Goal: Task Accomplishment & Management: Manage account settings

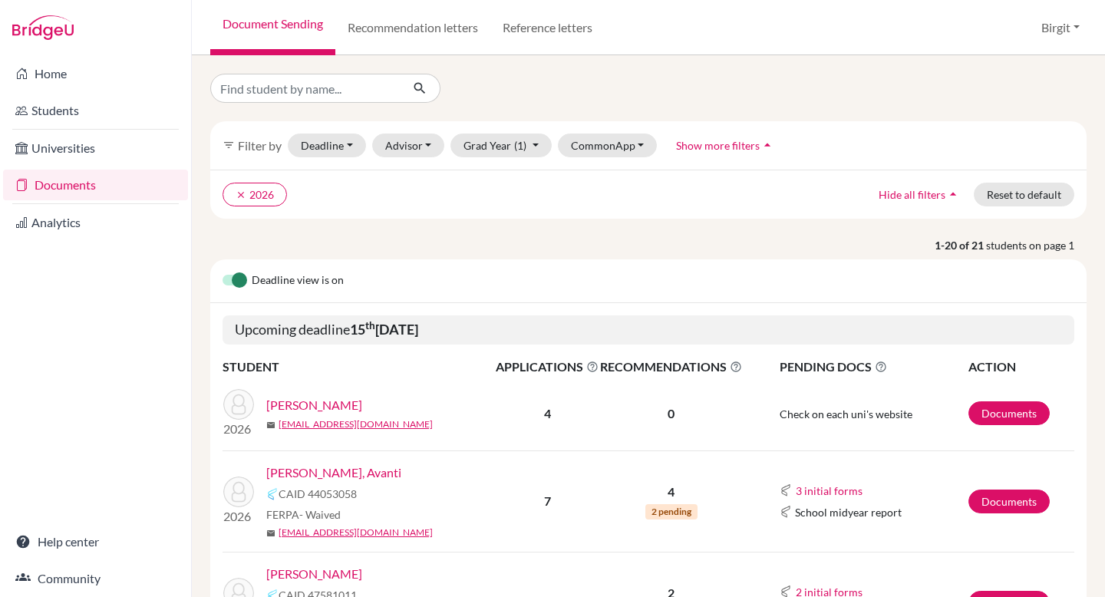
scroll to position [233, 0]
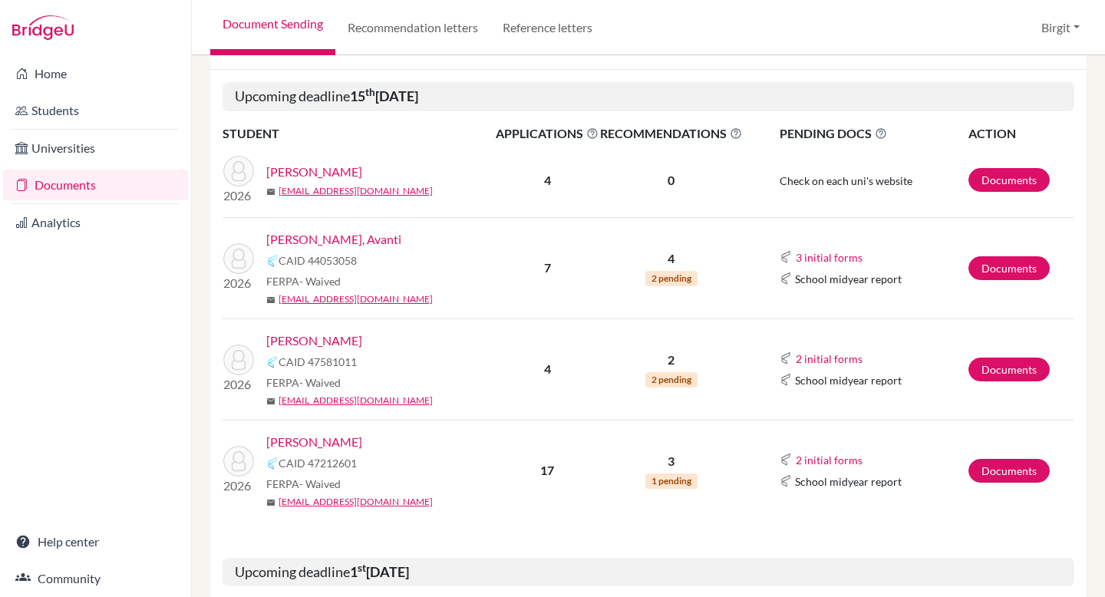
click at [317, 239] on link "[PERSON_NAME], Avanti" at bounding box center [333, 239] width 135 height 18
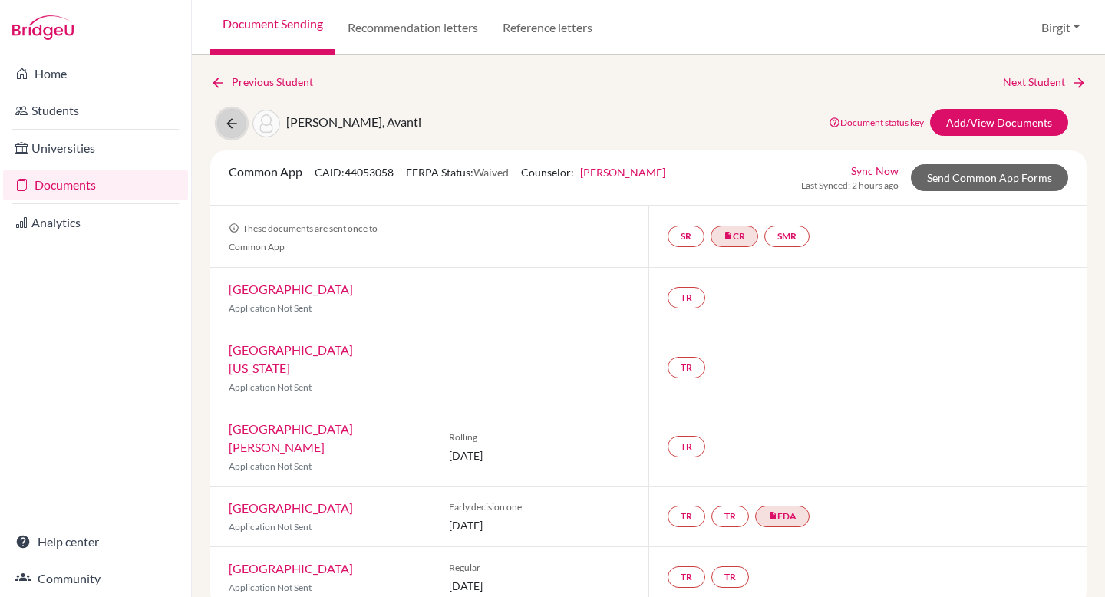
click at [231, 122] on icon at bounding box center [231, 123] width 15 height 15
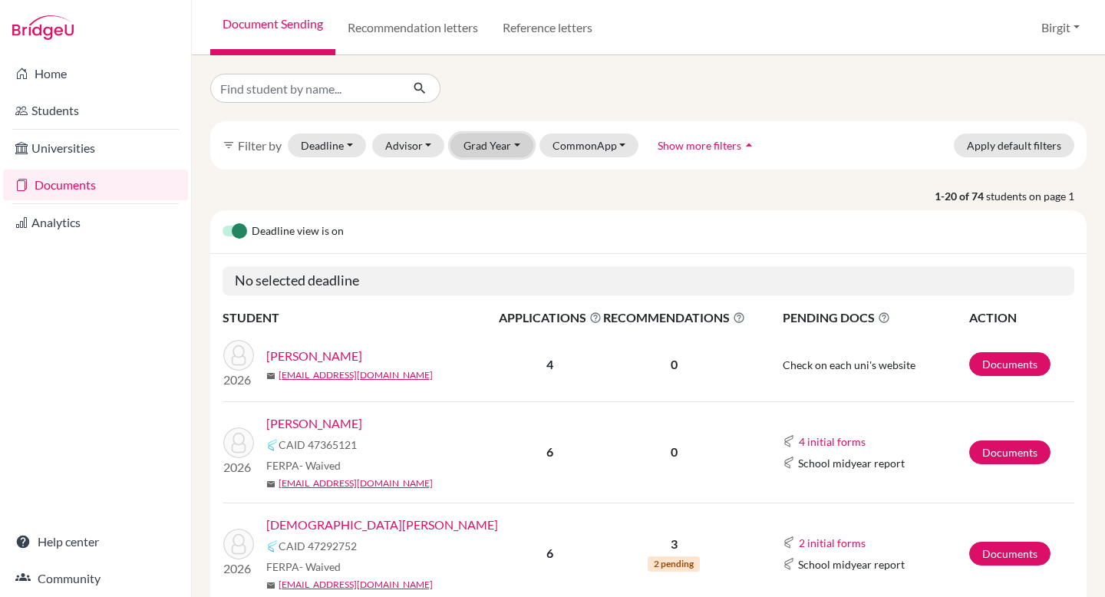
click at [500, 151] on button "Grad Year" at bounding box center [491, 145] width 83 height 24
click at [501, 278] on div "2026" at bounding box center [496, 276] width 54 height 18
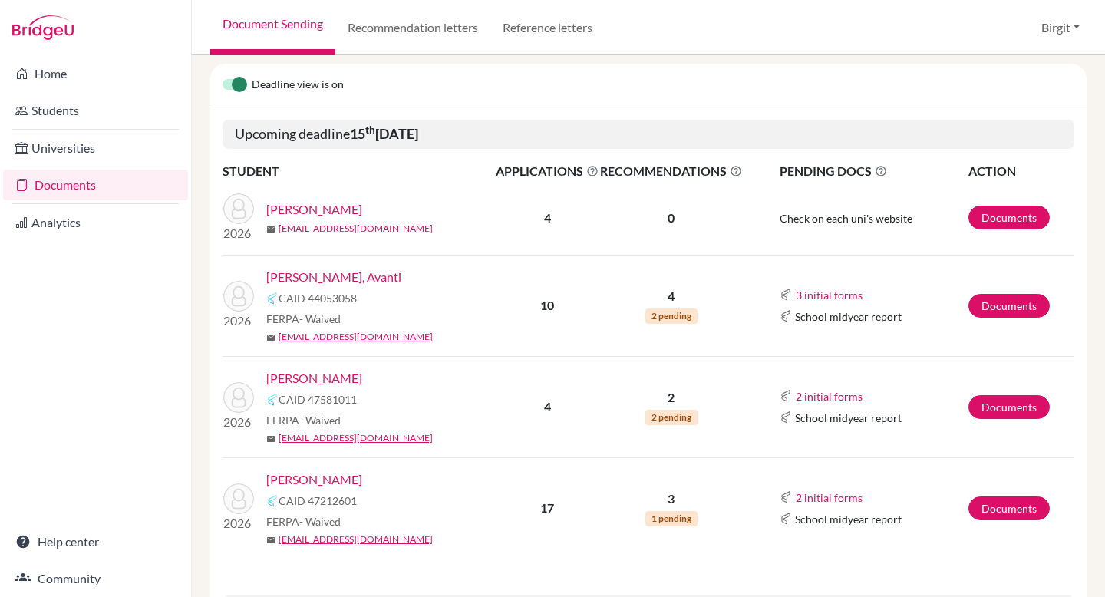
scroll to position [216, 0]
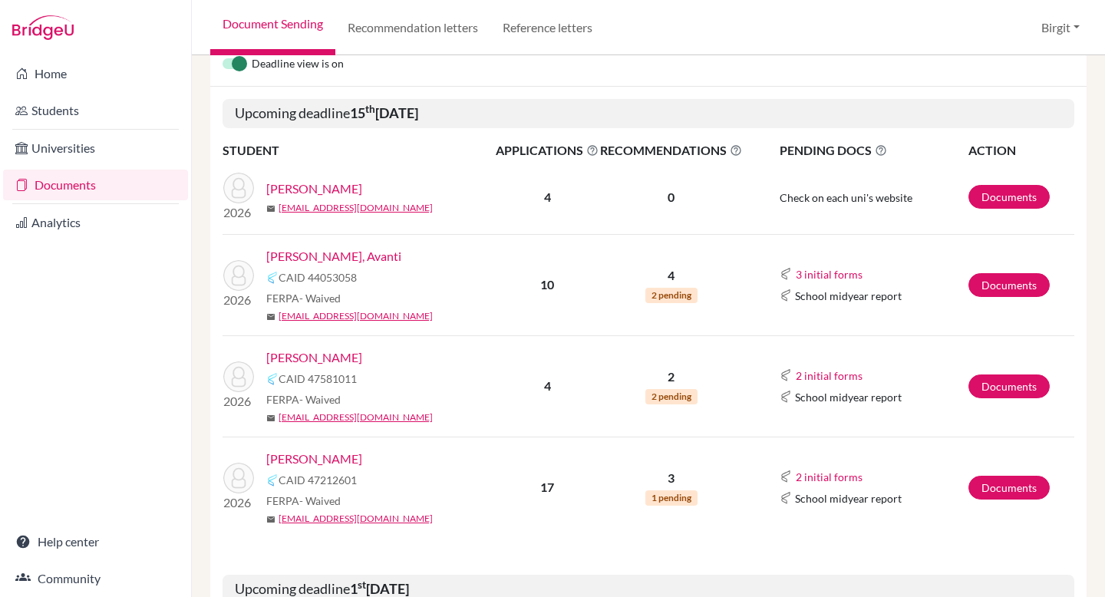
click at [328, 256] on link "[PERSON_NAME], Avanti" at bounding box center [333, 256] width 135 height 18
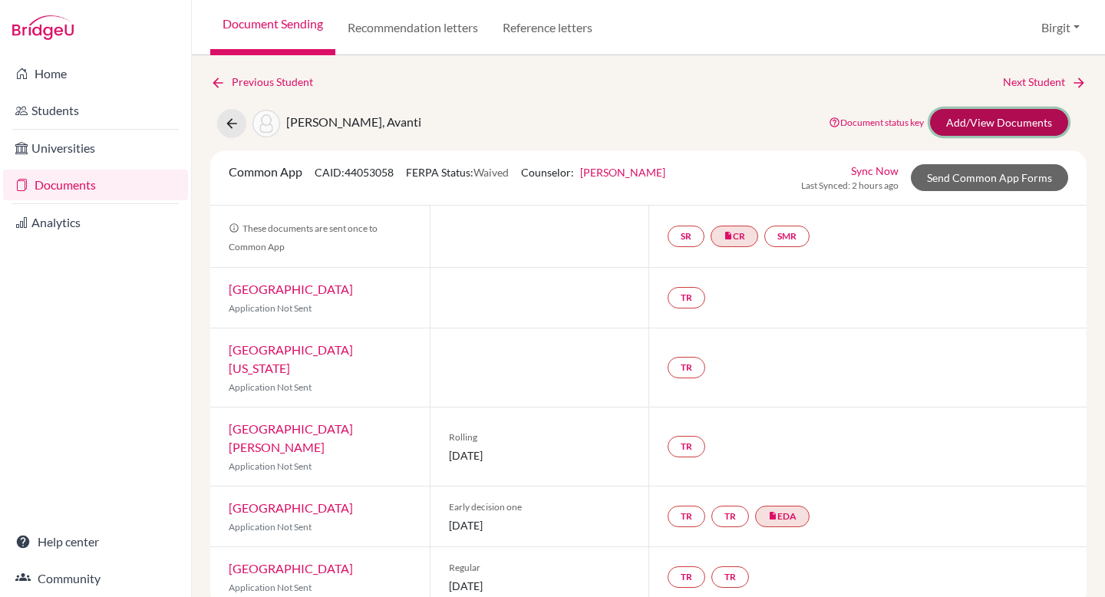
click at [989, 124] on link "Add/View Documents" at bounding box center [999, 122] width 138 height 27
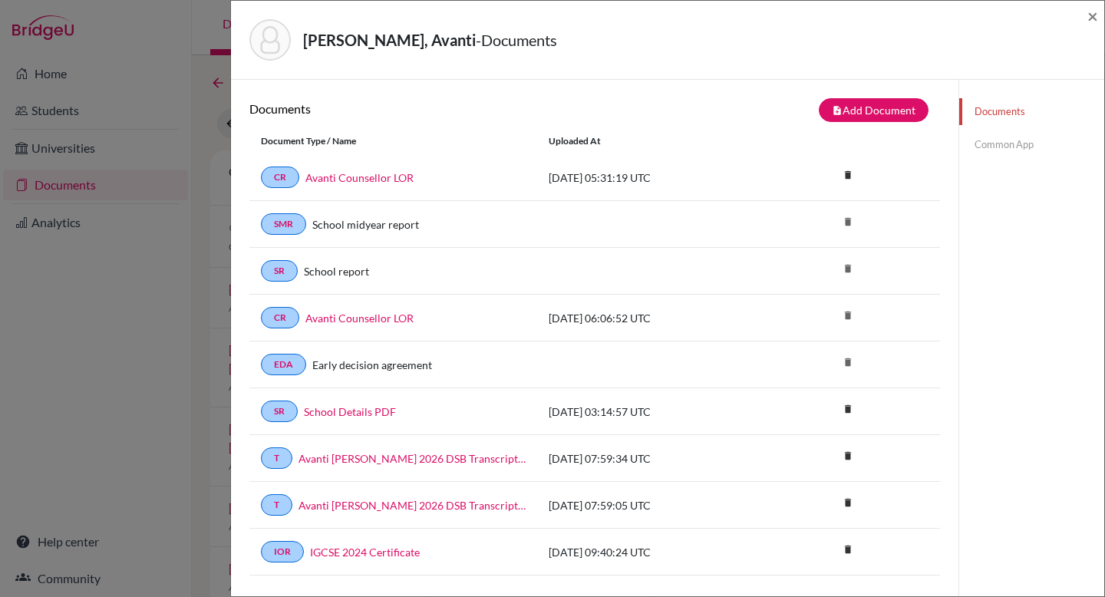
click at [997, 150] on link "Common App" at bounding box center [1031, 144] width 145 height 27
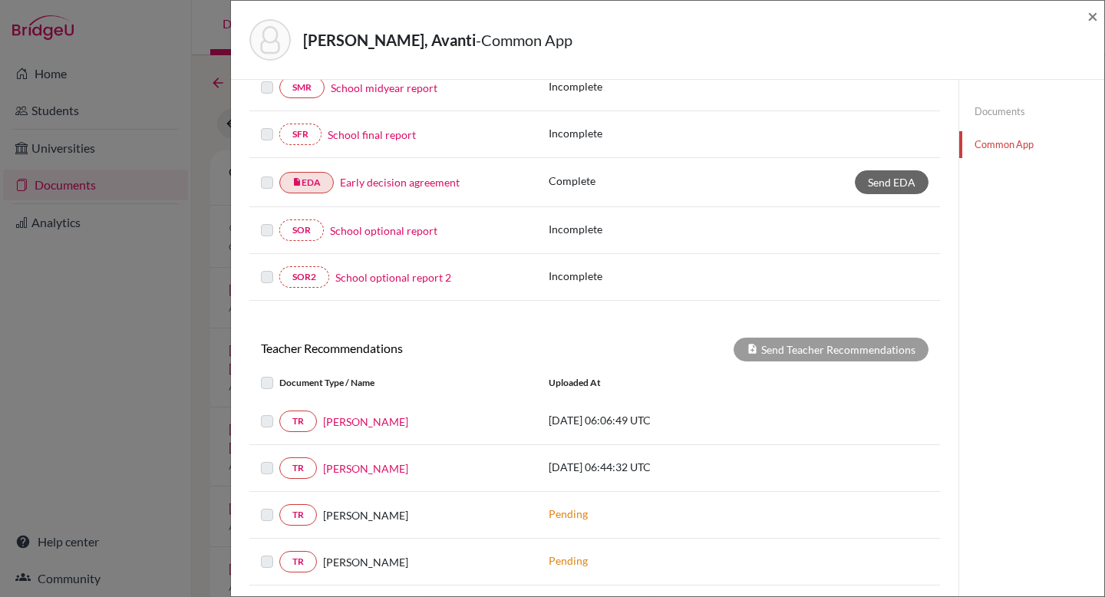
scroll to position [343, 0]
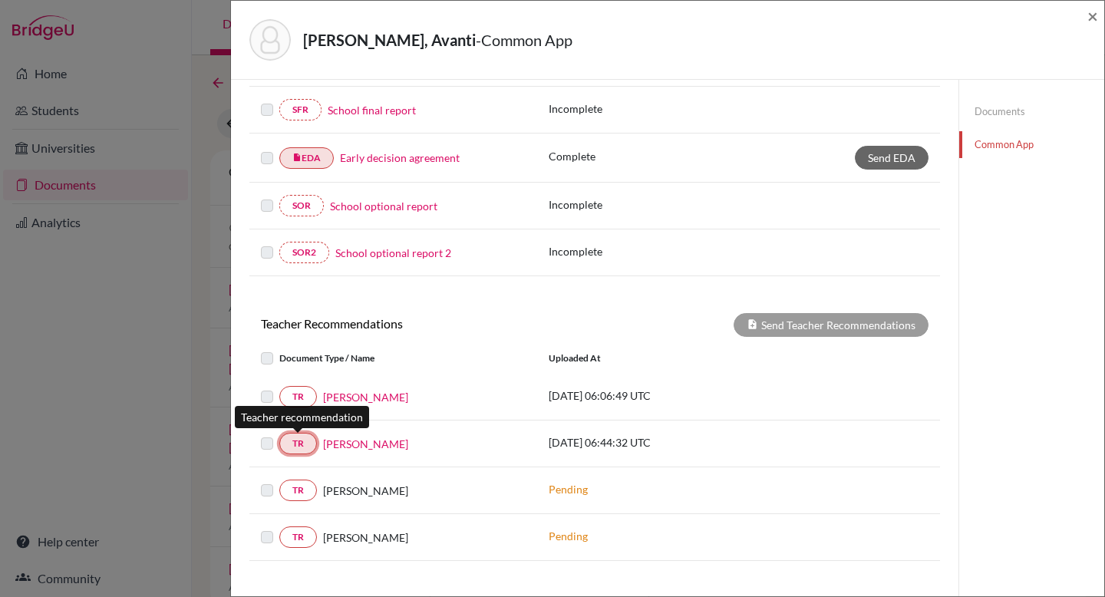
click at [295, 442] on link "TR" at bounding box center [298, 443] width 38 height 21
click at [293, 444] on link "TR" at bounding box center [298, 443] width 38 height 21
click at [279, 387] on label at bounding box center [279, 387] width 0 height 0
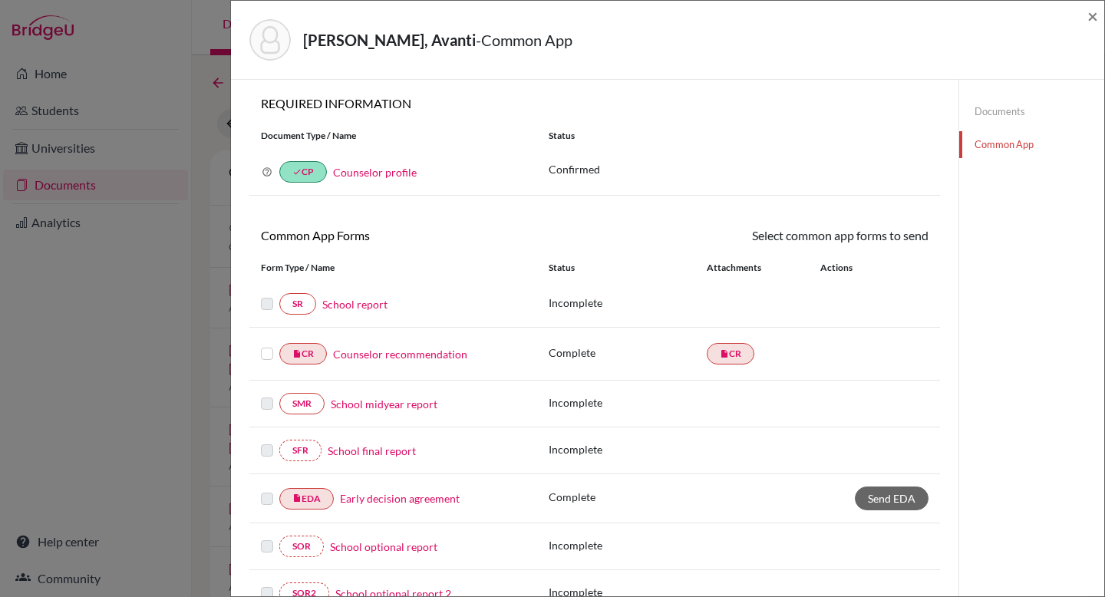
scroll to position [0, 0]
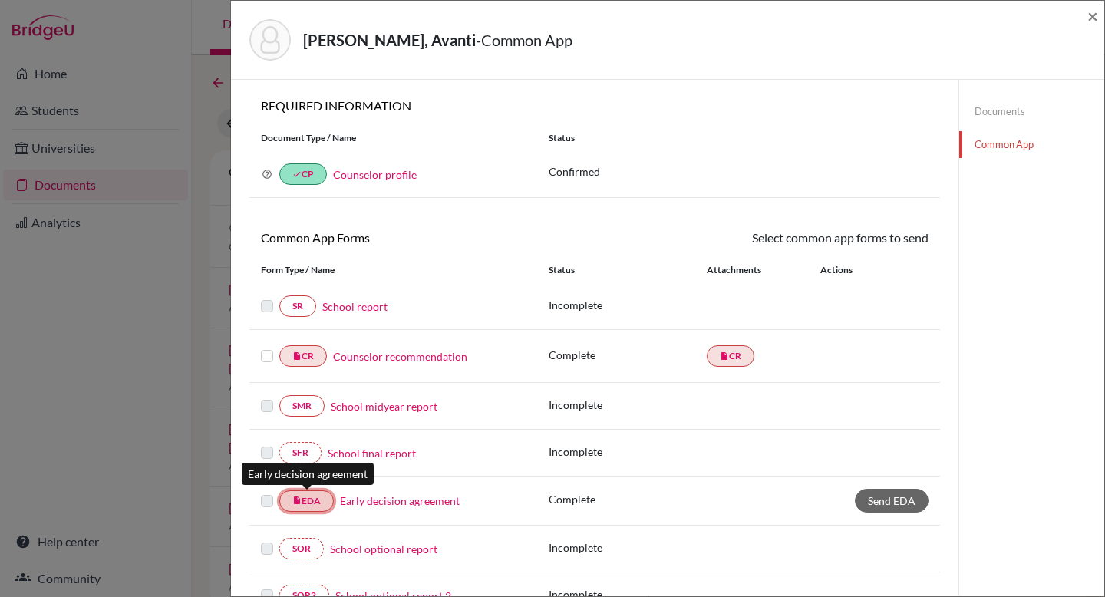
click at [305, 503] on link "insert_drive_file EDA" at bounding box center [306, 500] width 54 height 21
click at [309, 499] on link "insert_drive_file EDA" at bounding box center [306, 500] width 54 height 21
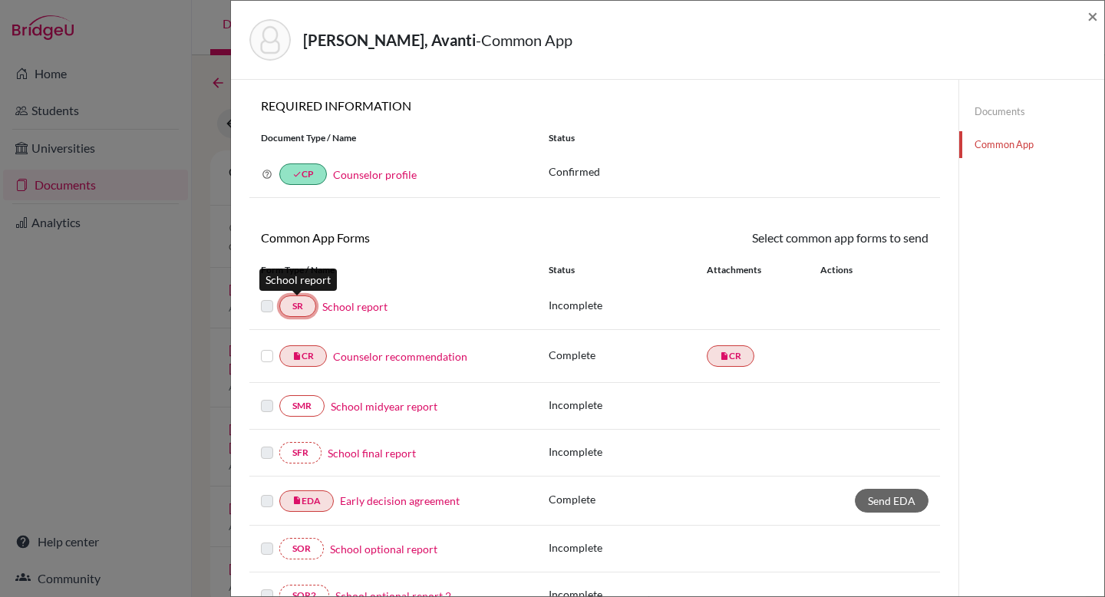
click at [304, 308] on link "SR" at bounding box center [297, 305] width 37 height 21
click at [979, 114] on link "Documents" at bounding box center [1031, 111] width 145 height 27
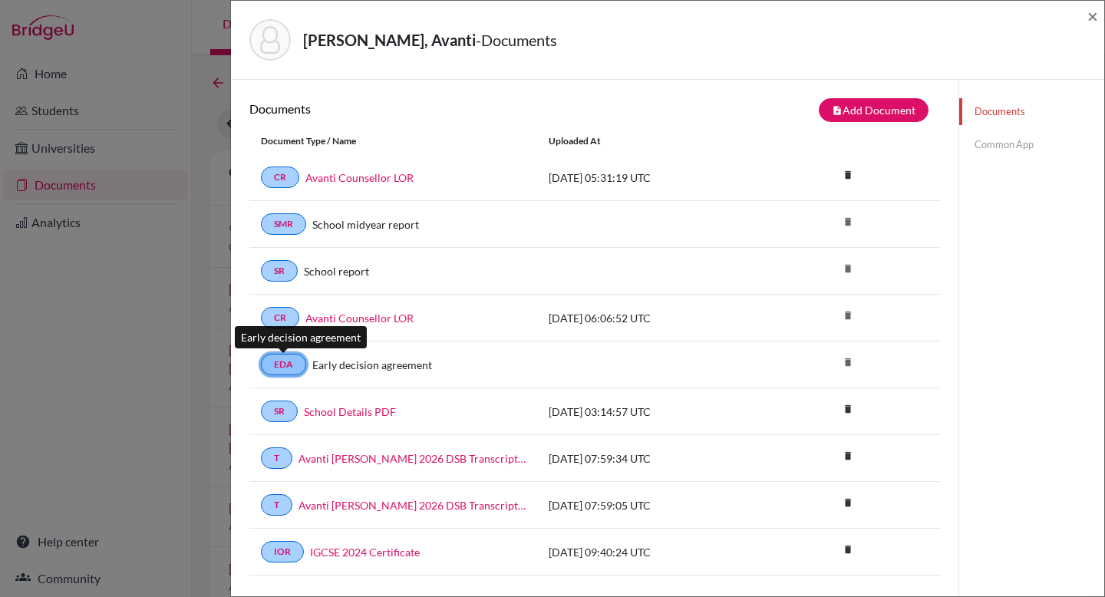
click at [278, 368] on link "EDA" at bounding box center [283, 364] width 45 height 21
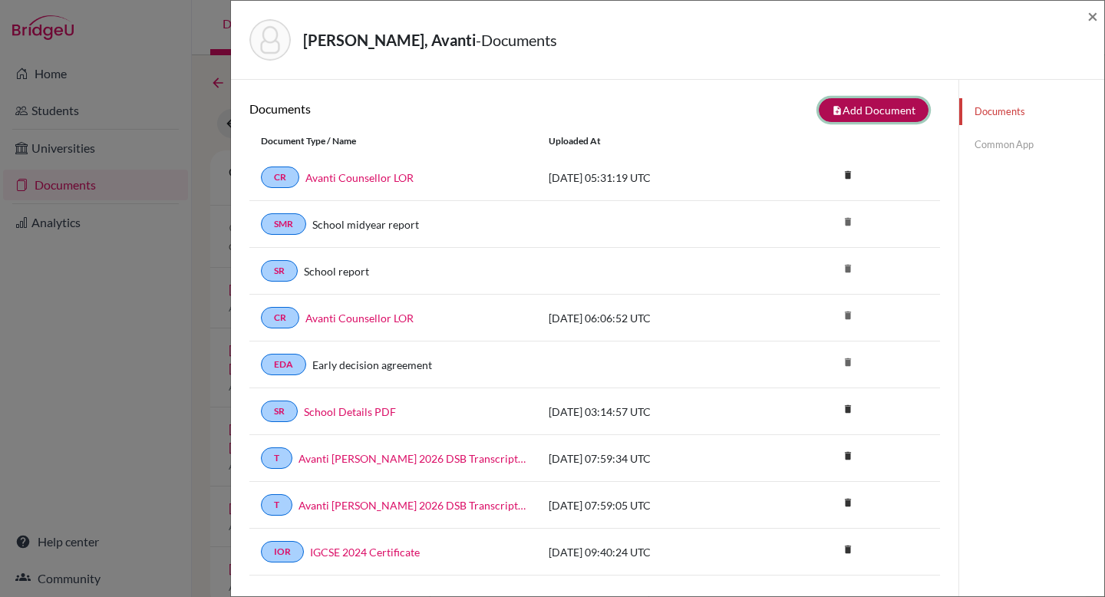
click at [862, 110] on button "note_add Add Document" at bounding box center [873, 110] width 110 height 24
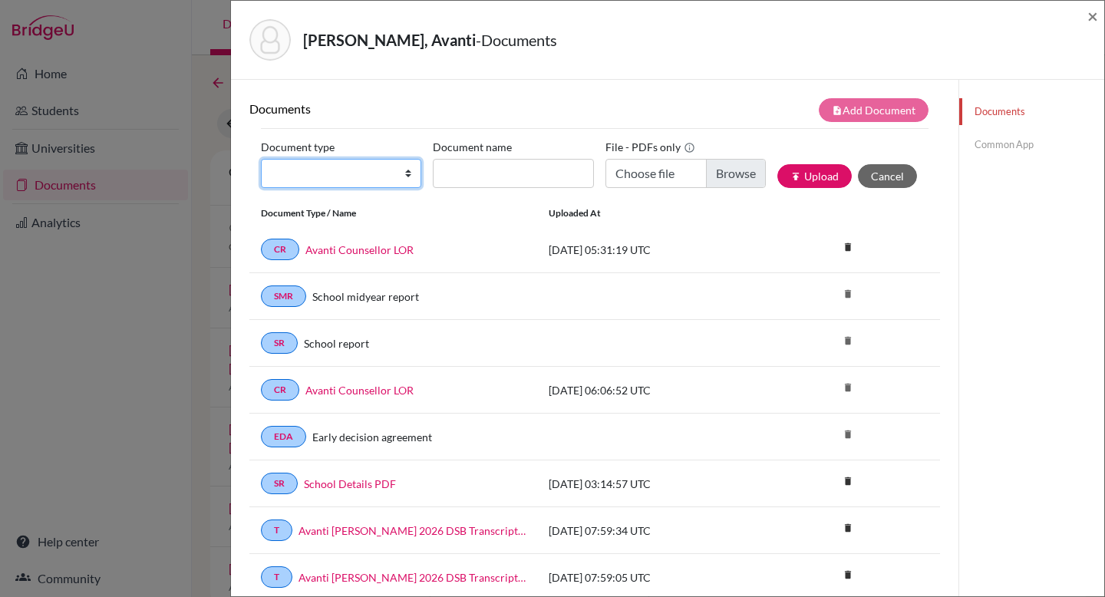
click at [361, 183] on select "Change explanation for Common App reports Counselor recommendation Internationa…" at bounding box center [341, 173] width 160 height 29
select select "52"
click at [261, 159] on select "Change explanation for Common App reports Counselor recommendation Internationa…" at bounding box center [341, 173] width 160 height 29
click at [884, 176] on button "Cancel" at bounding box center [887, 176] width 59 height 24
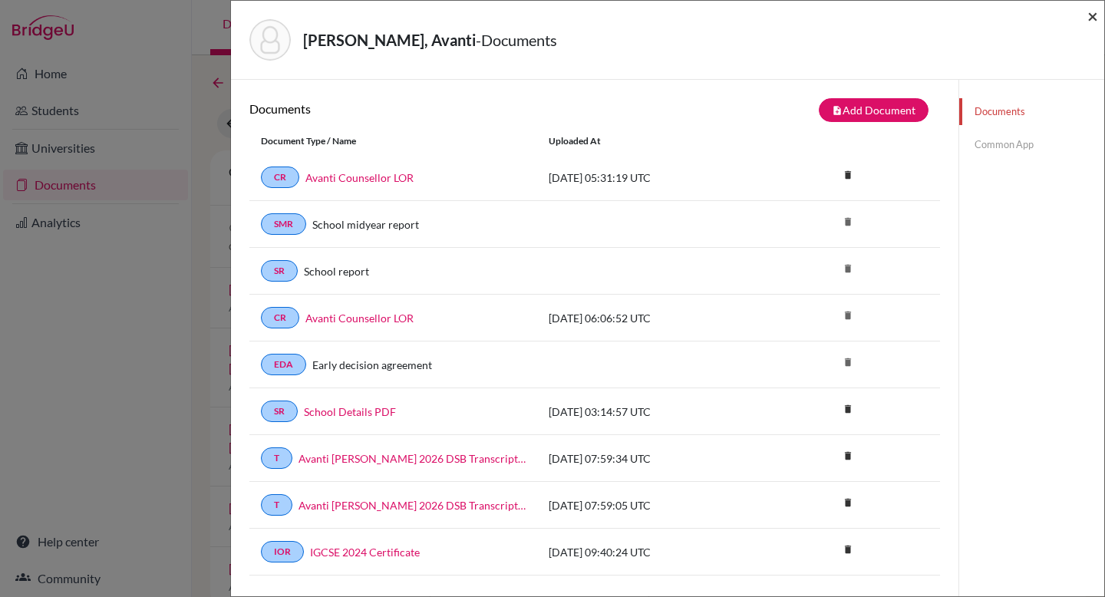
click at [1095, 17] on span "×" at bounding box center [1092, 16] width 11 height 22
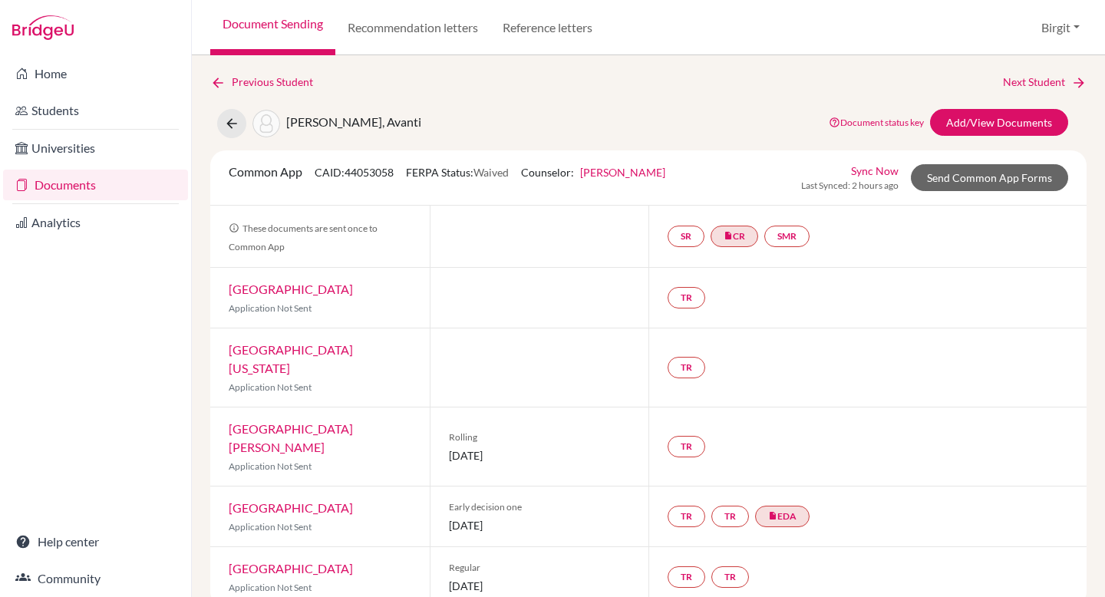
click at [868, 172] on link "Sync Now" at bounding box center [875, 171] width 48 height 16
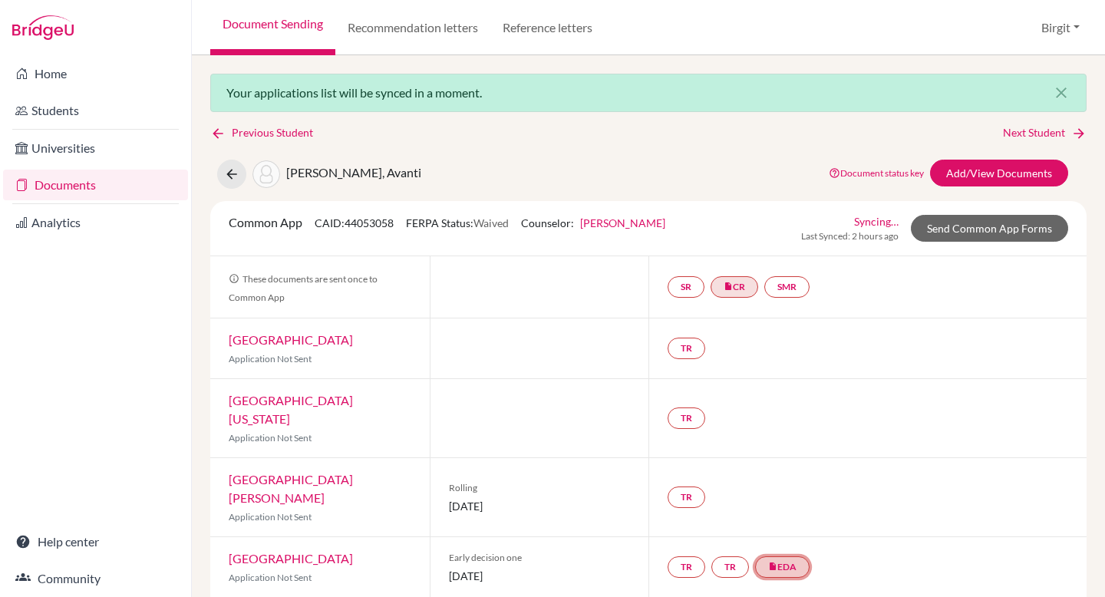
click at [784, 556] on link "insert_drive_file EDA" at bounding box center [782, 566] width 54 height 21
click at [779, 514] on link "Early decision agreement" at bounding box center [785, 520] width 120 height 13
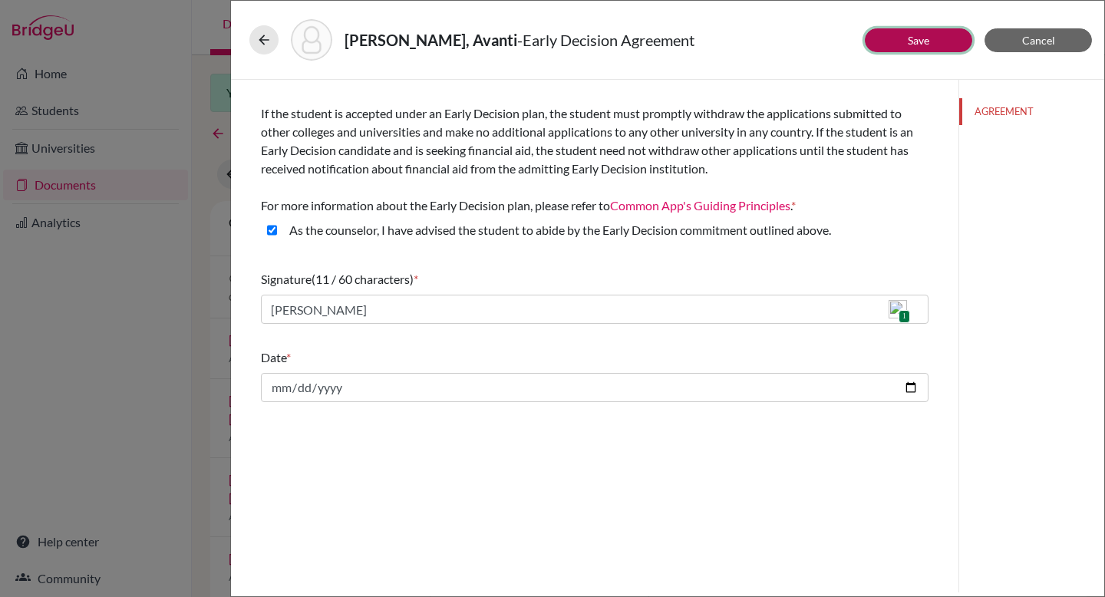
click at [925, 35] on link "Save" at bounding box center [917, 40] width 21 height 13
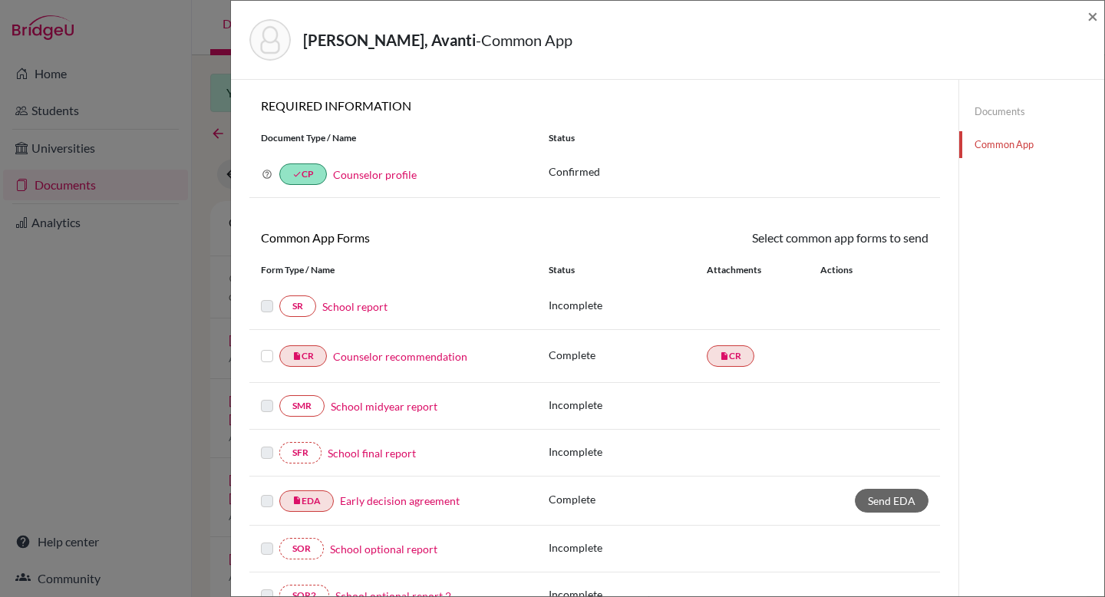
click at [994, 114] on link "Documents" at bounding box center [1031, 111] width 145 height 27
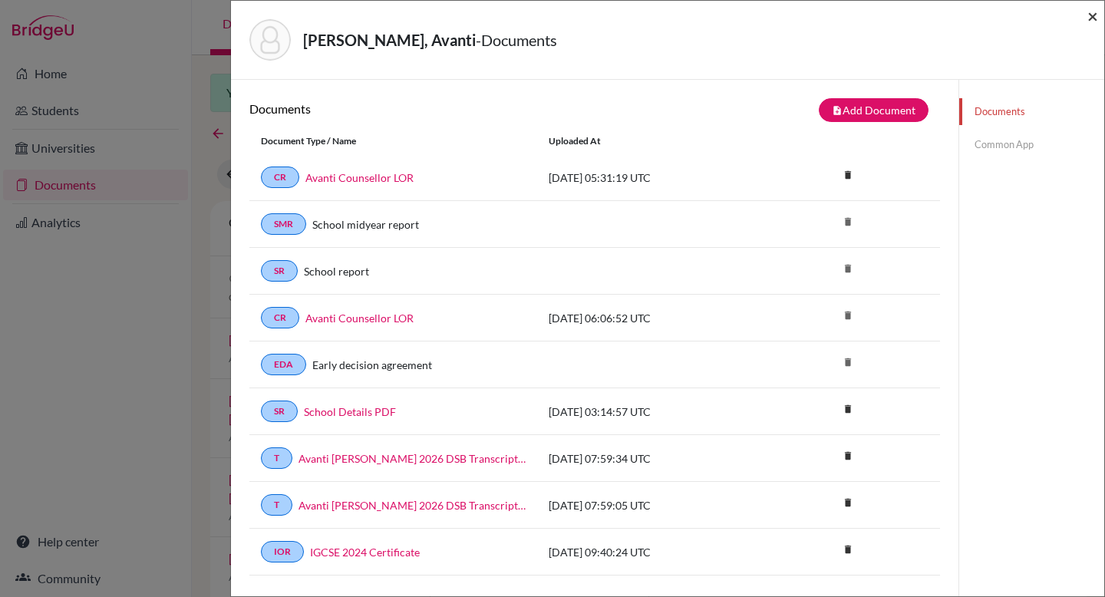
click at [1095, 16] on span "×" at bounding box center [1092, 16] width 11 height 22
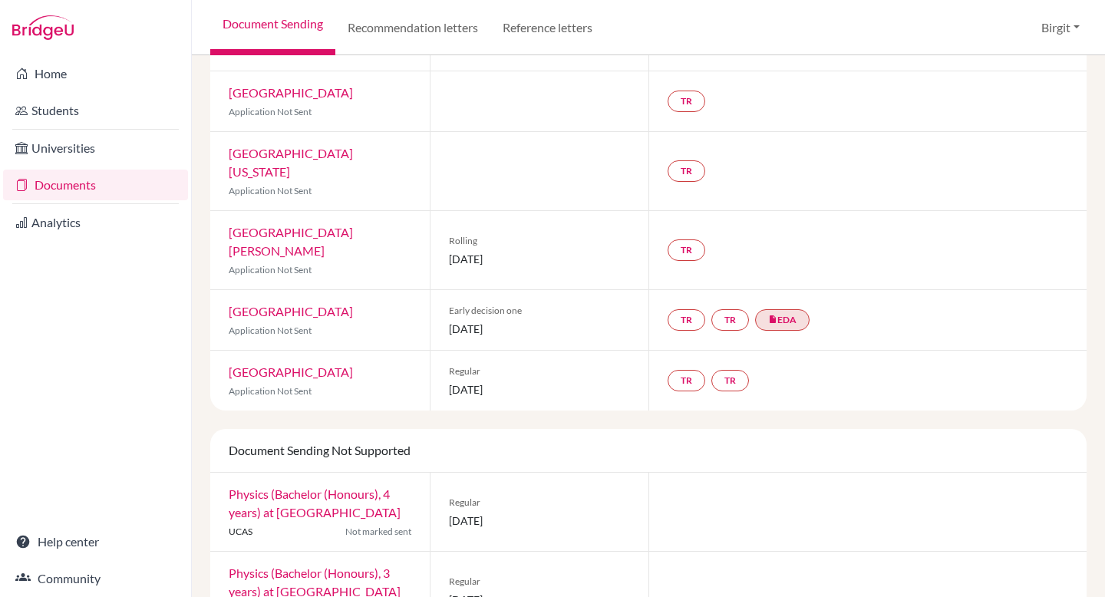
scroll to position [10, 0]
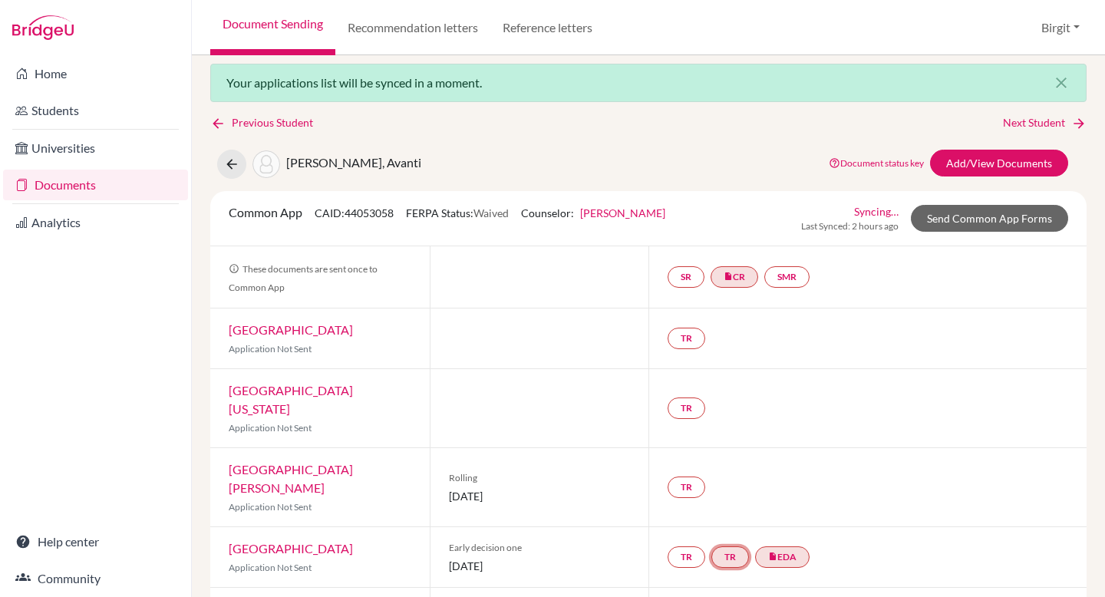
click at [726, 546] on link "TR" at bounding box center [730, 556] width 38 height 21
click at [736, 485] on h3 "Teacher recommendation" at bounding box center [730, 499] width 152 height 28
click at [736, 519] on small "Incomplete" at bounding box center [730, 526] width 133 height 14
click at [683, 273] on link "SR" at bounding box center [685, 276] width 37 height 21
click at [683, 273] on link "SR School report School report Incomplete" at bounding box center [685, 276] width 37 height 21
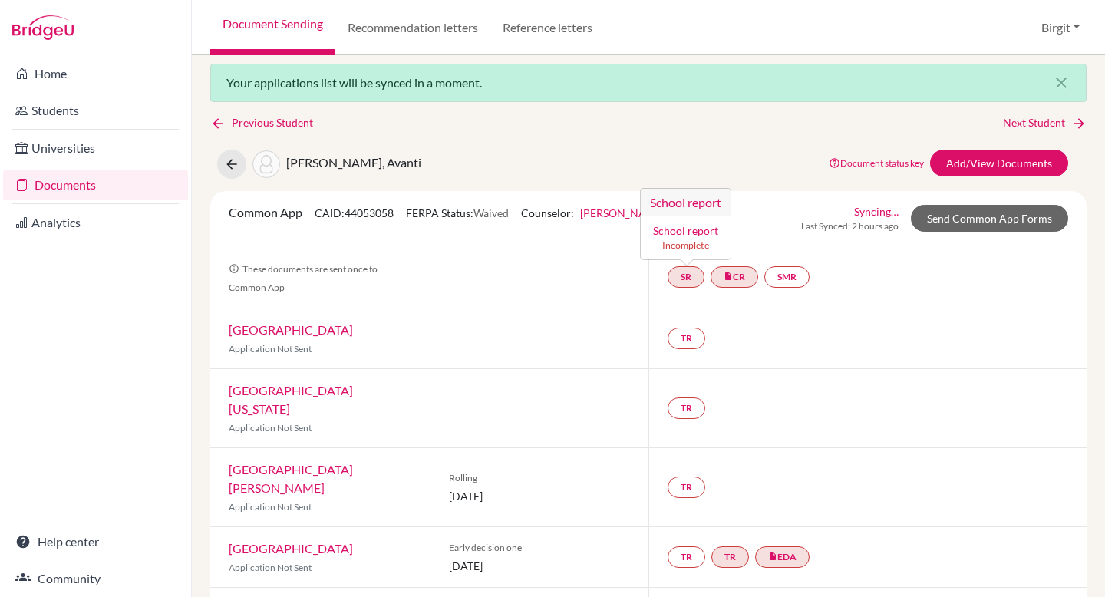
click at [683, 230] on link "School report" at bounding box center [685, 230] width 65 height 13
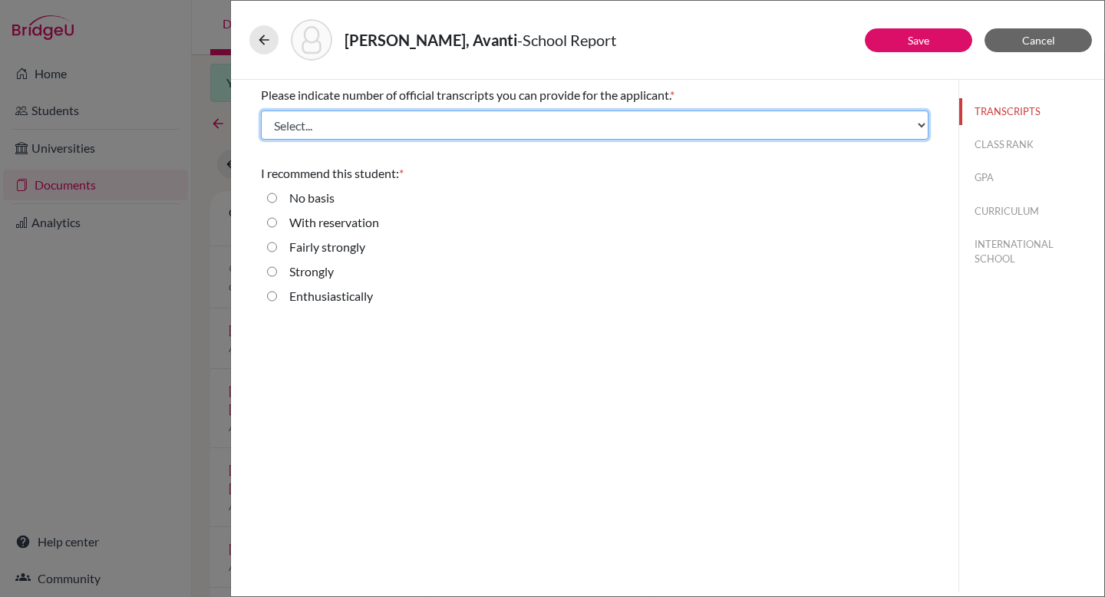
click at [466, 125] on select "Select... 1 2 3 4" at bounding box center [594, 124] width 667 height 29
select select "1"
click at [261, 110] on select "Select... 1 2 3 4" at bounding box center [594, 124] width 667 height 29
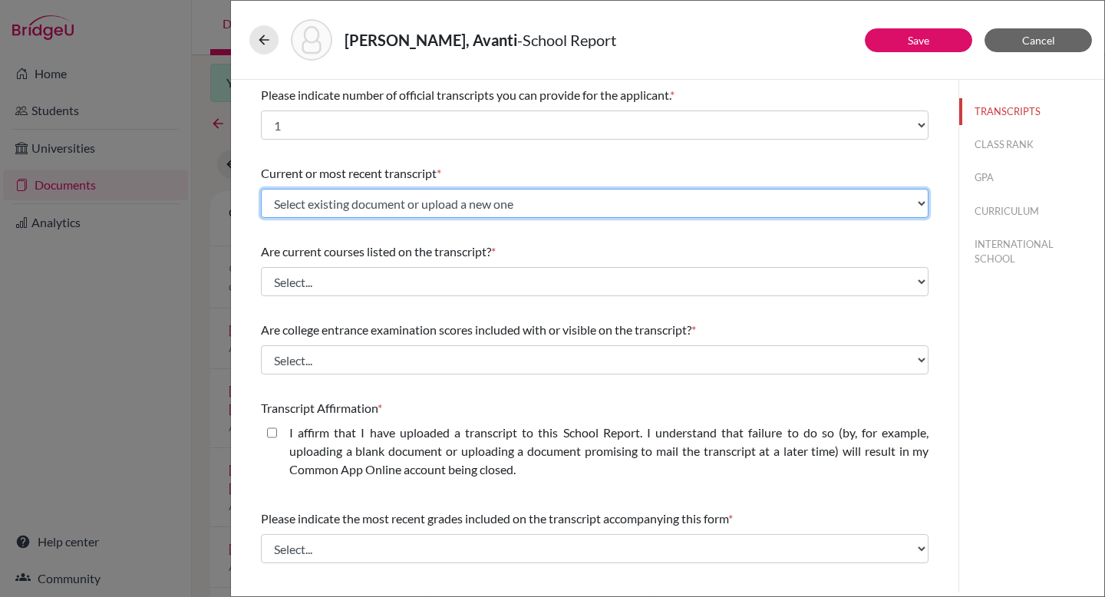
click at [513, 199] on select "Select existing document or upload a new one Avanti Poddar IB 2026 DSB Transcri…" at bounding box center [594, 203] width 667 height 29
click at [261, 189] on select "Select existing document or upload a new one Avanti Poddar IB 2026 DSB Transcri…" at bounding box center [594, 203] width 667 height 29
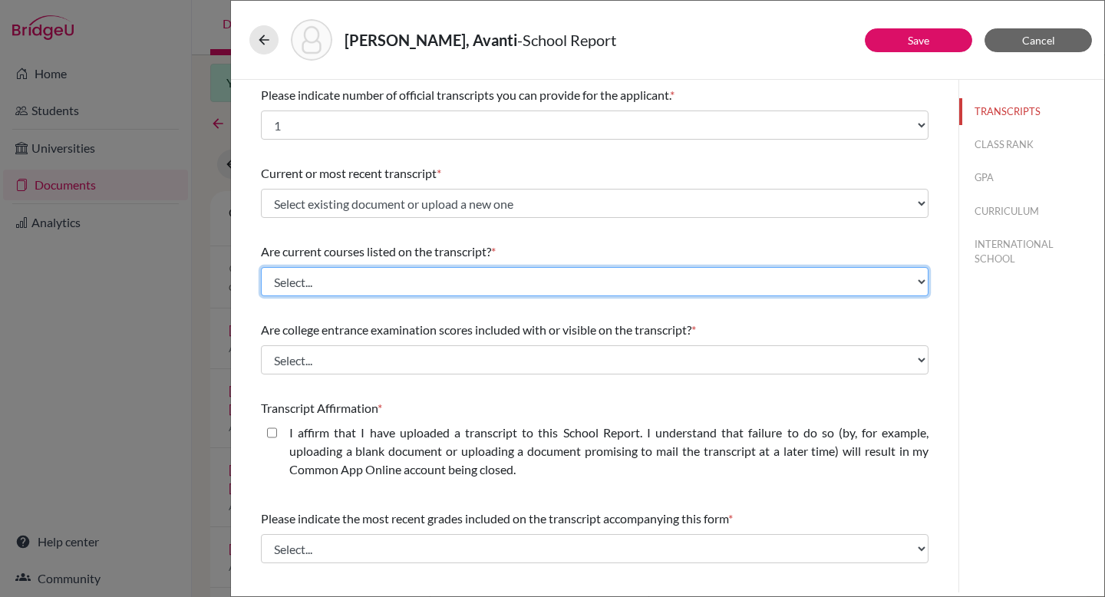
click at [426, 277] on select "Select... Yes No" at bounding box center [594, 281] width 667 height 29
select select "0"
click at [261, 267] on select "Select... Yes No" at bounding box center [594, 281] width 667 height 29
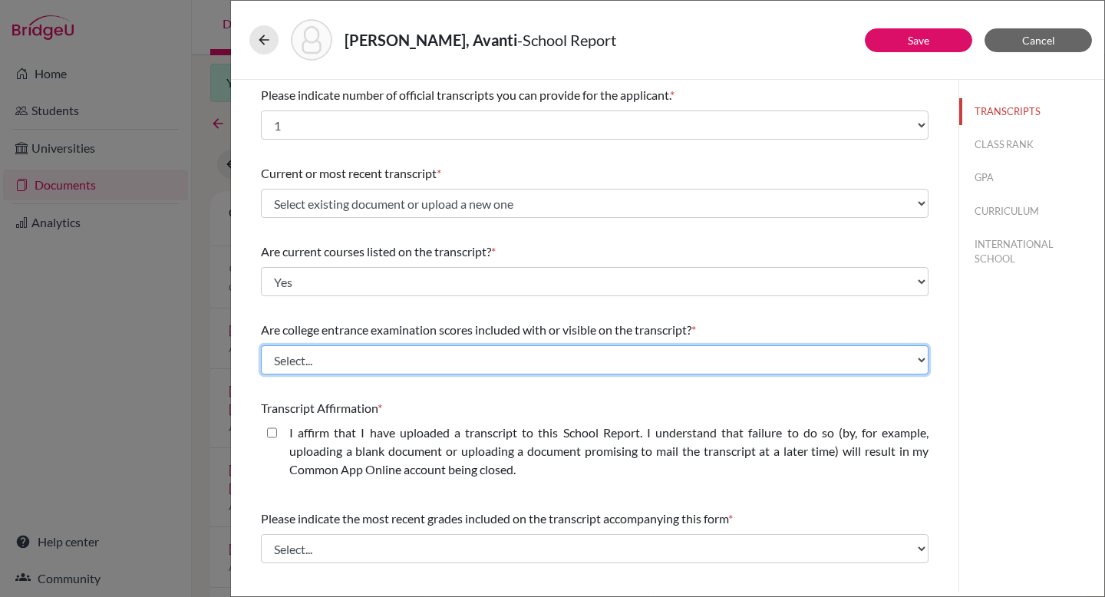
click at [485, 351] on select "Select... Yes No" at bounding box center [594, 359] width 667 height 29
select select "1"
click at [261, 345] on select "Select... Yes No" at bounding box center [594, 359] width 667 height 29
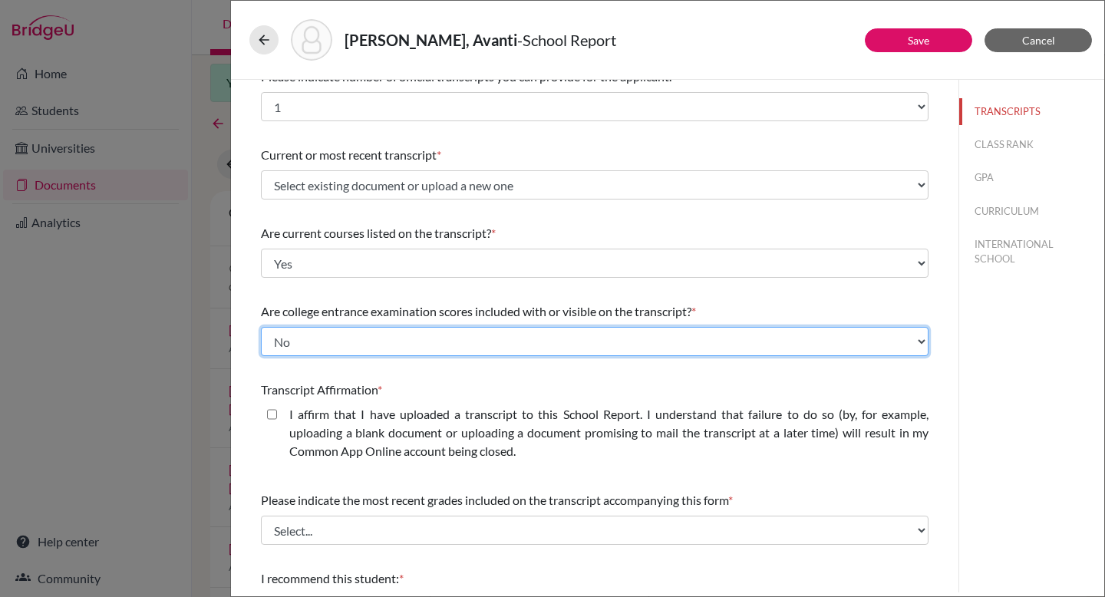
scroll to position [19, 0]
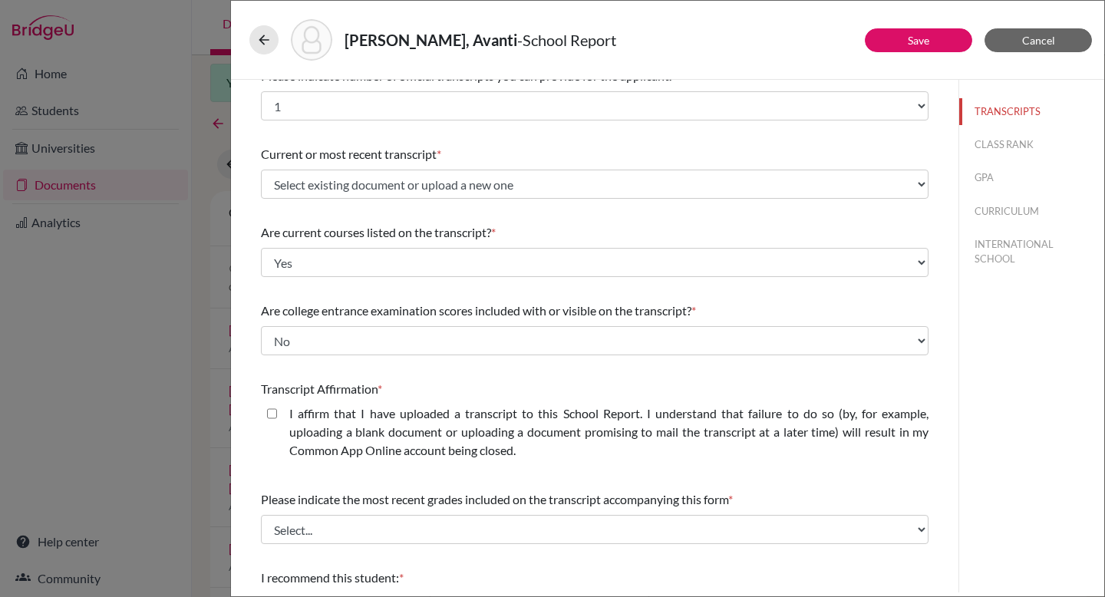
click at [272, 413] on closed\ "I affirm that I have uploaded a transcript to this School Report. I understand …" at bounding box center [272, 413] width 10 height 18
checkbox closed\ "true"
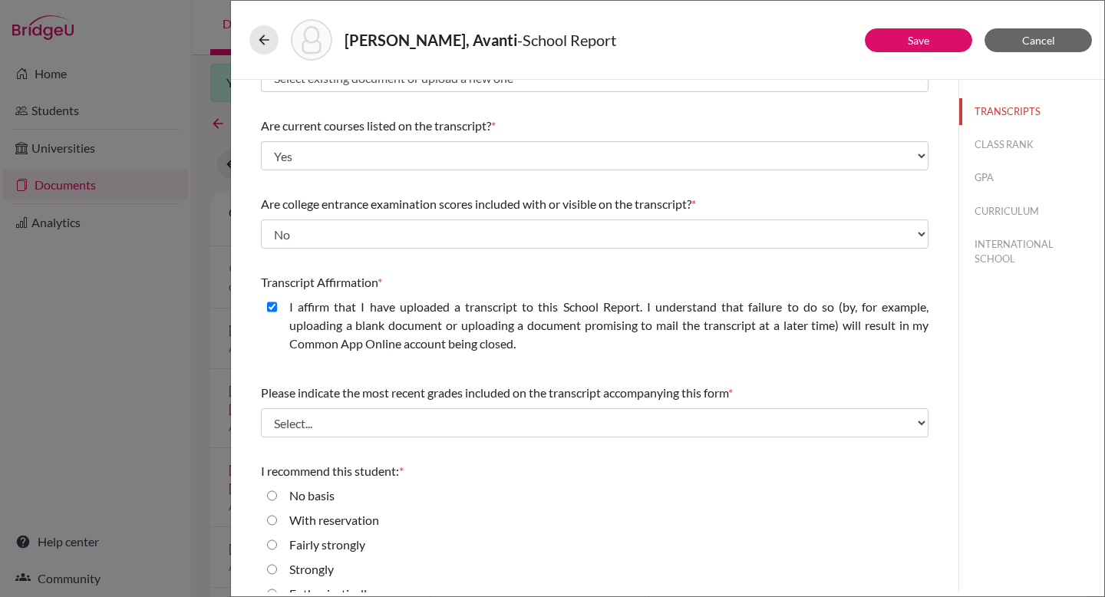
scroll to position [149, 0]
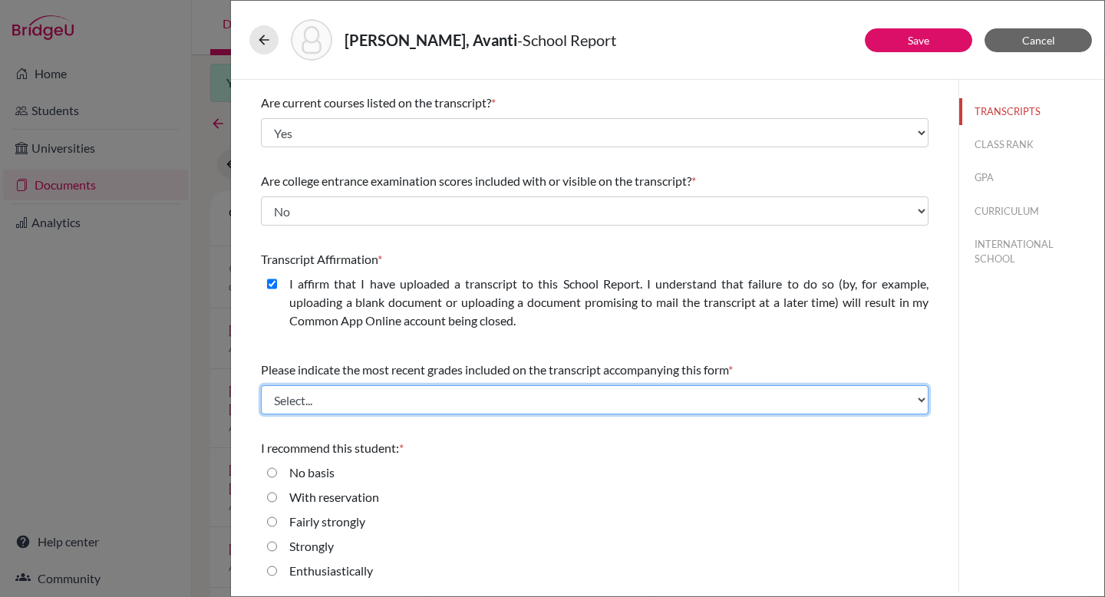
click at [581, 399] on select "Select... Final junior year grades 1st Quarter senior year grades 2nd Quarter/1…" at bounding box center [594, 399] width 667 height 29
select select "1"
click at [261, 385] on select "Select... Final junior year grades 1st Quarter senior year grades 2nd Quarter/1…" at bounding box center [594, 399] width 667 height 29
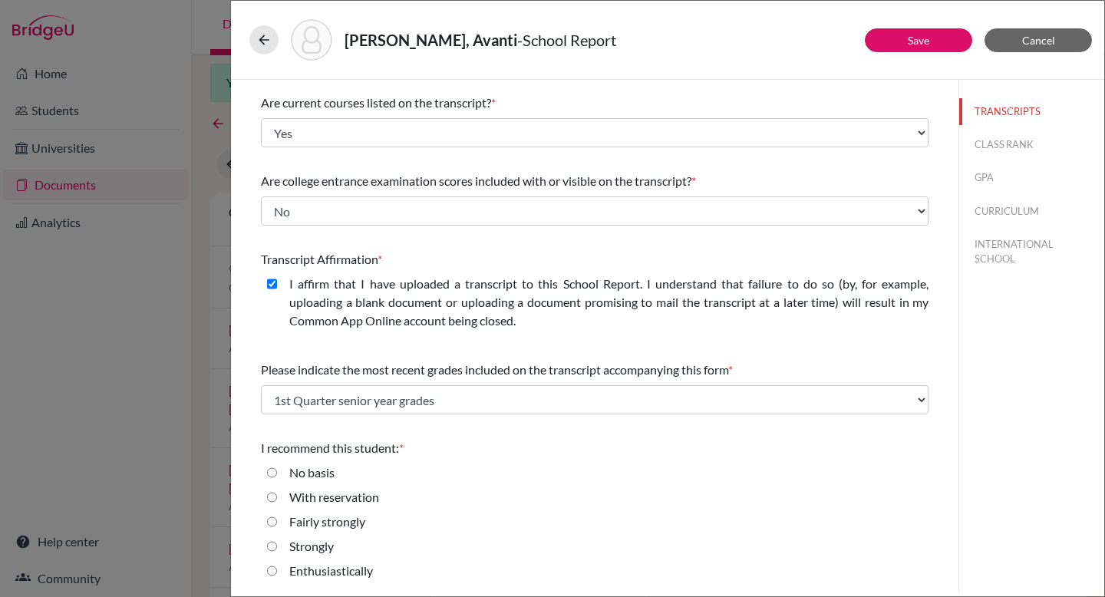
click at [338, 575] on label "Enthusiastically" at bounding box center [331, 570] width 84 height 18
click at [277, 575] on input "Enthusiastically" at bounding box center [272, 570] width 10 height 18
radio input "true"
click at [994, 143] on button "CLASS RANK" at bounding box center [1031, 144] width 145 height 27
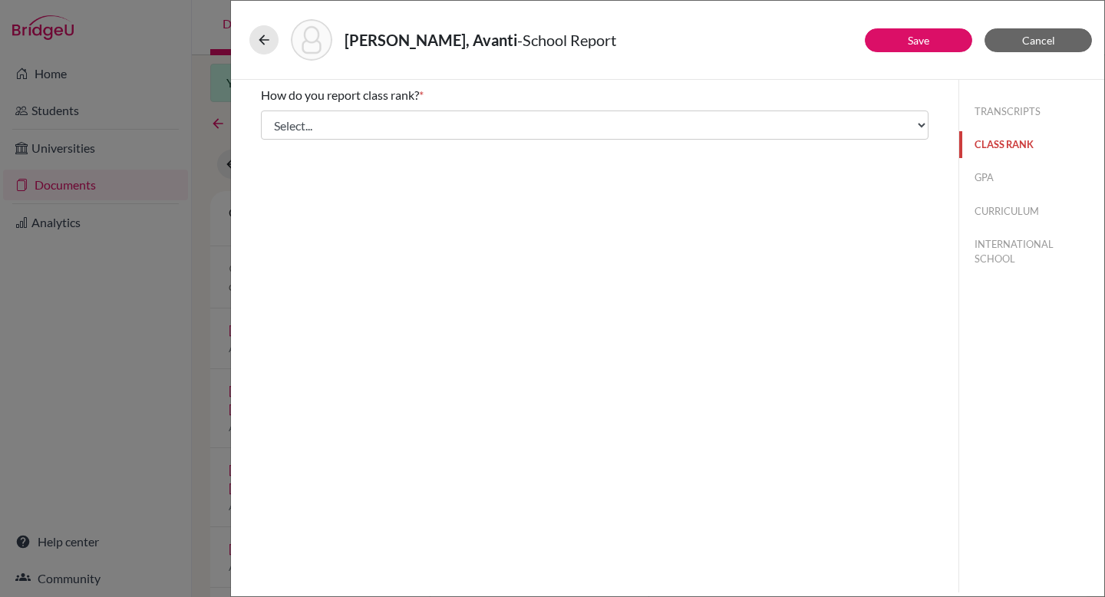
scroll to position [0, 0]
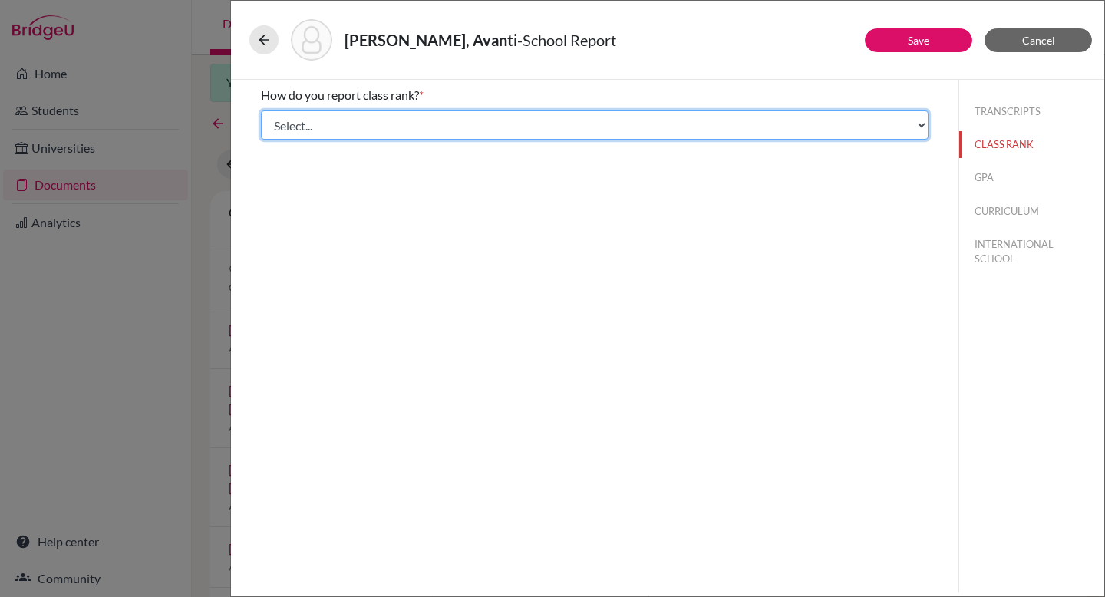
click at [586, 127] on select "Select... Exact Decile Quintile Quartile None" at bounding box center [594, 124] width 667 height 29
select select "5"
click at [261, 110] on select "Select... Exact Decile Quintile Quartile None" at bounding box center [594, 124] width 667 height 29
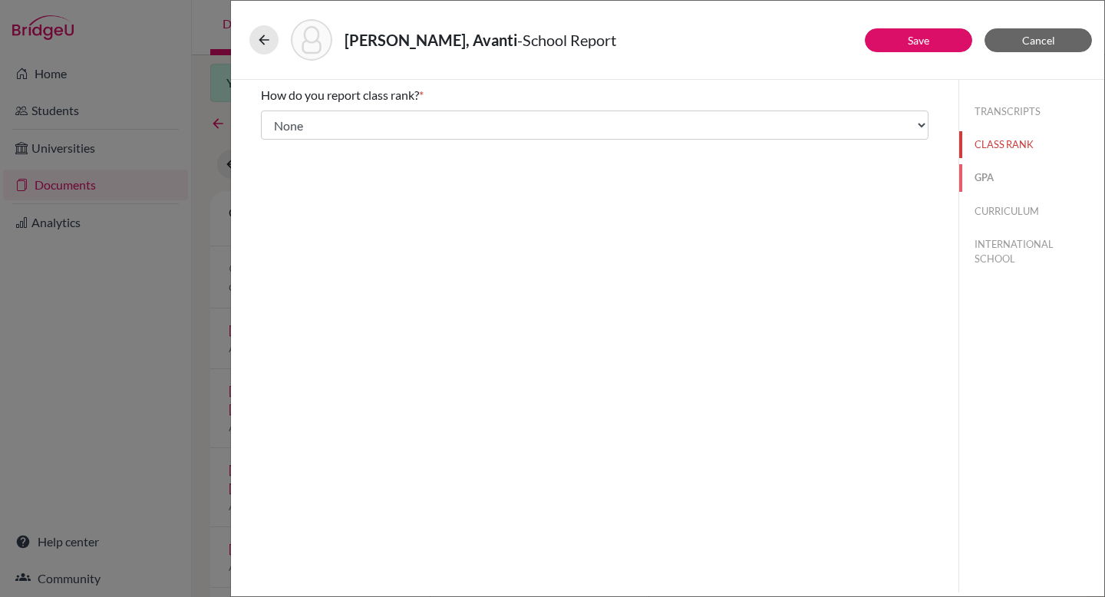
click at [976, 178] on button "GPA" at bounding box center [1031, 177] width 145 height 27
click at [271, 142] on input "No" at bounding box center [272, 144] width 10 height 18
radio input "true"
click at [1011, 212] on button "CURRICULUM" at bounding box center [1031, 211] width 145 height 27
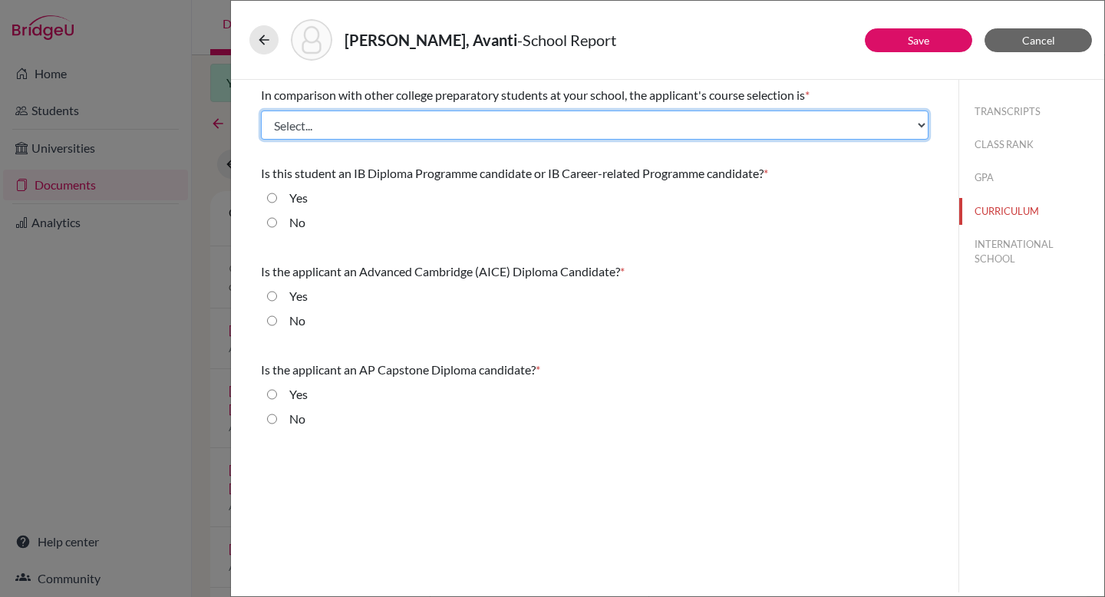
click at [327, 122] on select "Select... Less than demanding Average Demanding Very demanding Most demanding P…" at bounding box center [594, 124] width 667 height 29
select select "4"
click at [261, 110] on select "Select... Less than demanding Average Demanding Very demanding Most demanding P…" at bounding box center [594, 124] width 667 height 29
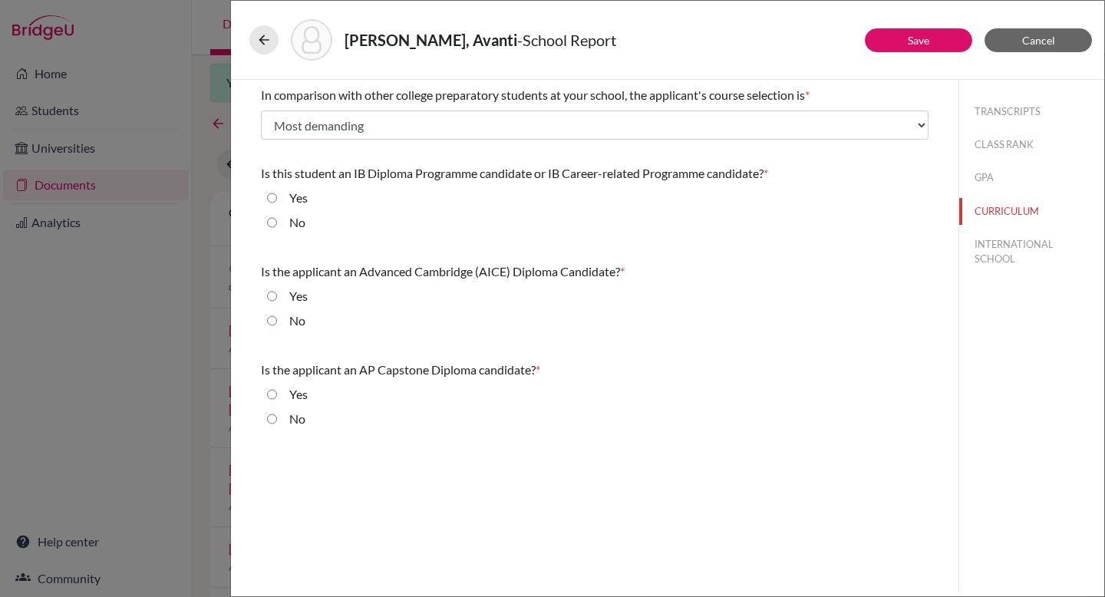
click at [275, 196] on input "Yes" at bounding box center [272, 198] width 10 height 18
radio input "true"
click at [272, 315] on input "No" at bounding box center [272, 320] width 10 height 18
radio input "true"
click at [268, 417] on input "No" at bounding box center [272, 419] width 10 height 18
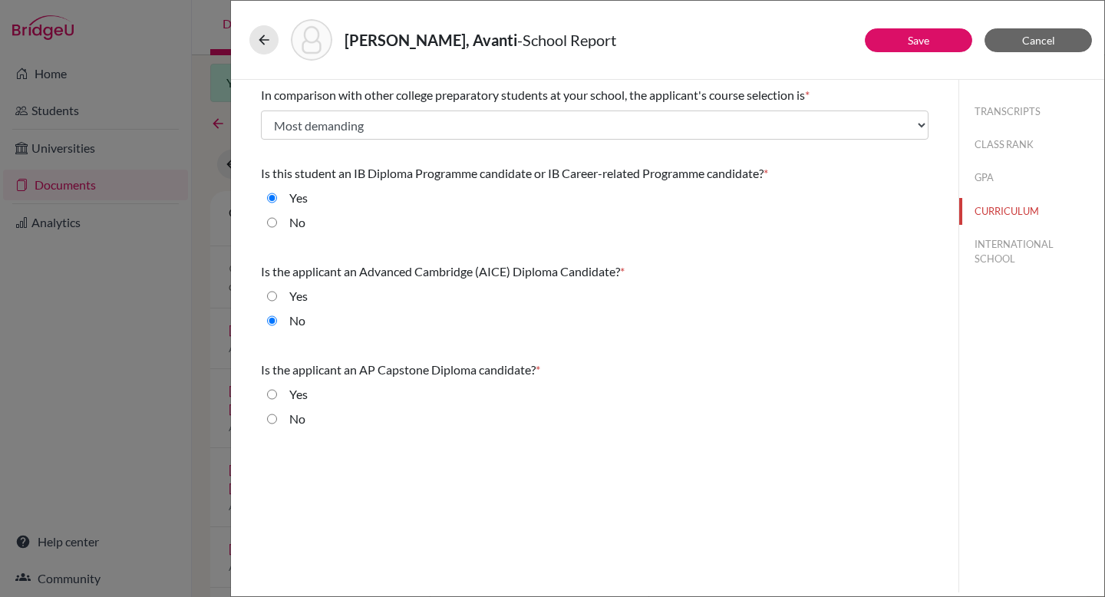
radio input "true"
click at [1003, 247] on button "INTERNATIONAL SCHOOL" at bounding box center [1031, 251] width 145 height 41
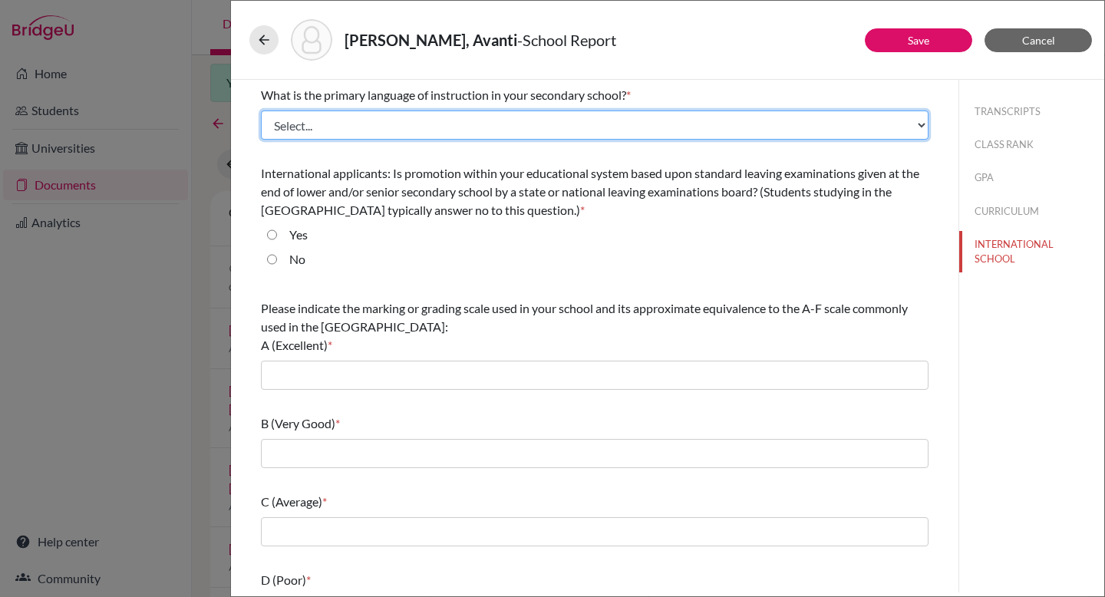
click at [388, 119] on select "Select... Albanian Arabic Armenian Assamese Azerbaijani Belarusian Bengali Bulg…" at bounding box center [594, 124] width 667 height 29
select select "14"
click at [261, 110] on select "Select... Albanian Arabic Armenian Assamese Azerbaijani Belarusian Bengali Bulg…" at bounding box center [594, 124] width 667 height 29
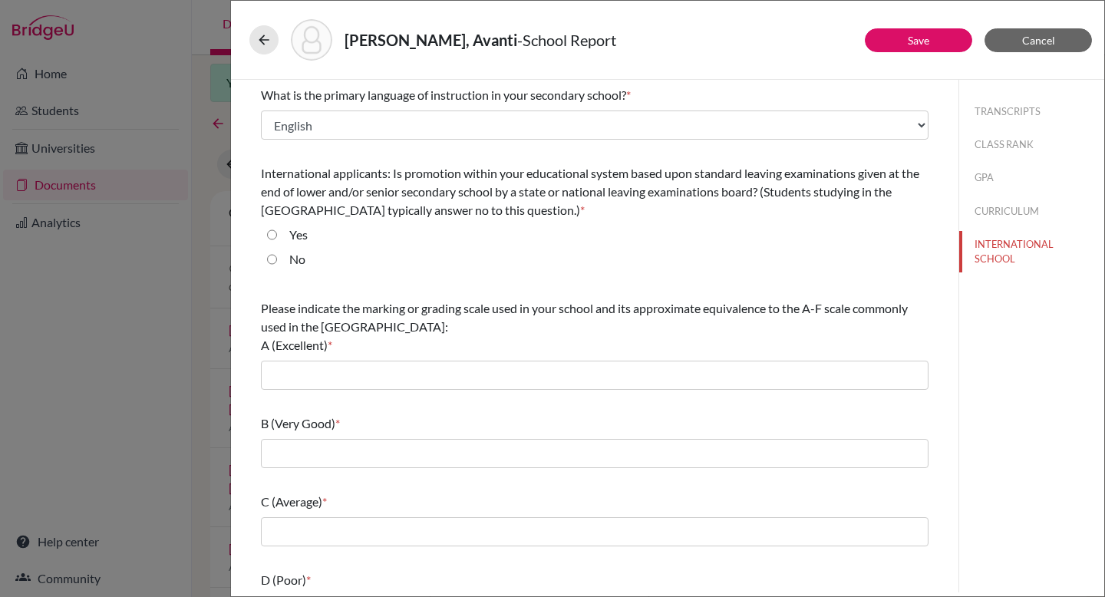
click at [269, 259] on input "No" at bounding box center [272, 259] width 10 height 18
radio input "true"
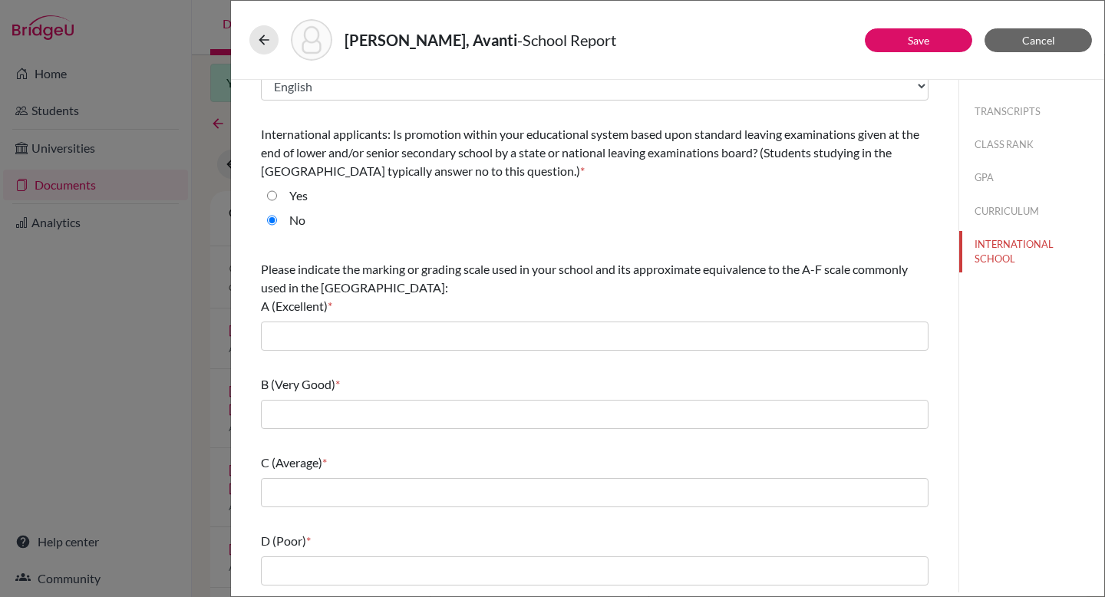
scroll to position [67, 0]
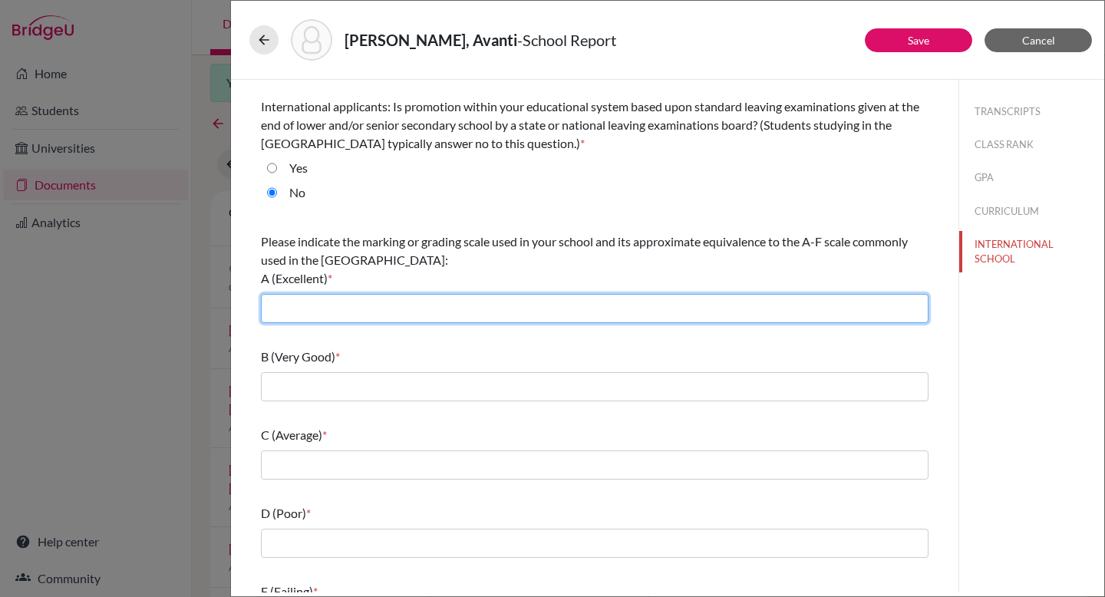
click at [405, 302] on input "text" at bounding box center [594, 308] width 667 height 29
type input "7 - Outstanding"
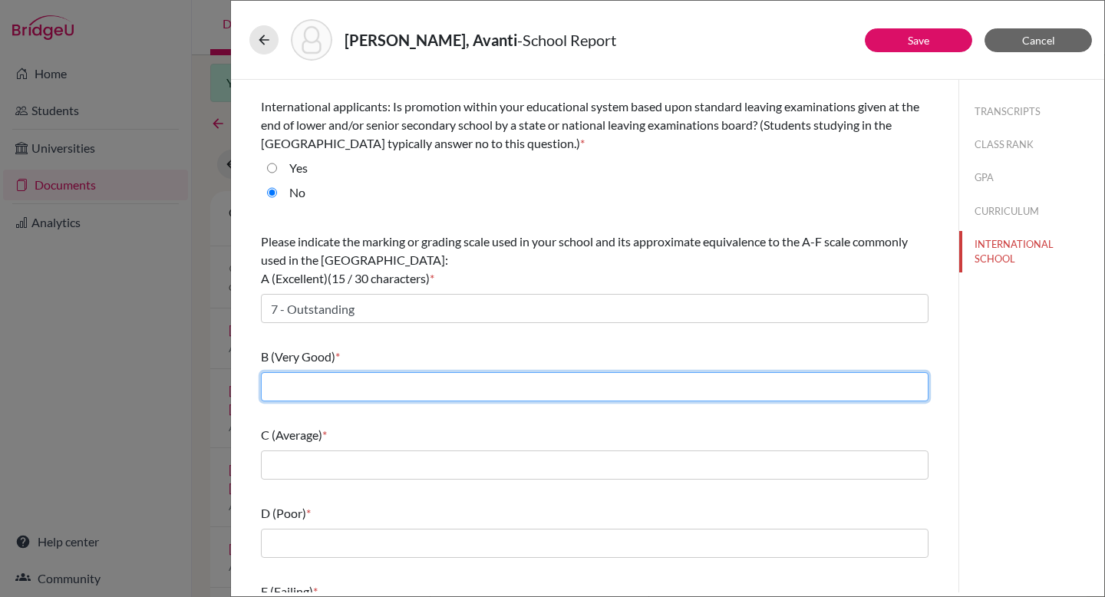
click at [331, 386] on input "text" at bounding box center [594, 386] width 667 height 29
type input "5, 6"
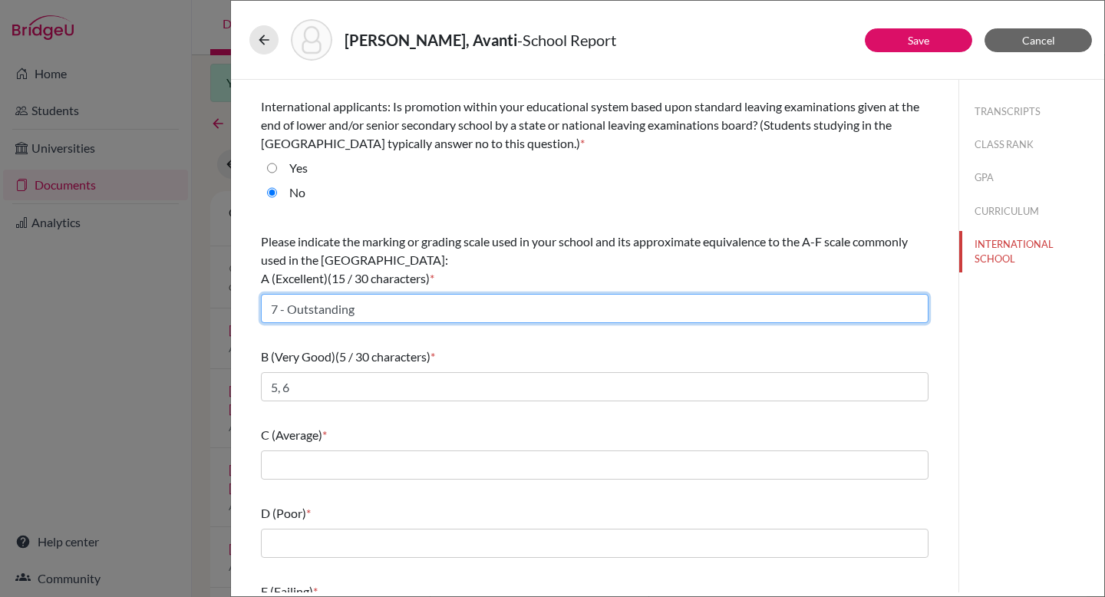
drag, startPoint x: 279, startPoint y: 309, endPoint x: 436, endPoint y: 304, distance: 157.3
click at [426, 314] on input "7 - Outstanding" at bounding box center [594, 308] width 667 height 29
type input "7"
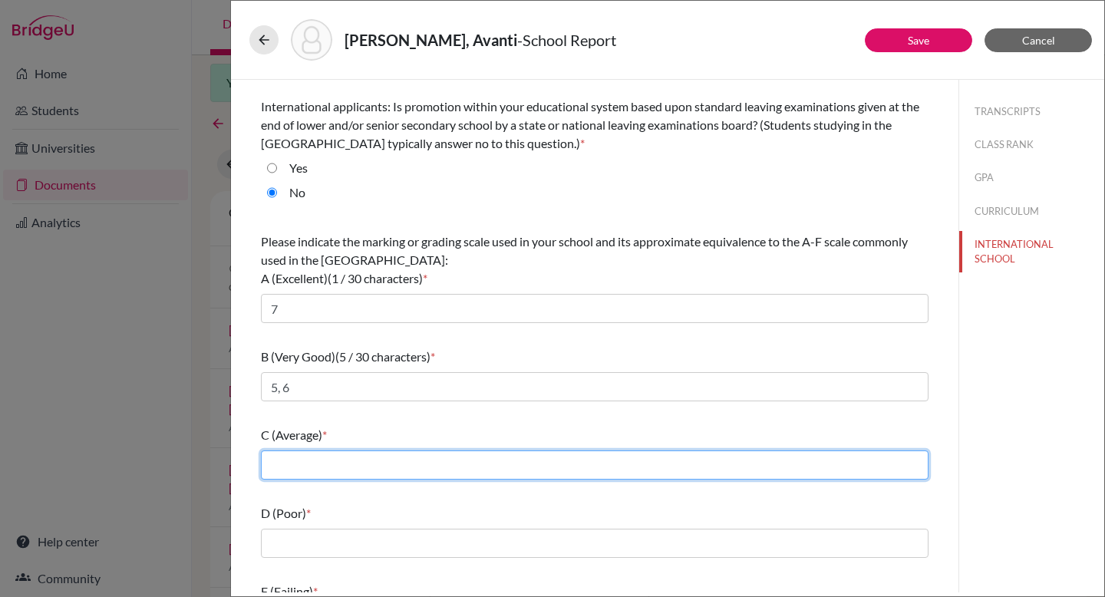
click at [388, 465] on input "text" at bounding box center [594, 464] width 667 height 29
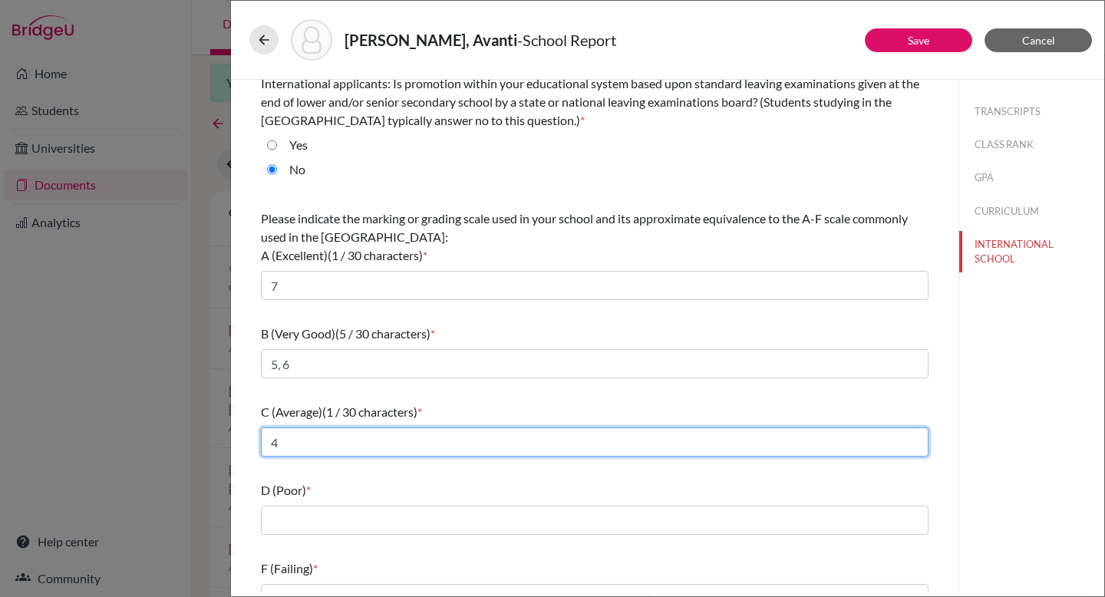
scroll to position [117, 0]
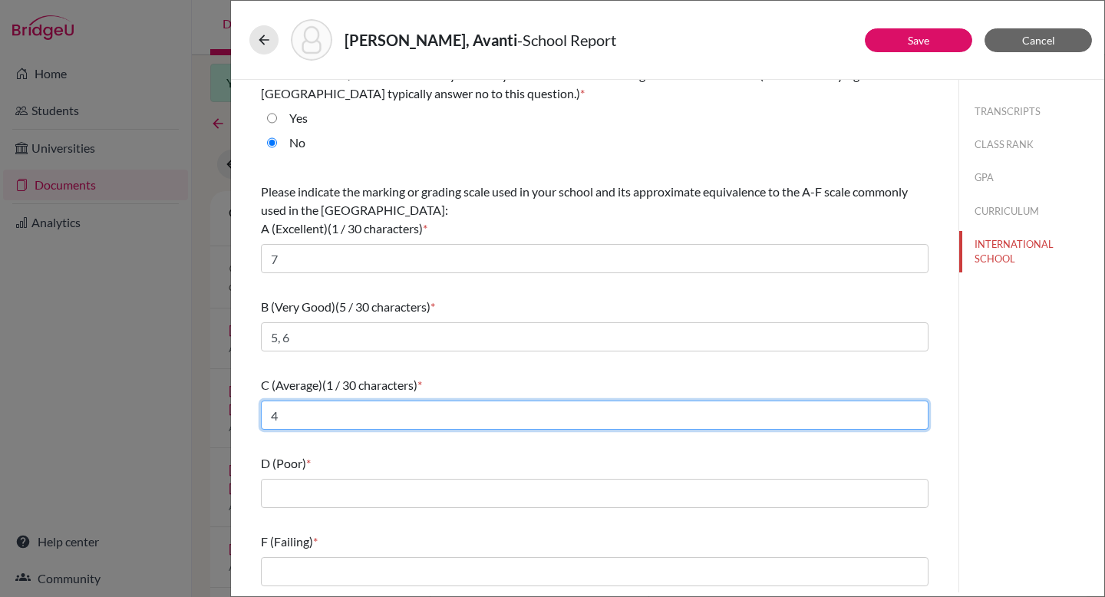
type input "4"
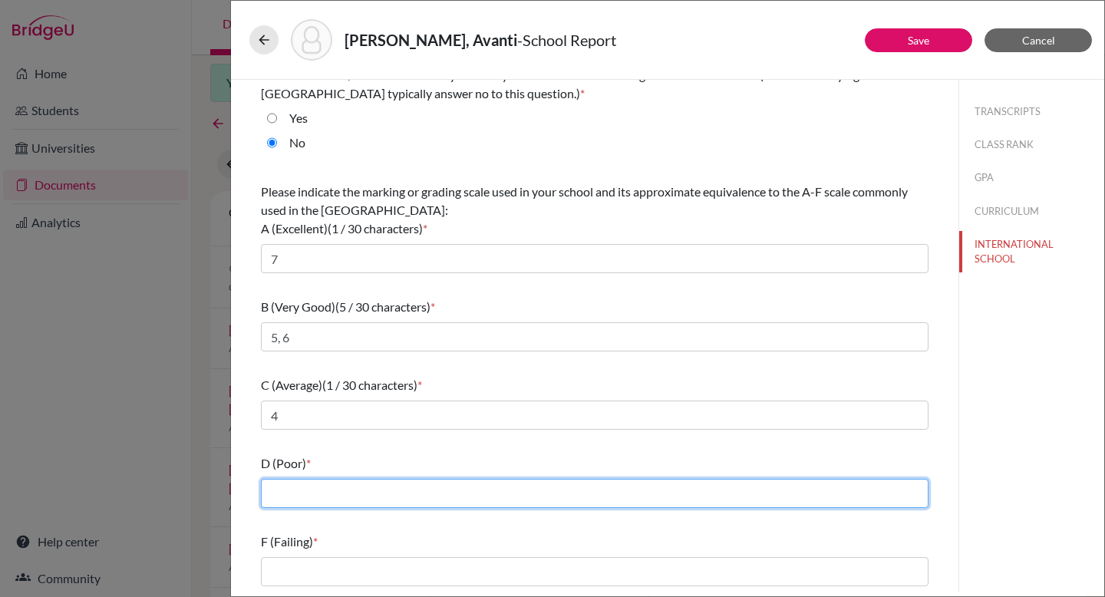
click at [344, 497] on input "text" at bounding box center [594, 493] width 667 height 29
type input "3"
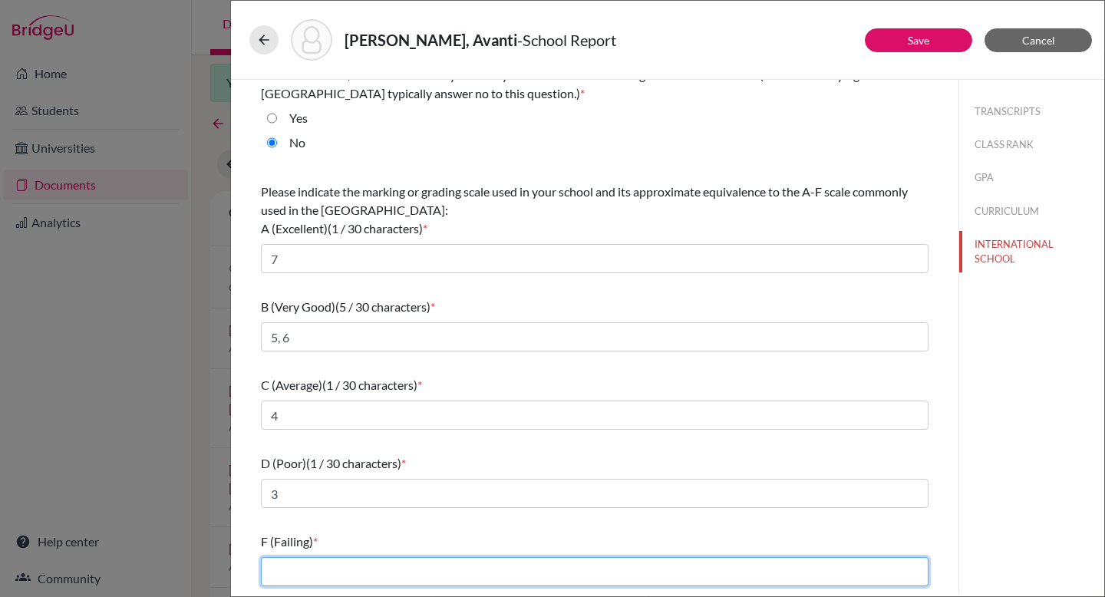
click at [329, 565] on input "text" at bounding box center [594, 571] width 667 height 29
type input "1, 2"
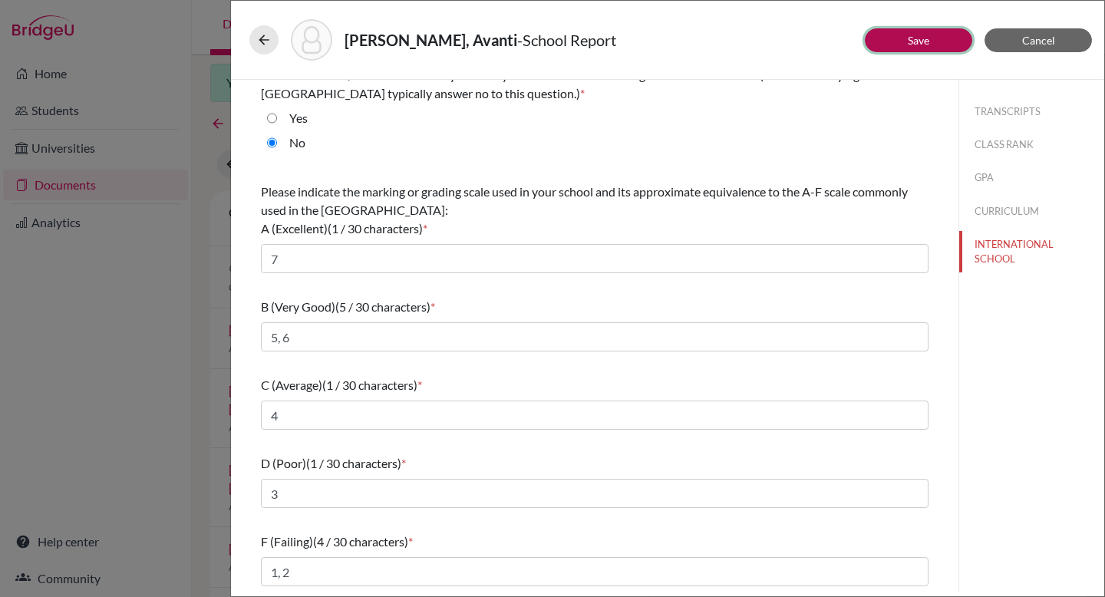
click at [936, 38] on button "Save" at bounding box center [917, 40] width 107 height 24
select select "1"
select select "0"
select select "1"
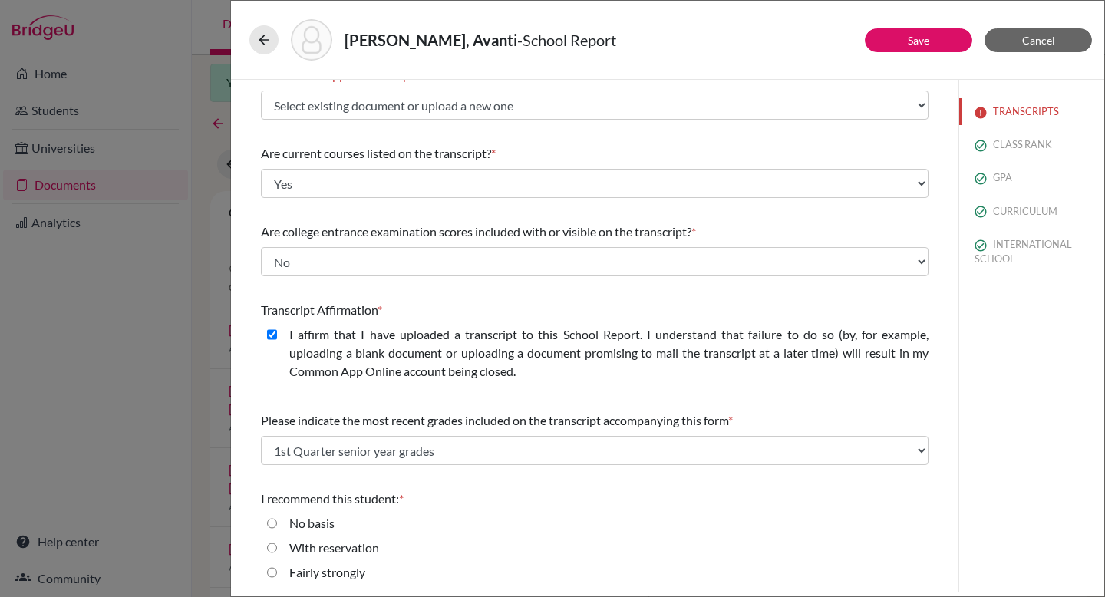
select select "1"
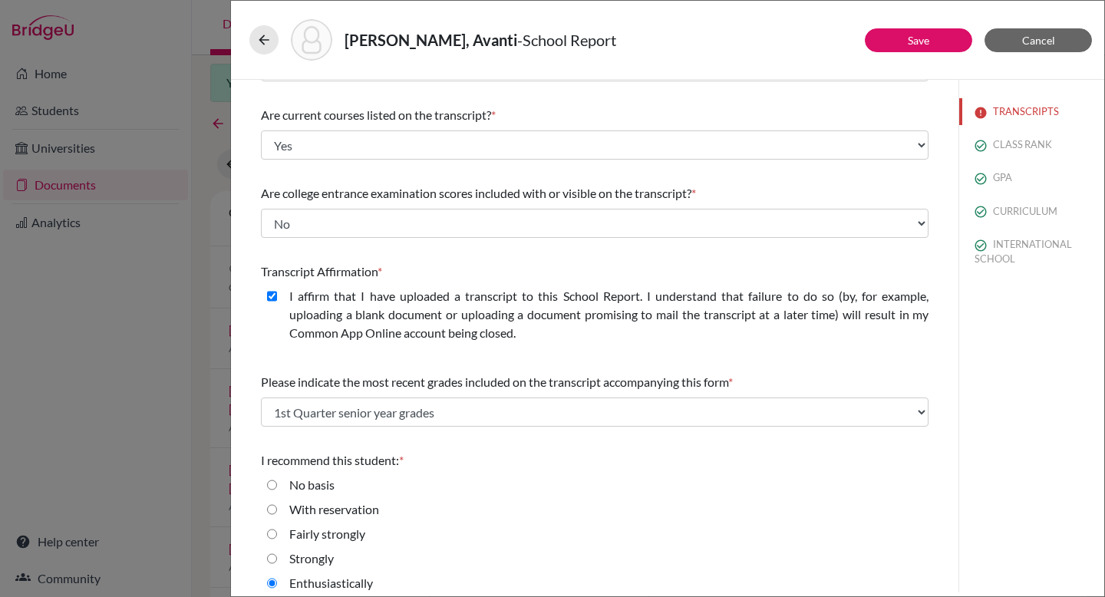
scroll to position [0, 0]
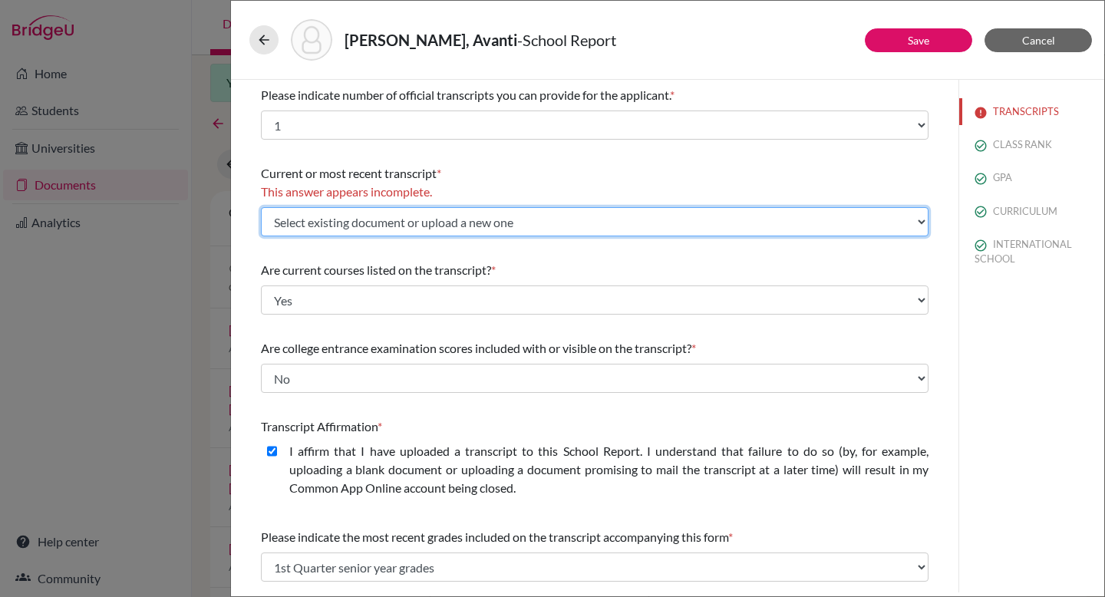
click at [525, 226] on select "Select existing document or upload a new one Avanti Poddar IB 2026 DSB Transcri…" at bounding box center [594, 221] width 667 height 29
click at [261, 207] on select "Select existing document or upload a new one Avanti Poddar IB 2026 DSB Transcri…" at bounding box center [594, 221] width 667 height 29
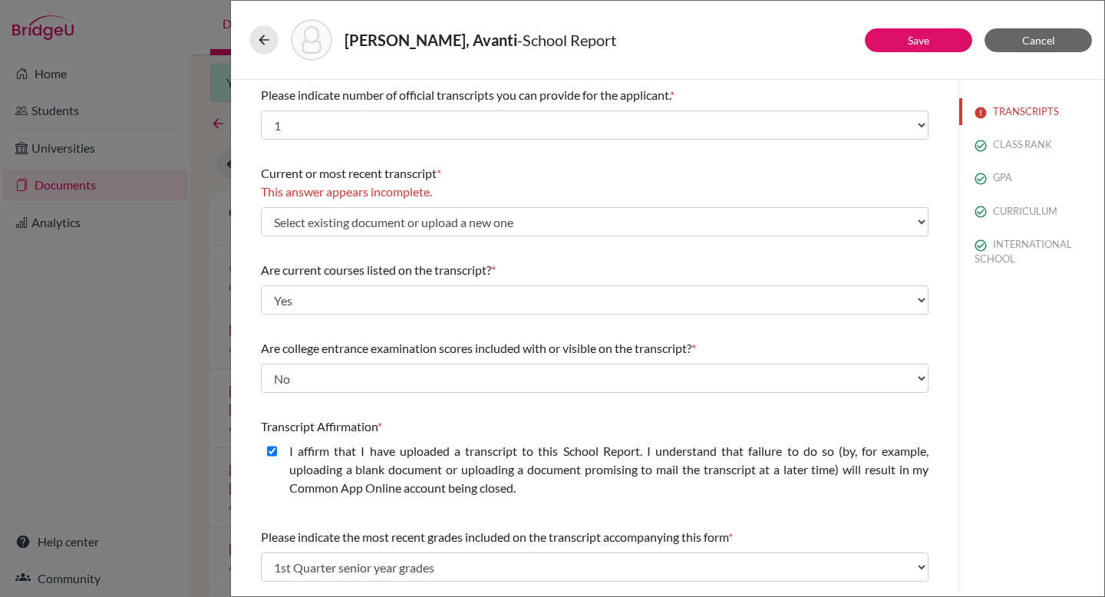
click at [581, 158] on div "Current or most recent transcript * This answer appears incomplete. Select exis…" at bounding box center [594, 200] width 667 height 84
click at [1022, 41] on span "Cancel" at bounding box center [1038, 40] width 33 height 13
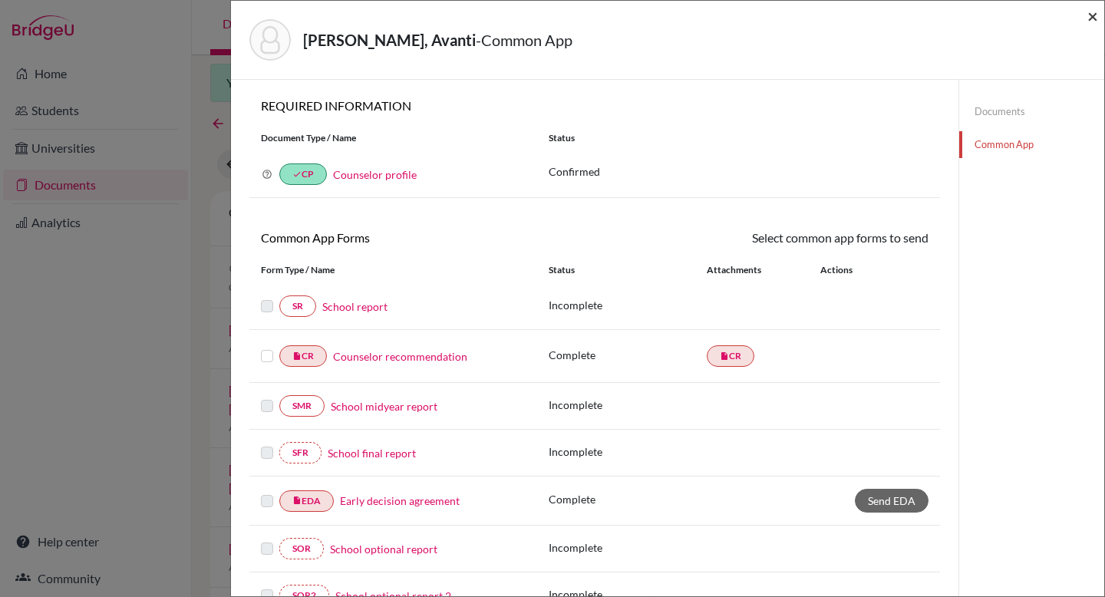
click at [1090, 18] on span "×" at bounding box center [1092, 16] width 11 height 22
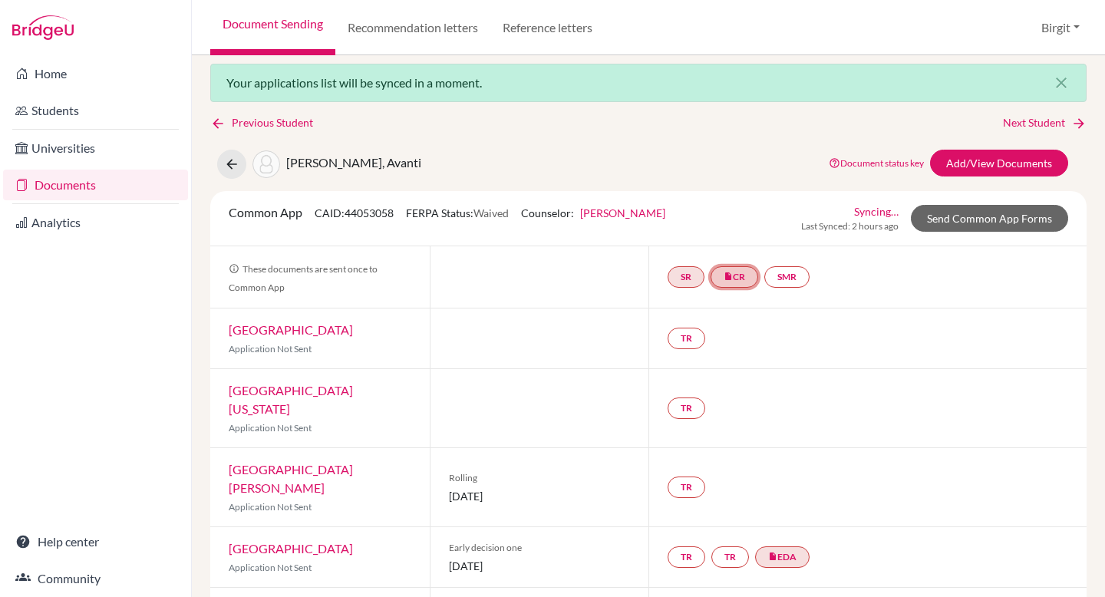
click at [729, 277] on link "insert_drive_file CR" at bounding box center [734, 276] width 48 height 21
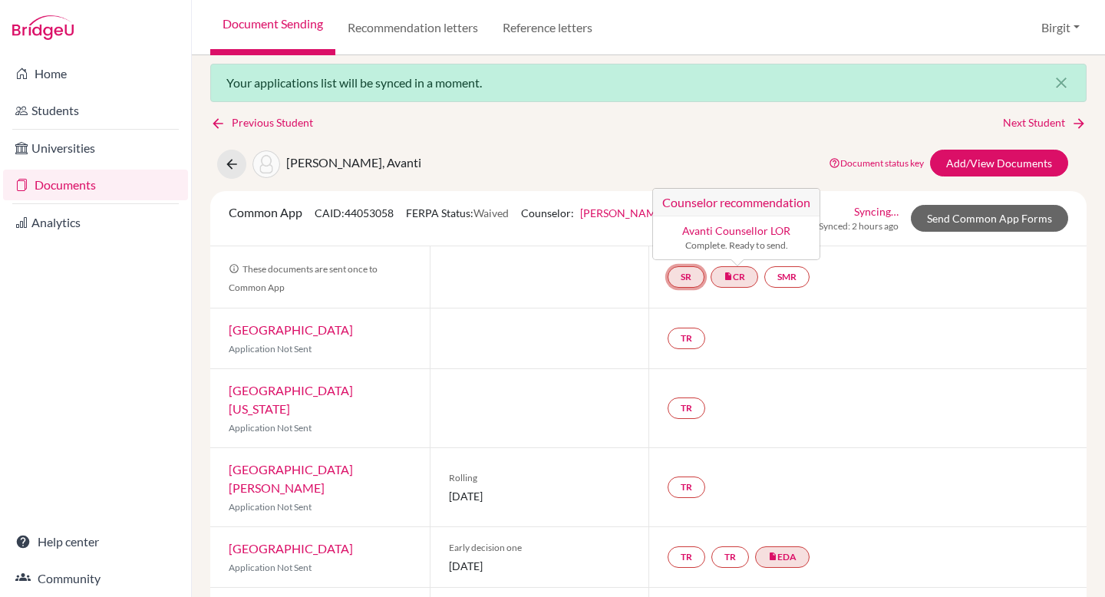
click at [691, 272] on link "SR" at bounding box center [685, 276] width 37 height 21
click at [681, 226] on link "School report" at bounding box center [685, 230] width 65 height 13
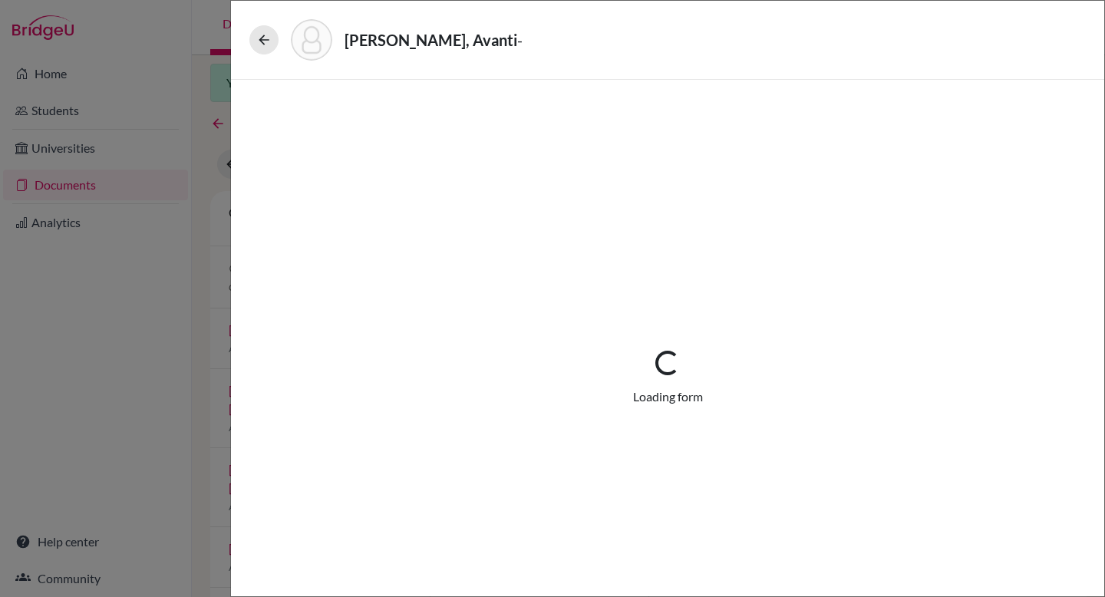
select select "1"
select select "0"
select select "1"
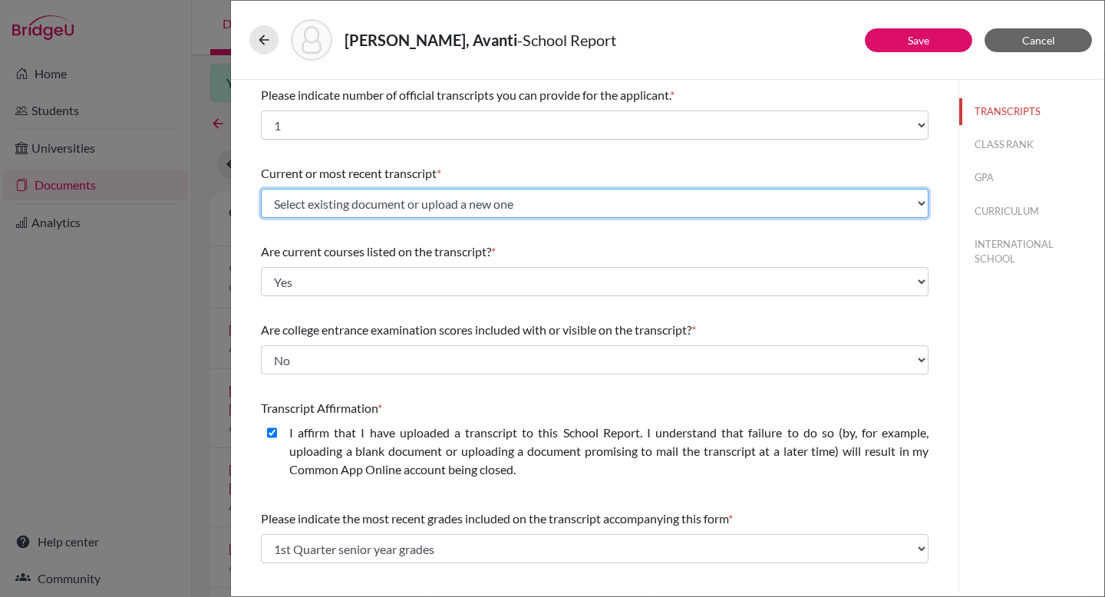
click at [417, 210] on select "Select existing document or upload a new one Avanti Poddar IB 2026 DSB Transcri…" at bounding box center [594, 203] width 667 height 29
select select "Upload New File"
click at [261, 189] on select "Select existing document or upload a new one Avanti Poddar IB 2026 DSB Transcri…" at bounding box center [594, 203] width 667 height 29
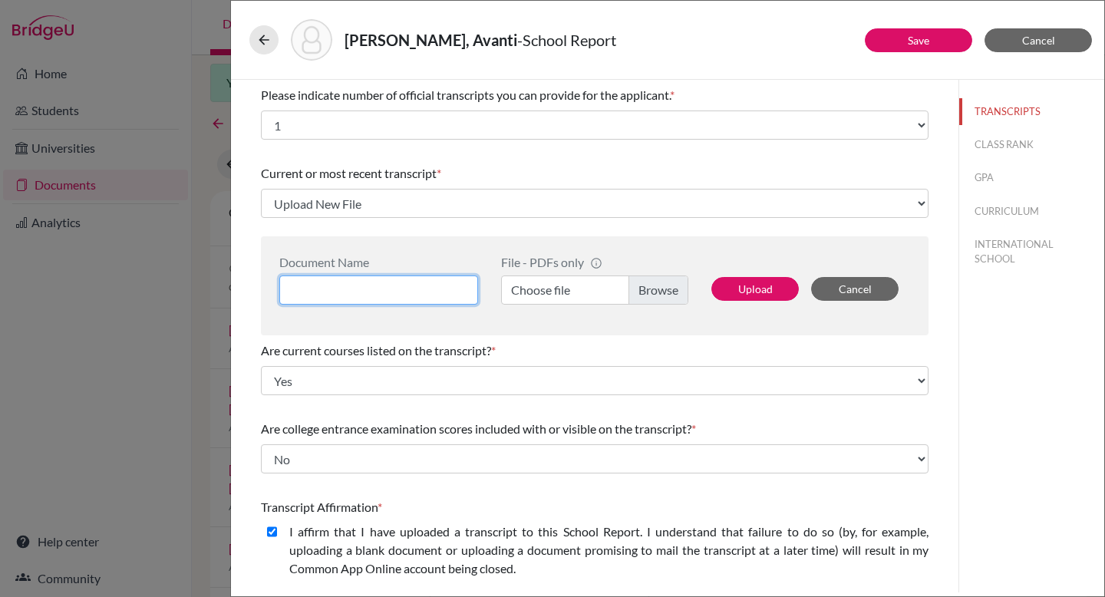
click at [405, 286] on input at bounding box center [378, 289] width 199 height 29
type input "Avanti Poddar Initial Transcript"
click at [654, 285] on label "Choose file" at bounding box center [594, 289] width 187 height 29
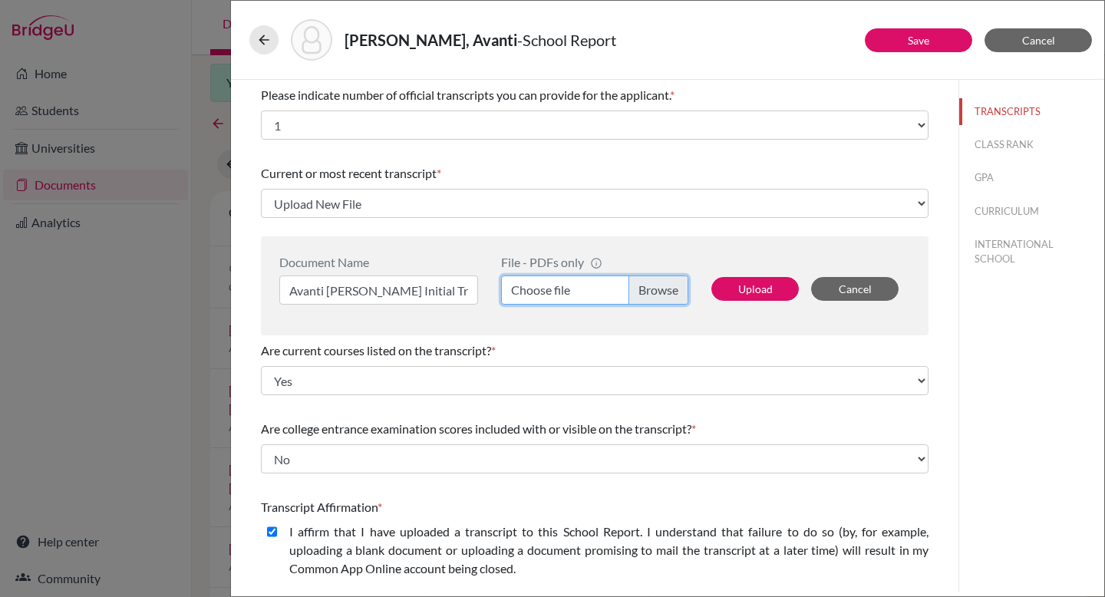
click at [654, 285] on input "Choose file" at bounding box center [594, 289] width 187 height 29
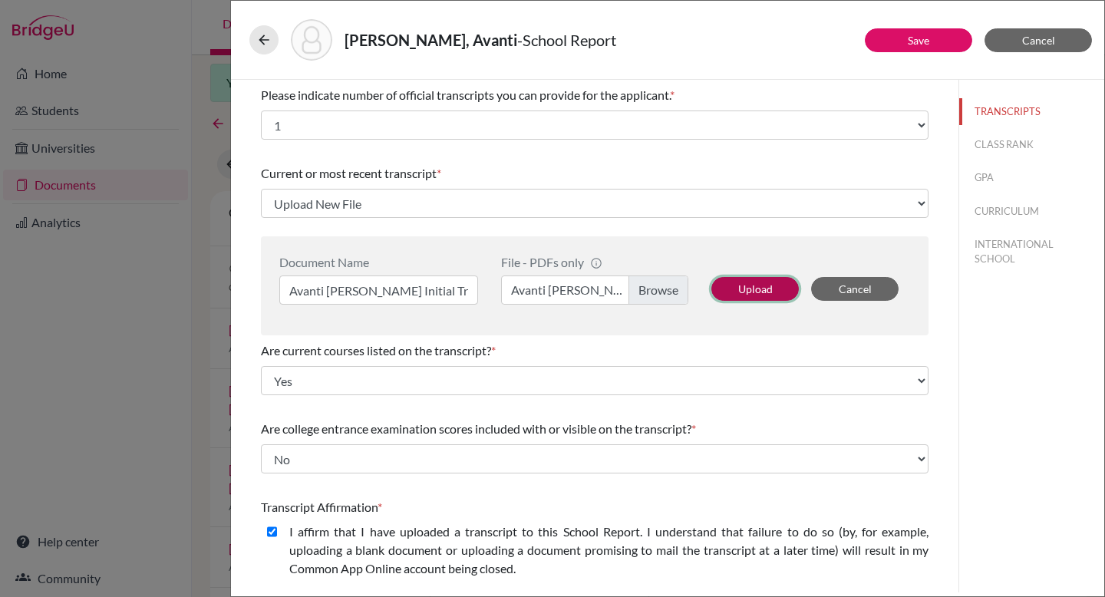
click at [731, 282] on button "Upload" at bounding box center [754, 289] width 87 height 24
select select "673753"
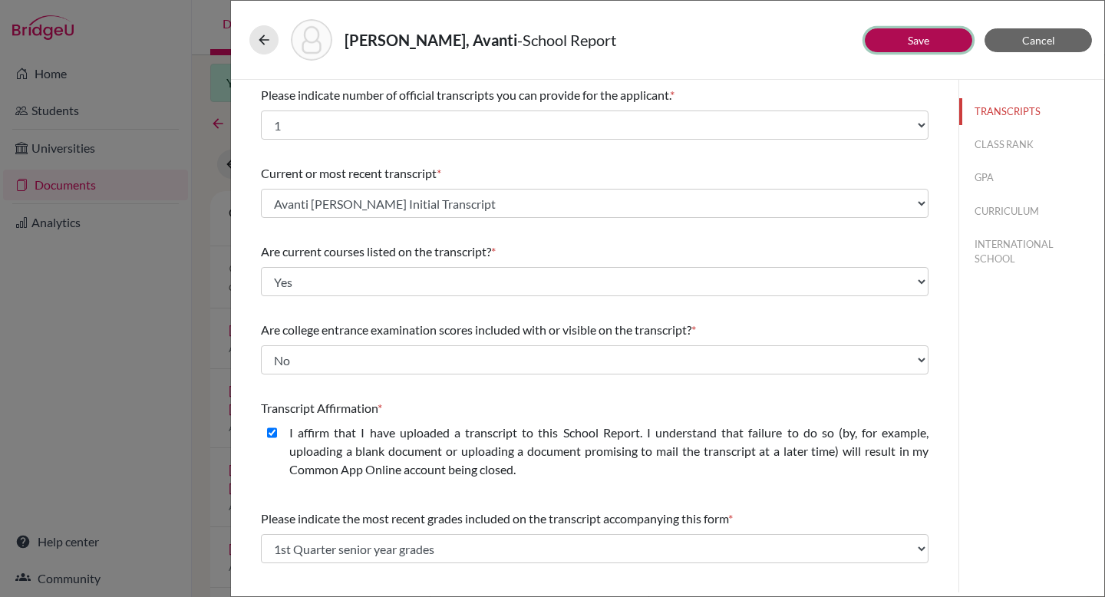
click at [917, 34] on link "Save" at bounding box center [917, 40] width 21 height 13
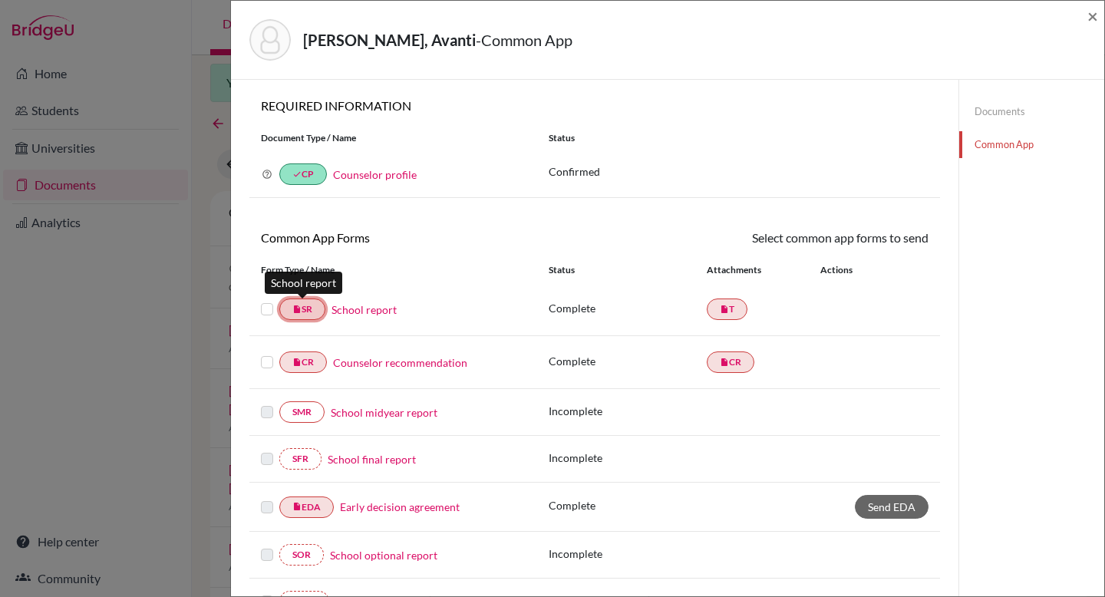
click at [316, 311] on link "insert_drive_file SR" at bounding box center [302, 308] width 46 height 21
click at [362, 308] on link "School report" at bounding box center [363, 309] width 65 height 16
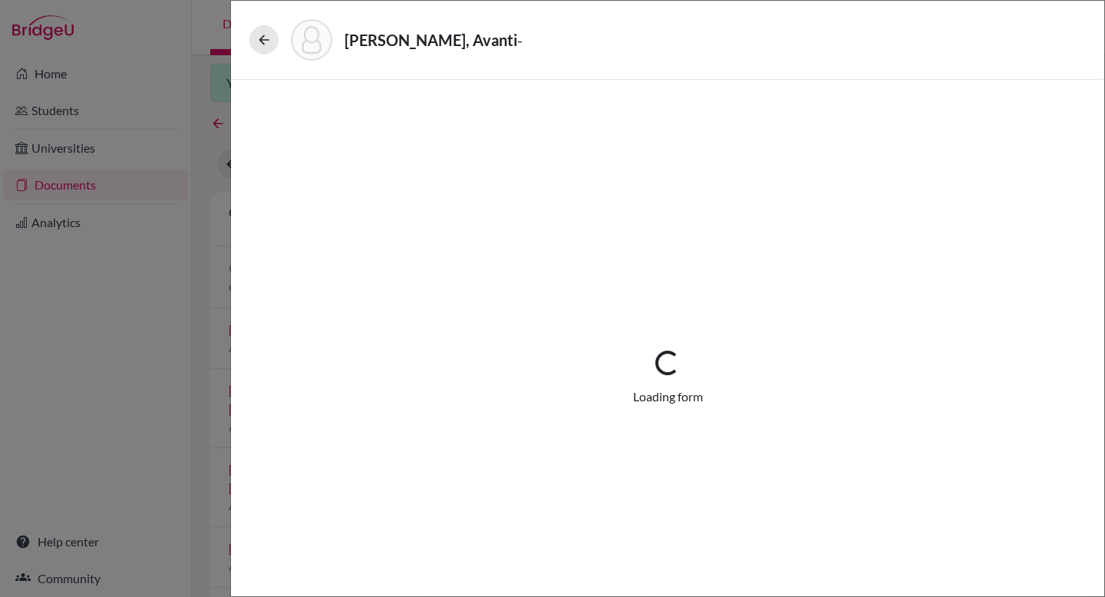
select select "1"
select select "673753"
select select "0"
select select "1"
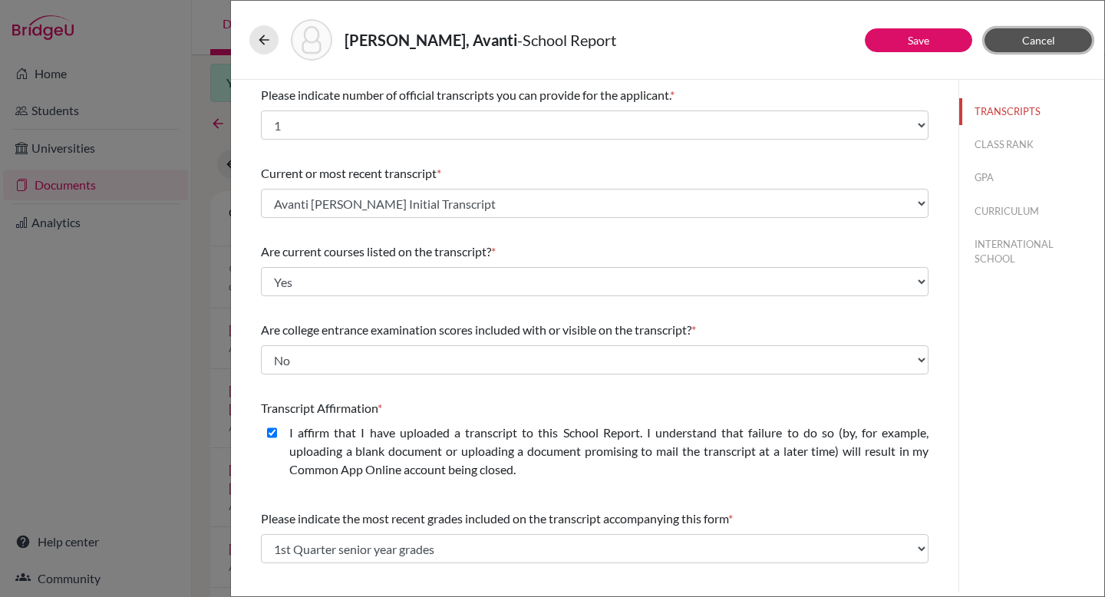
click at [1032, 38] on span "Cancel" at bounding box center [1038, 40] width 33 height 13
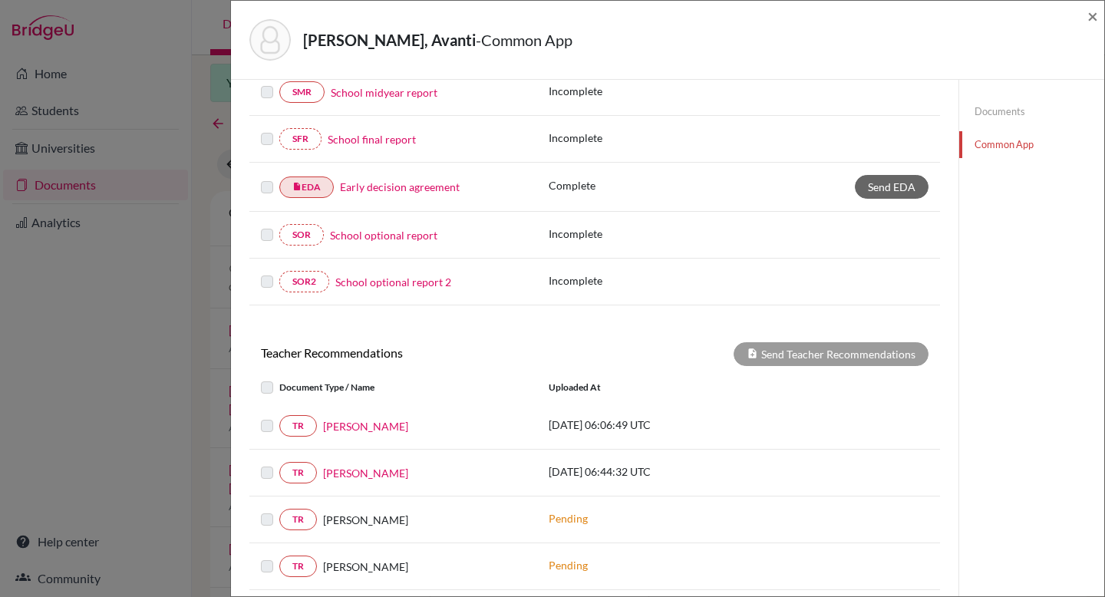
scroll to position [446, 0]
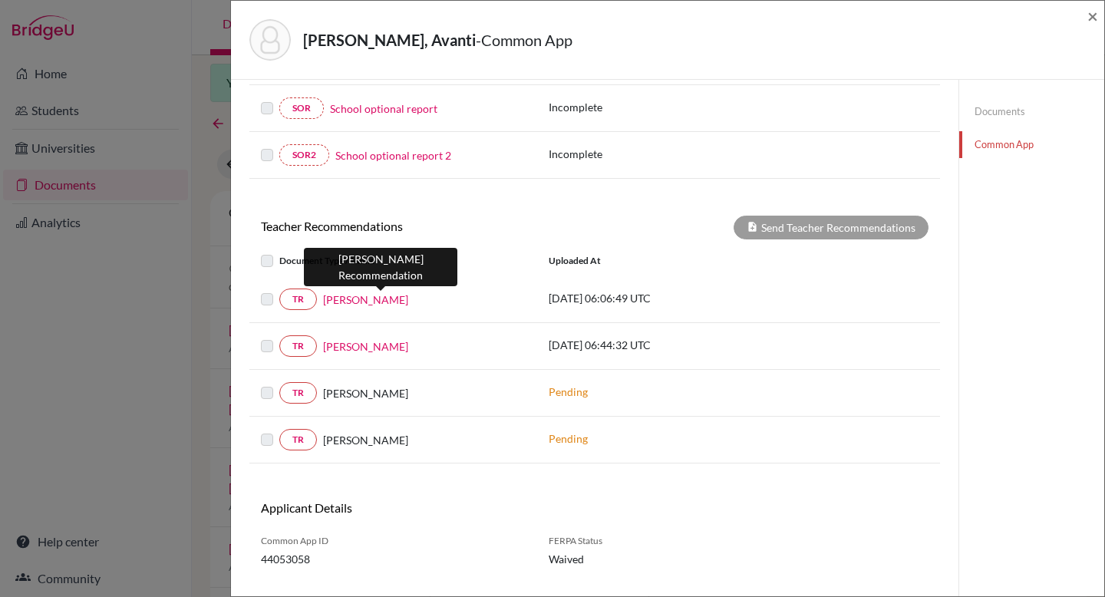
click at [400, 300] on link "Mahesh Dharam Kamble" at bounding box center [365, 299] width 85 height 16
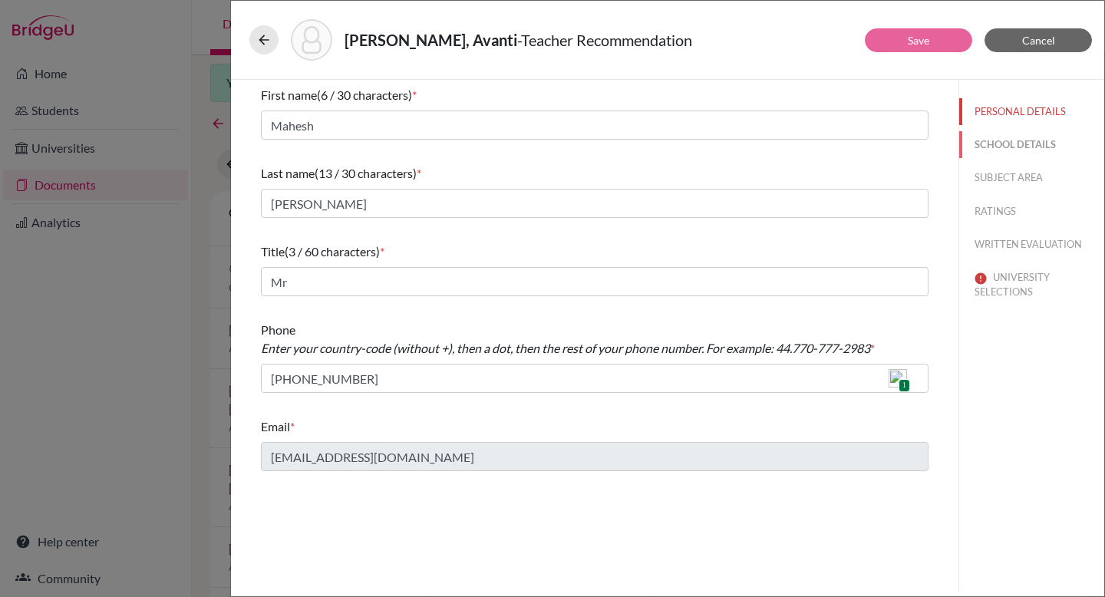
click at [1007, 146] on button "SCHOOL DETAILS" at bounding box center [1031, 144] width 145 height 27
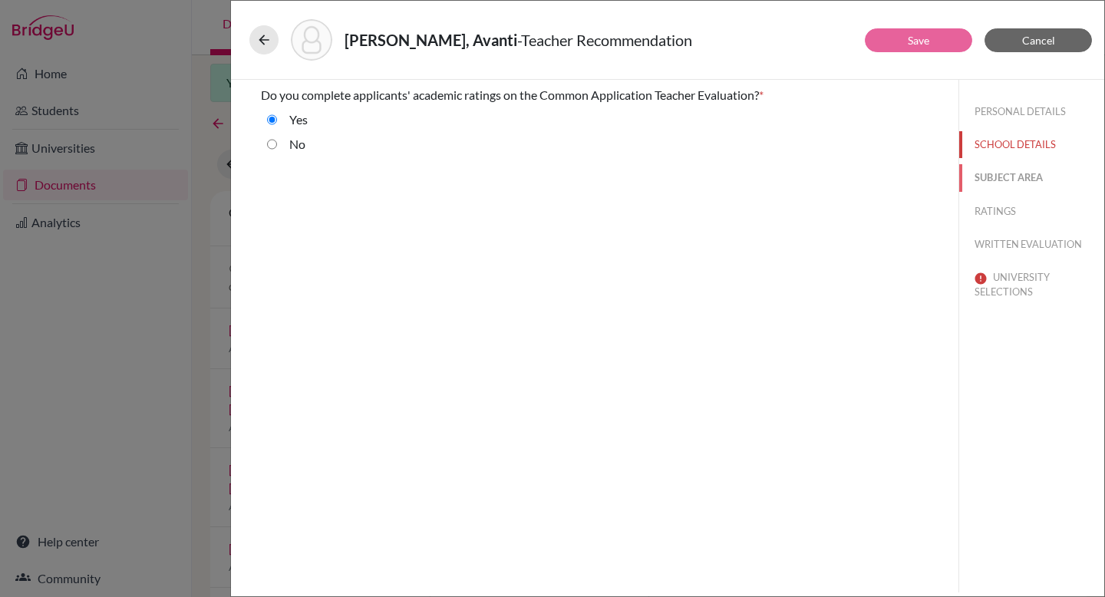
click at [1000, 183] on button "SUBJECT AREA" at bounding box center [1031, 177] width 145 height 27
select select "2"
click at [999, 222] on button "RATINGS" at bounding box center [1031, 211] width 145 height 27
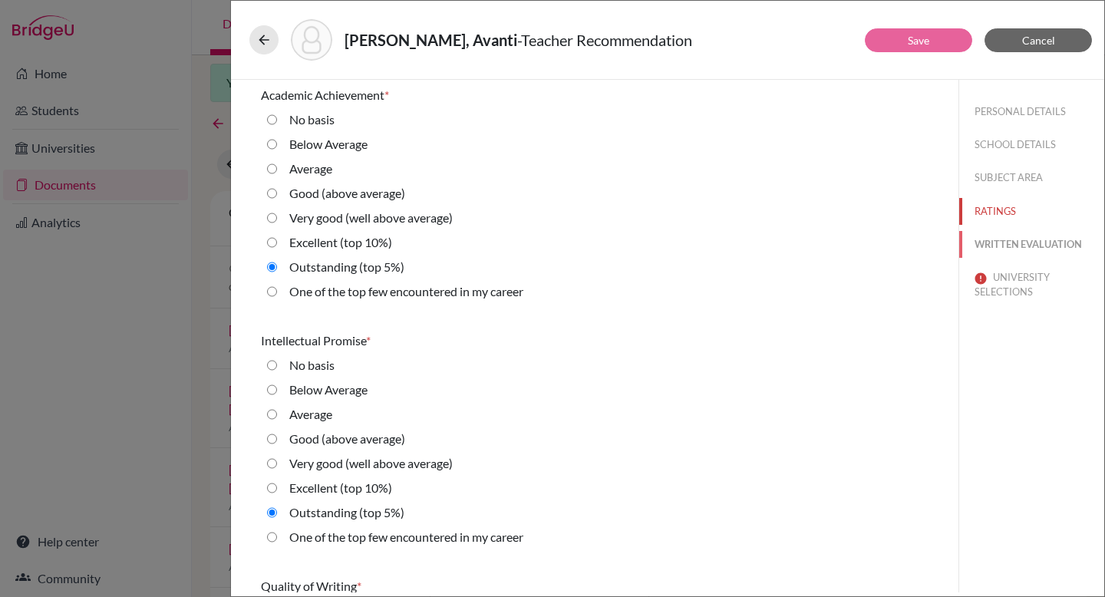
click at [998, 245] on button "WRITTEN EVALUATION" at bounding box center [1031, 244] width 145 height 27
radio basis "true"
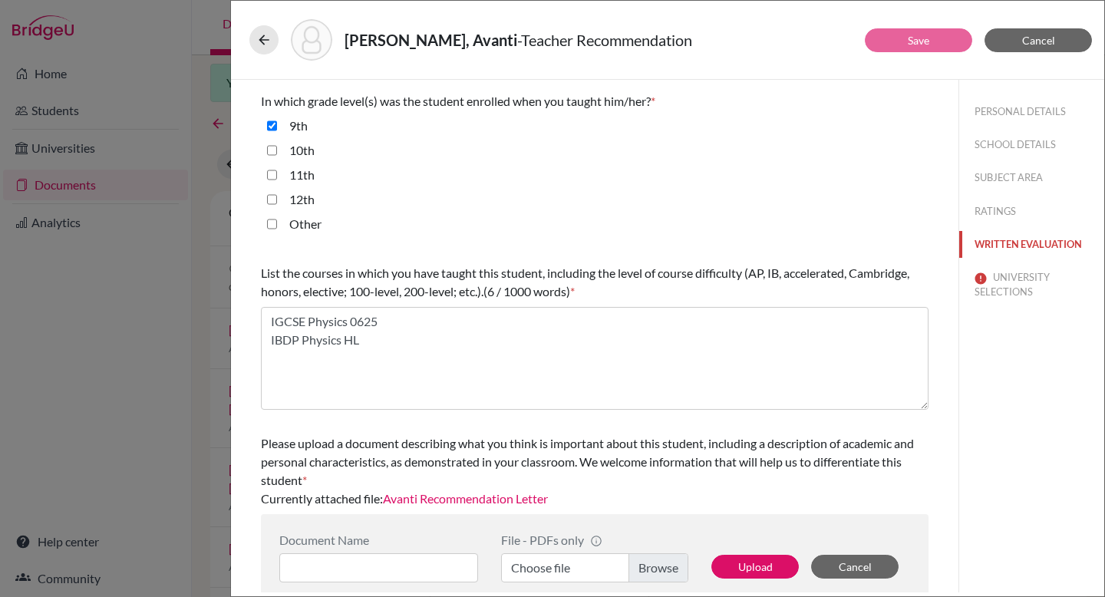
scroll to position [374, 0]
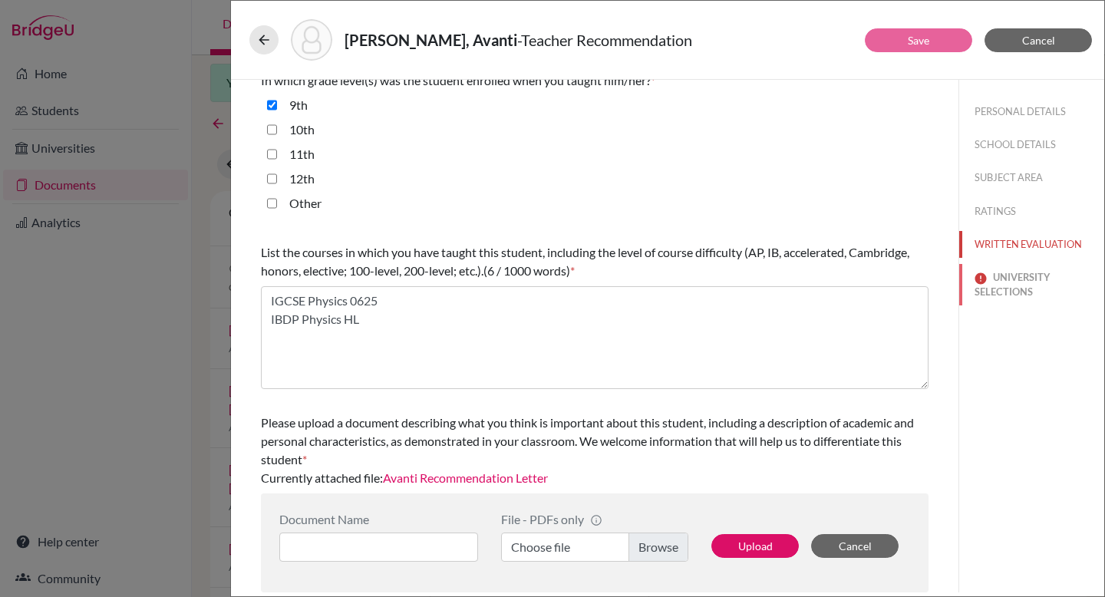
click at [1010, 282] on button "UNIVERSITY SELECTIONS" at bounding box center [1031, 284] width 145 height 41
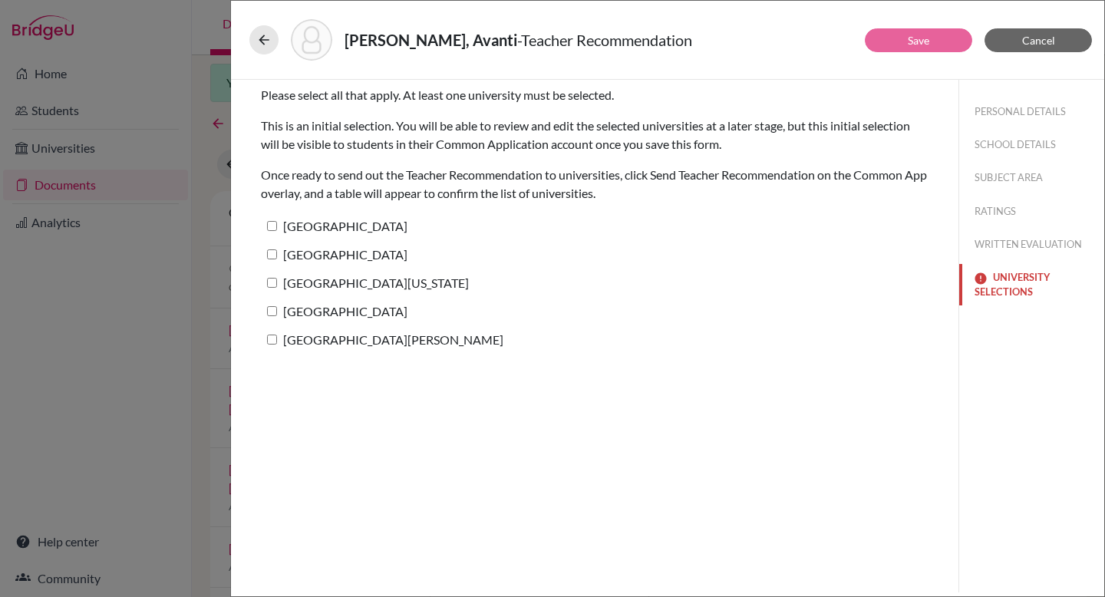
scroll to position [0, 0]
click at [1032, 41] on span "Cancel" at bounding box center [1038, 40] width 33 height 13
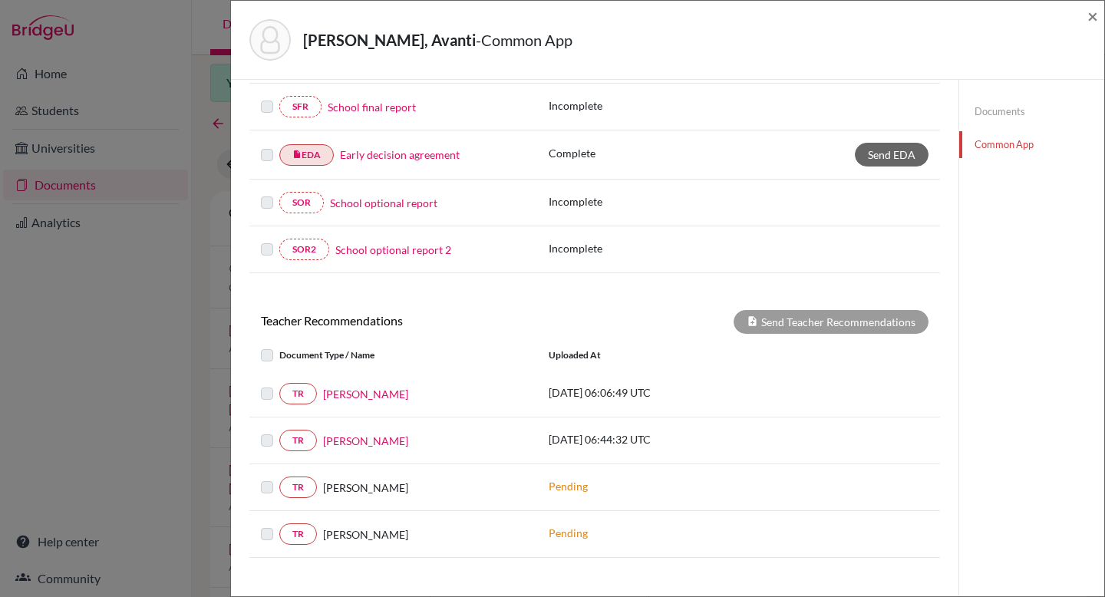
scroll to position [354, 0]
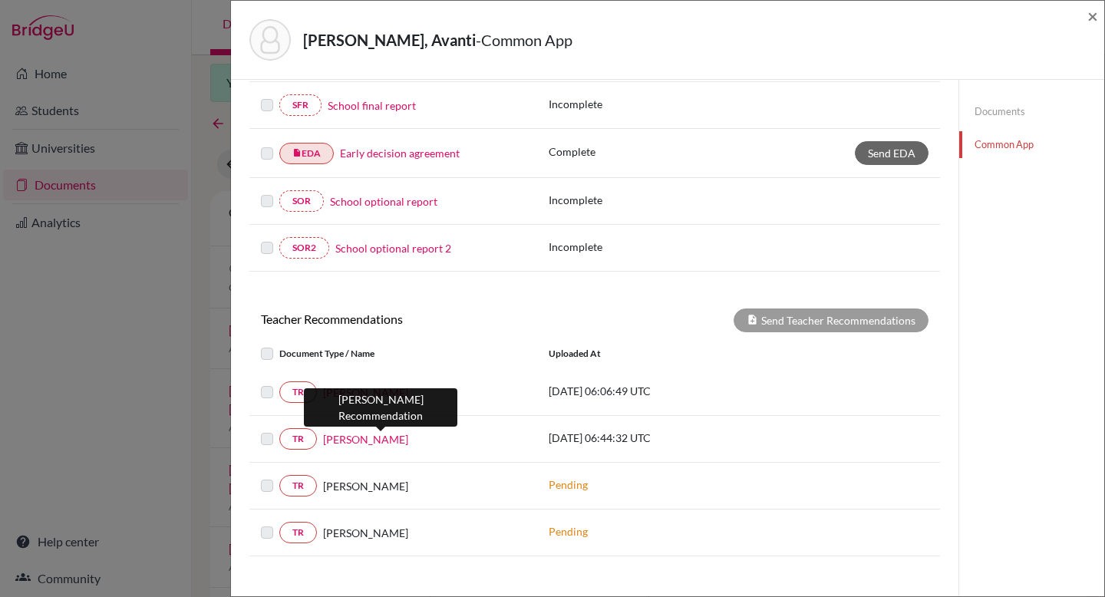
click at [408, 443] on link "Mahesh Dharam Kamble" at bounding box center [365, 439] width 85 height 16
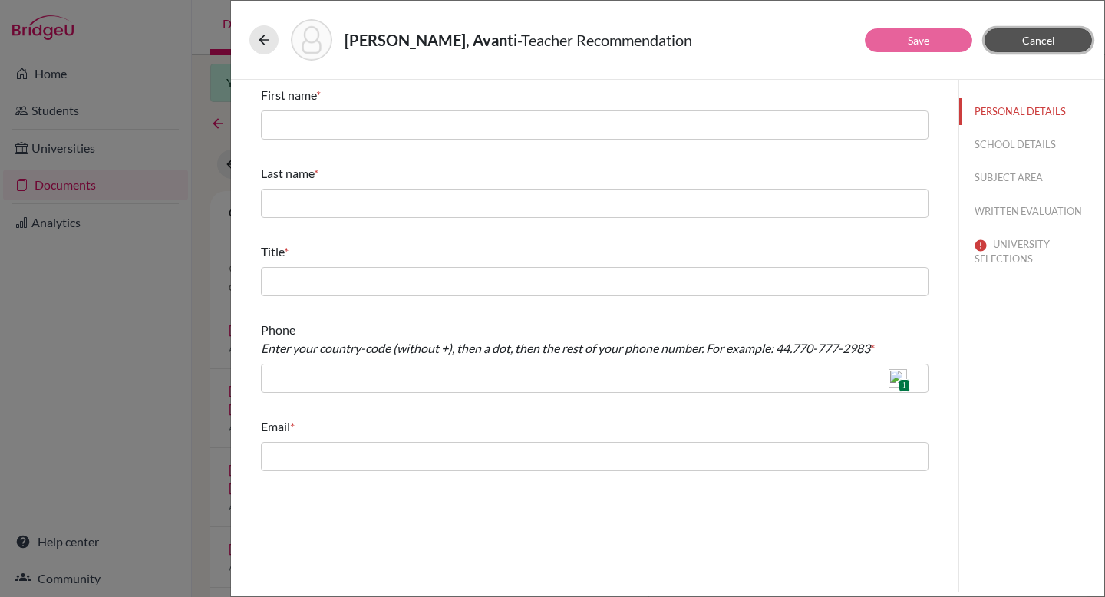
click at [1039, 37] on span "Cancel" at bounding box center [1038, 40] width 33 height 13
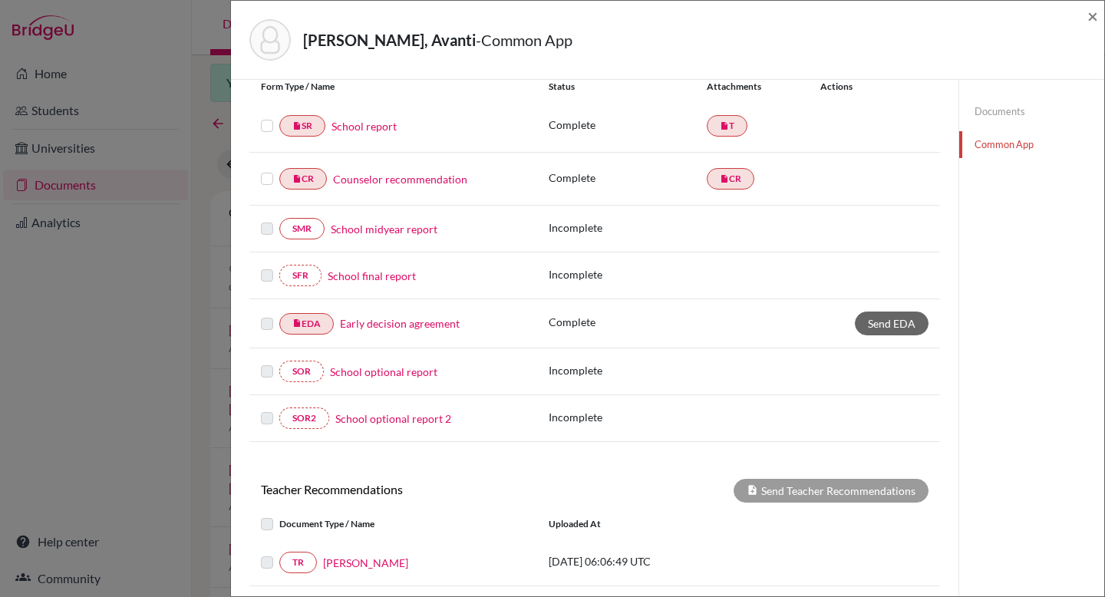
scroll to position [466, 0]
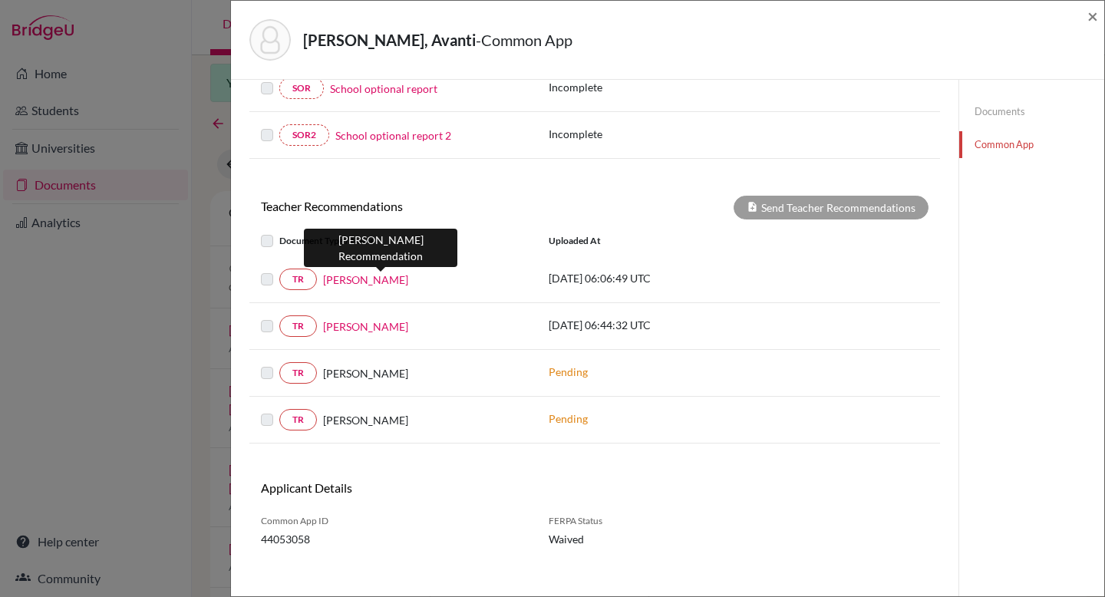
click at [404, 278] on link "Mahesh Dharam Kamble" at bounding box center [365, 280] width 85 height 16
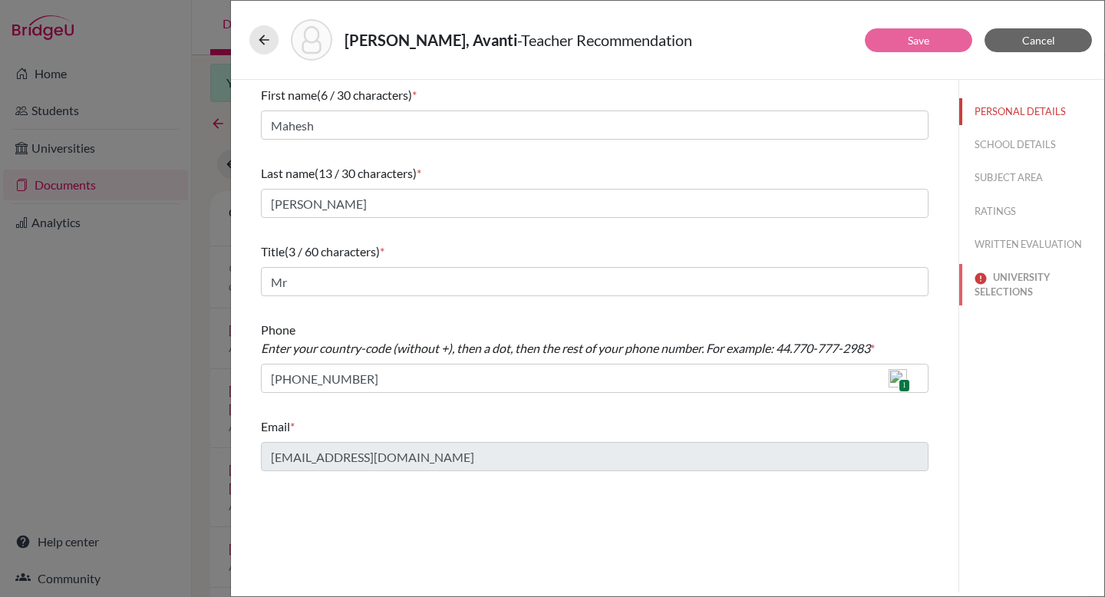
click at [1006, 283] on button "UNIVERSITY SELECTIONS" at bounding box center [1031, 284] width 145 height 41
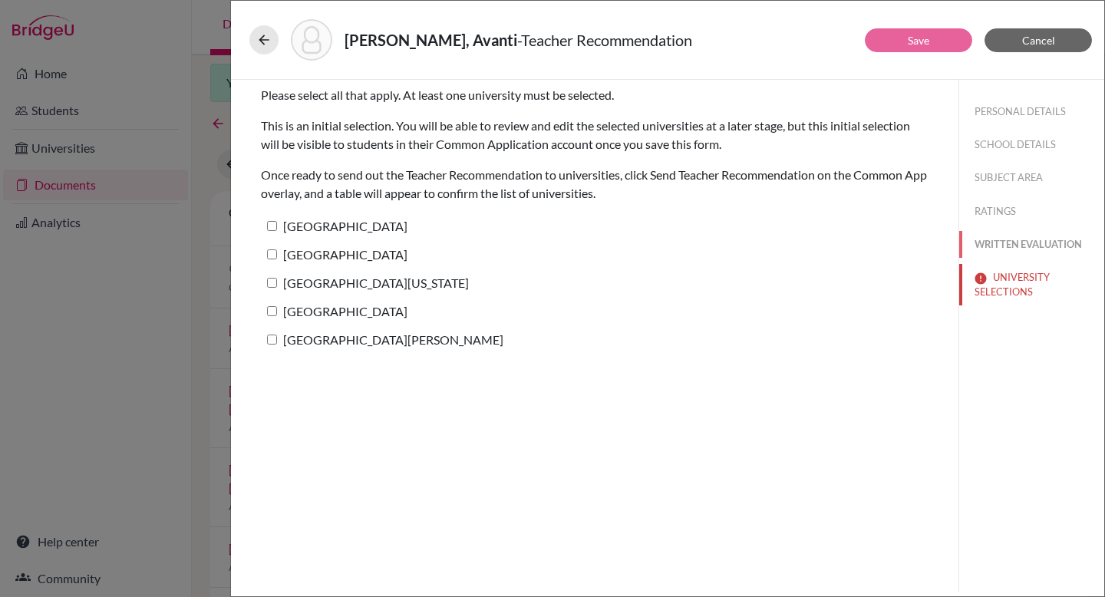
click at [1041, 246] on button "WRITTEN EVALUATION" at bounding box center [1031, 244] width 145 height 27
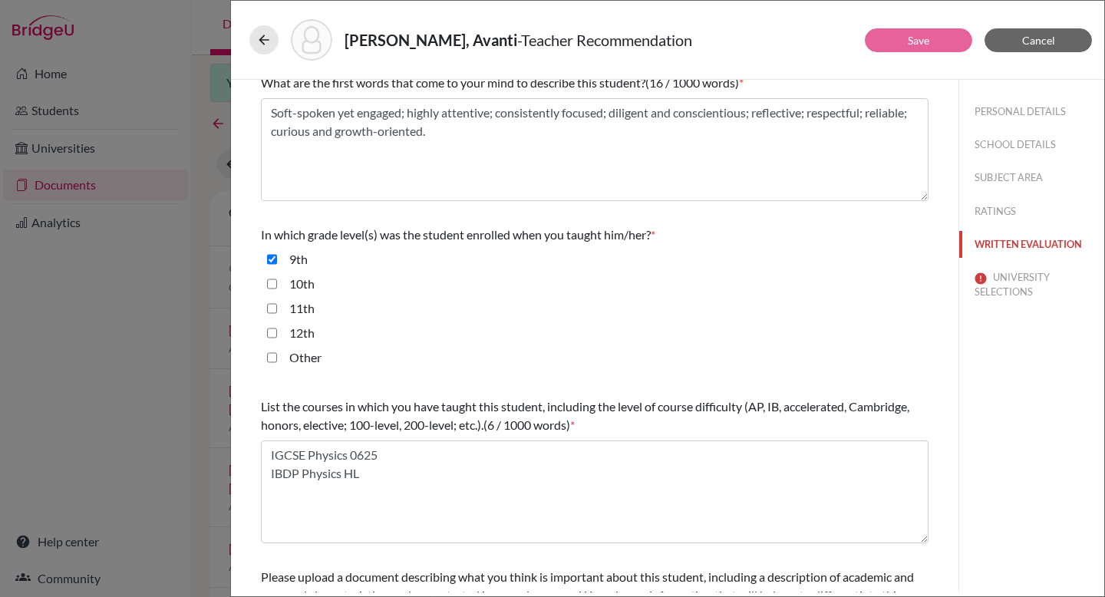
scroll to position [374, 0]
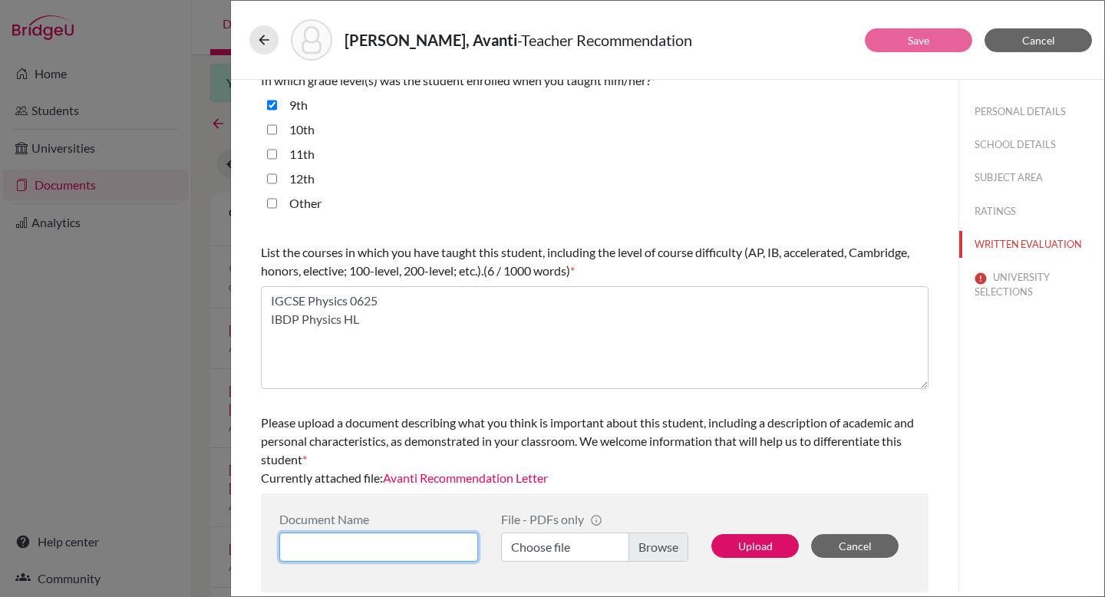
click at [434, 548] on input at bounding box center [378, 546] width 199 height 29
type input "A"
click at [1065, 42] on button "Cancel" at bounding box center [1037, 40] width 107 height 24
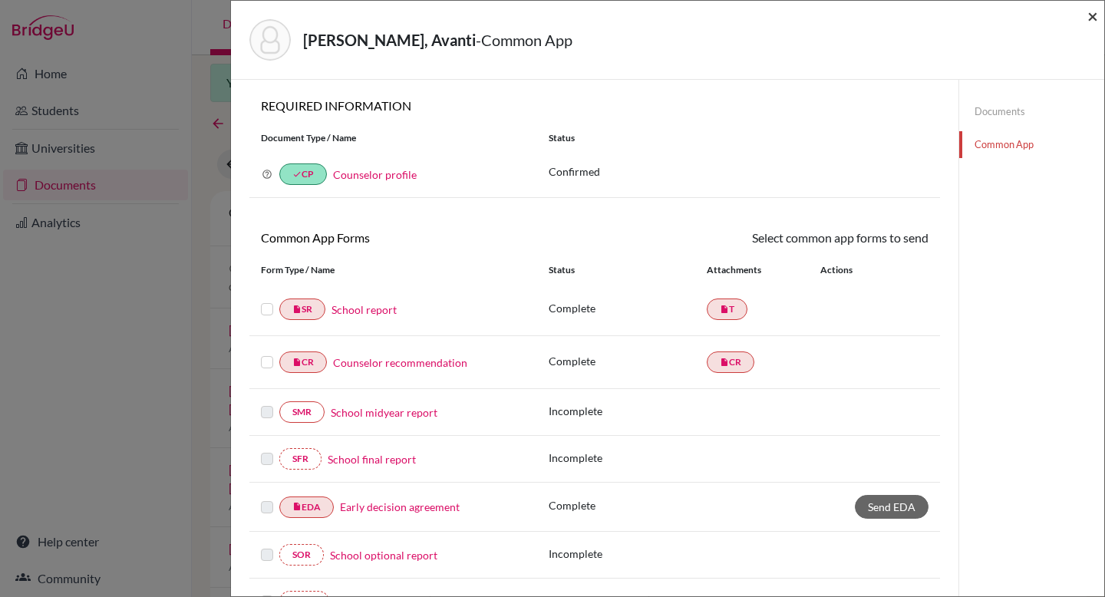
click at [1094, 15] on span "×" at bounding box center [1092, 16] width 11 height 22
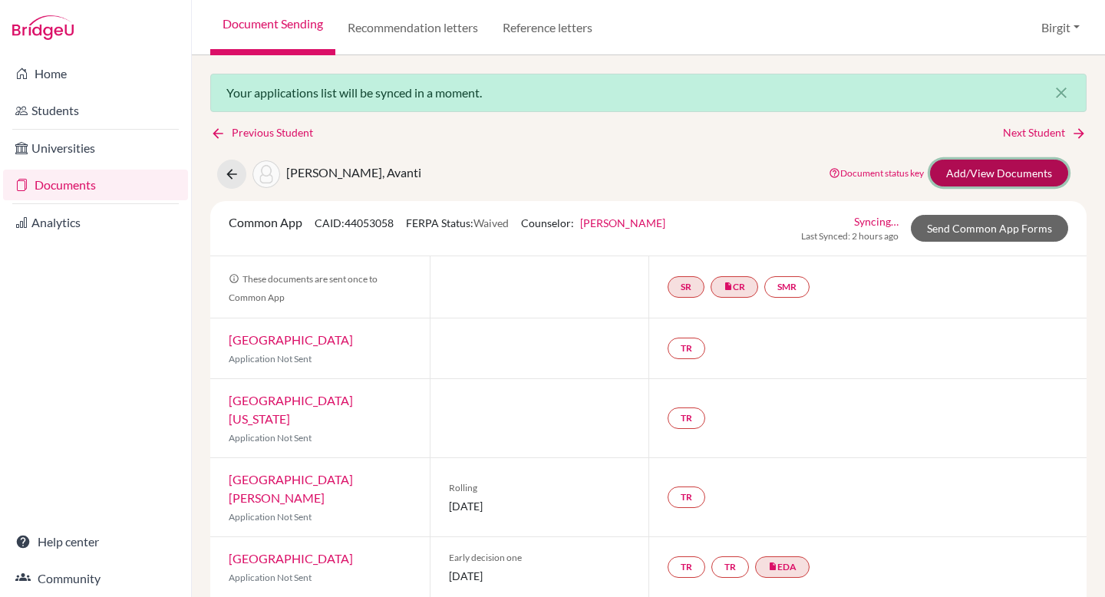
click at [975, 175] on link "Add/View Documents" at bounding box center [999, 173] width 138 height 27
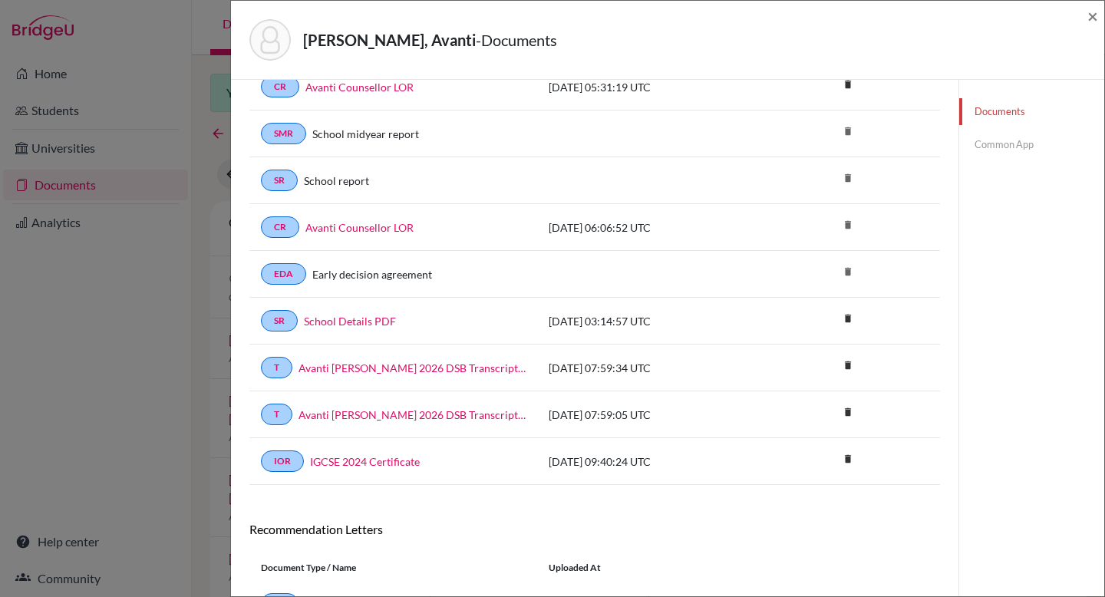
scroll to position [318, 0]
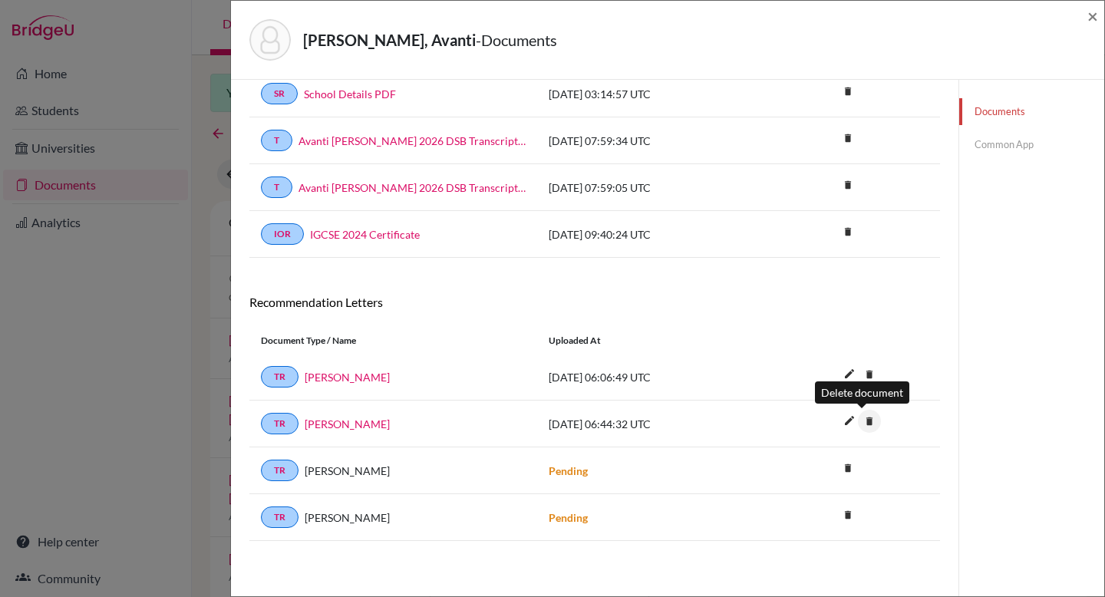
click at [864, 423] on icon "delete" at bounding box center [869, 421] width 23 height 23
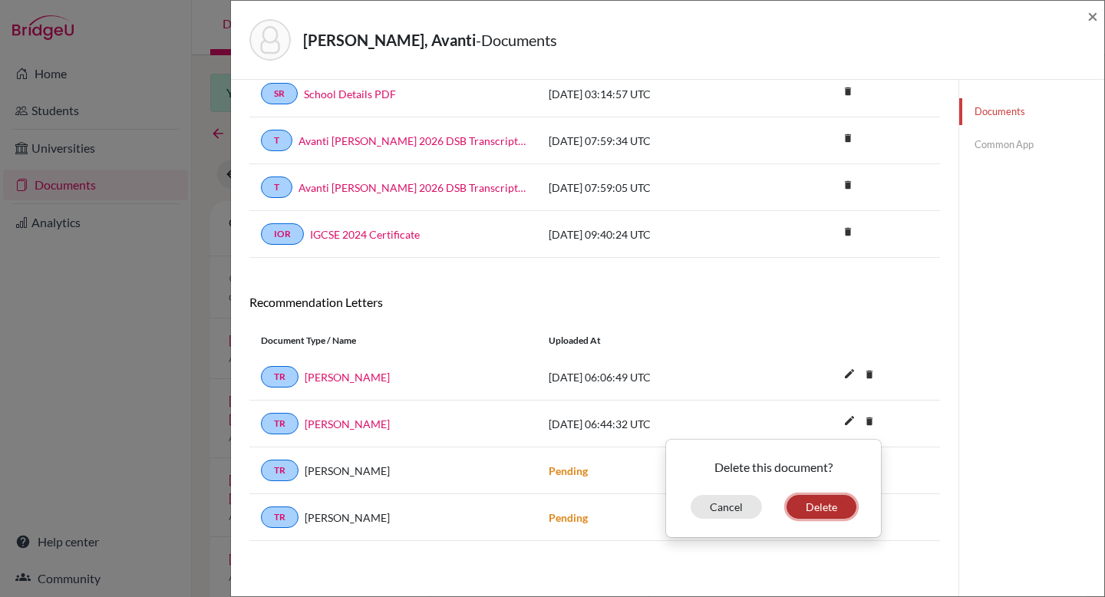
click at [806, 502] on button "Delete" at bounding box center [821, 507] width 70 height 24
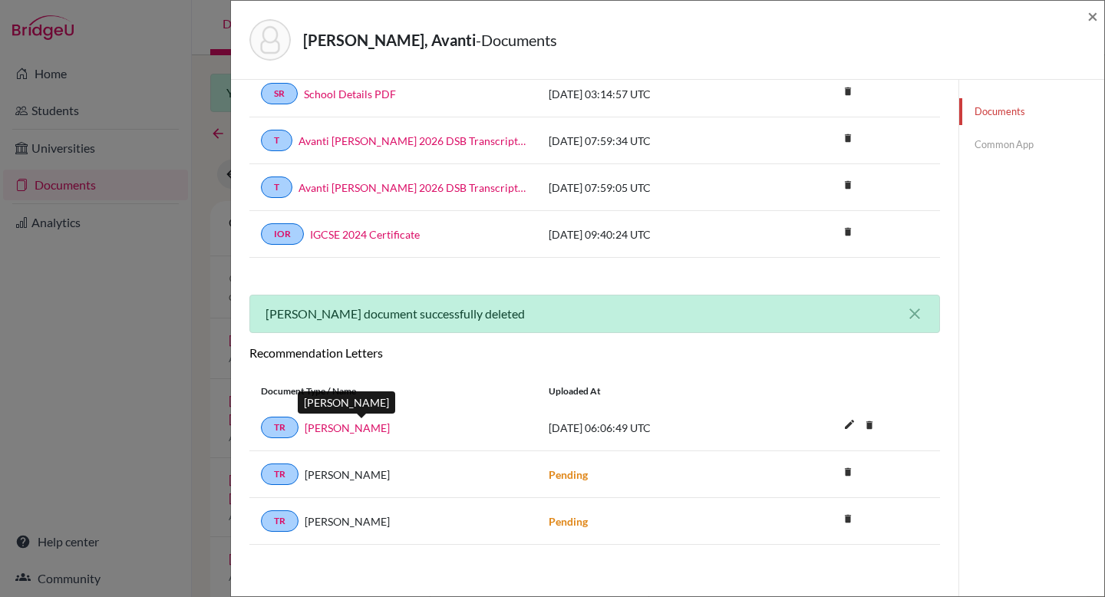
click at [390, 426] on link "Mahesh Dharam Kamble" at bounding box center [347, 428] width 85 height 16
click at [1092, 18] on span "×" at bounding box center [1092, 16] width 11 height 22
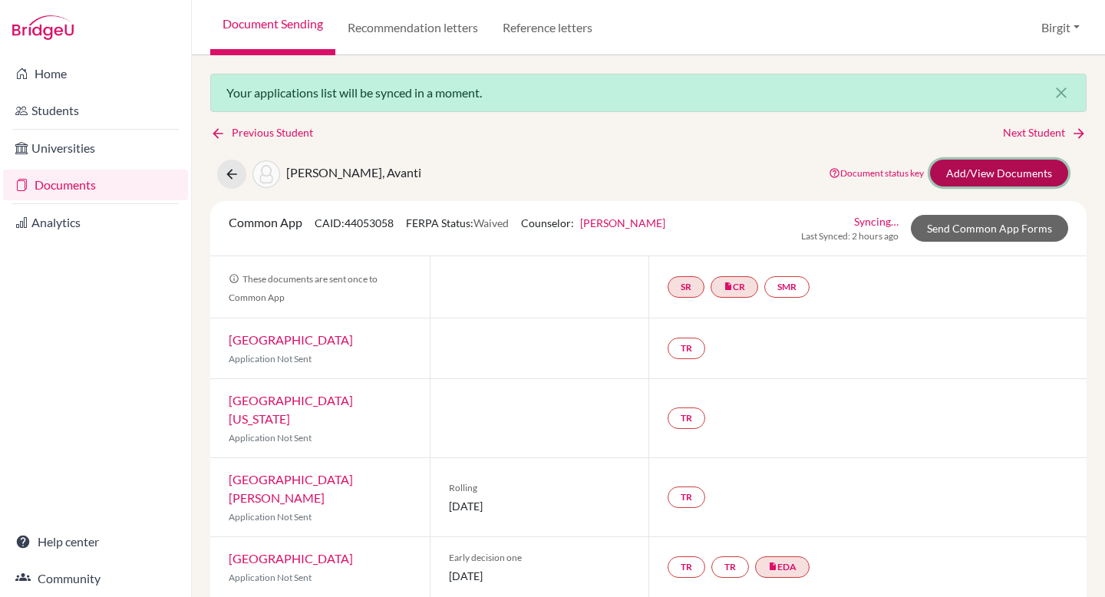
click at [998, 170] on link "Add/View Documents" at bounding box center [999, 173] width 138 height 27
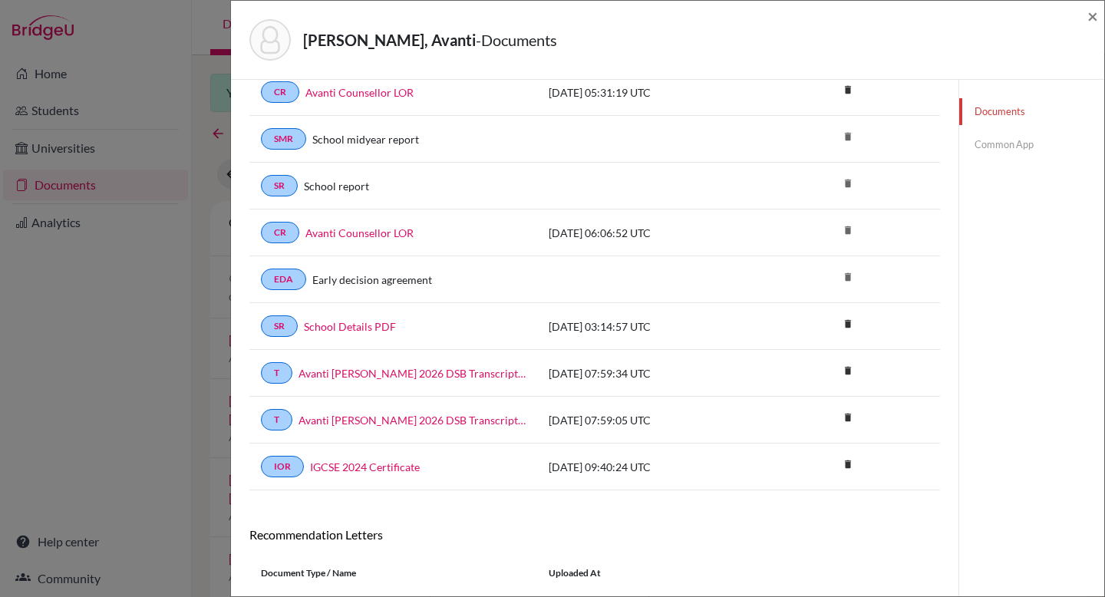
scroll to position [271, 0]
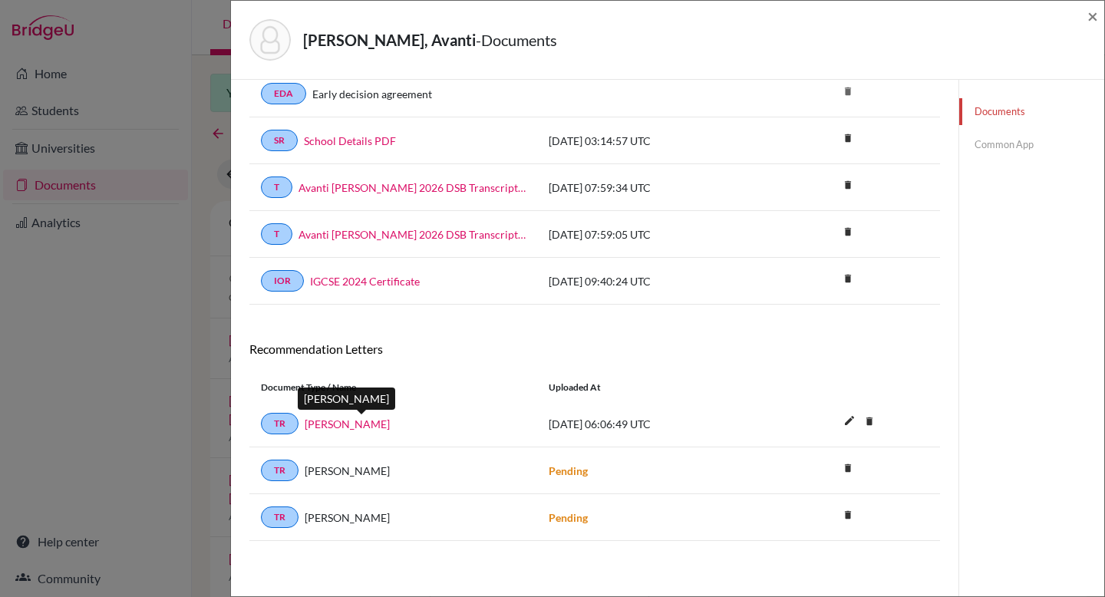
click at [352, 425] on link "Mahesh Dharam Kamble" at bounding box center [347, 424] width 85 height 16
click at [282, 422] on link "TR" at bounding box center [280, 423] width 38 height 21
drag, startPoint x: 1002, startPoint y: 143, endPoint x: 990, endPoint y: 153, distance: 15.8
click at [1001, 143] on link "Common App" at bounding box center [1031, 144] width 145 height 27
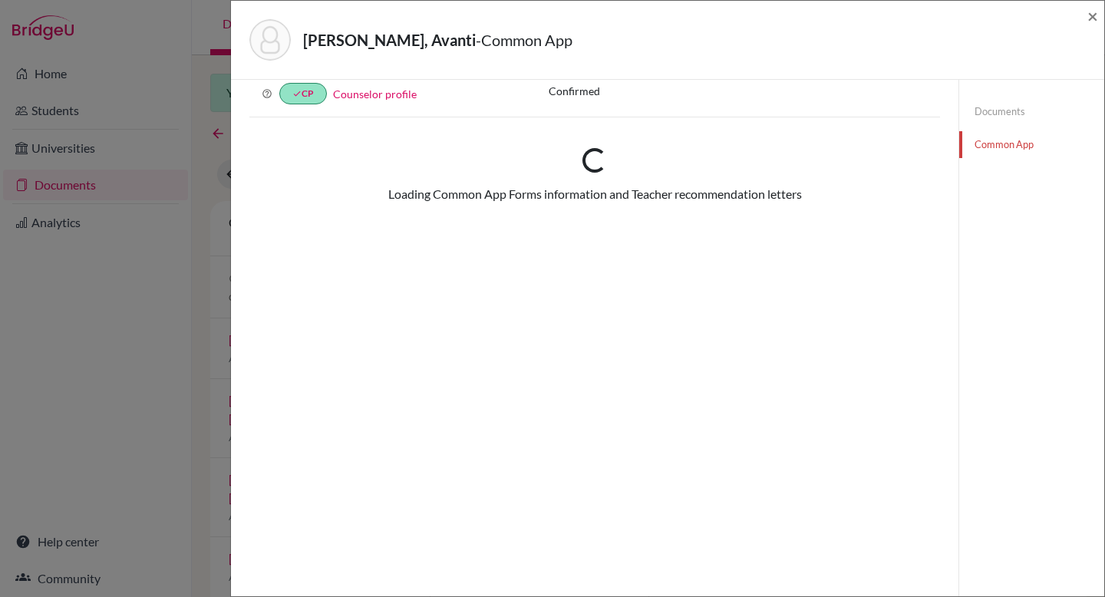
scroll to position [271, 0]
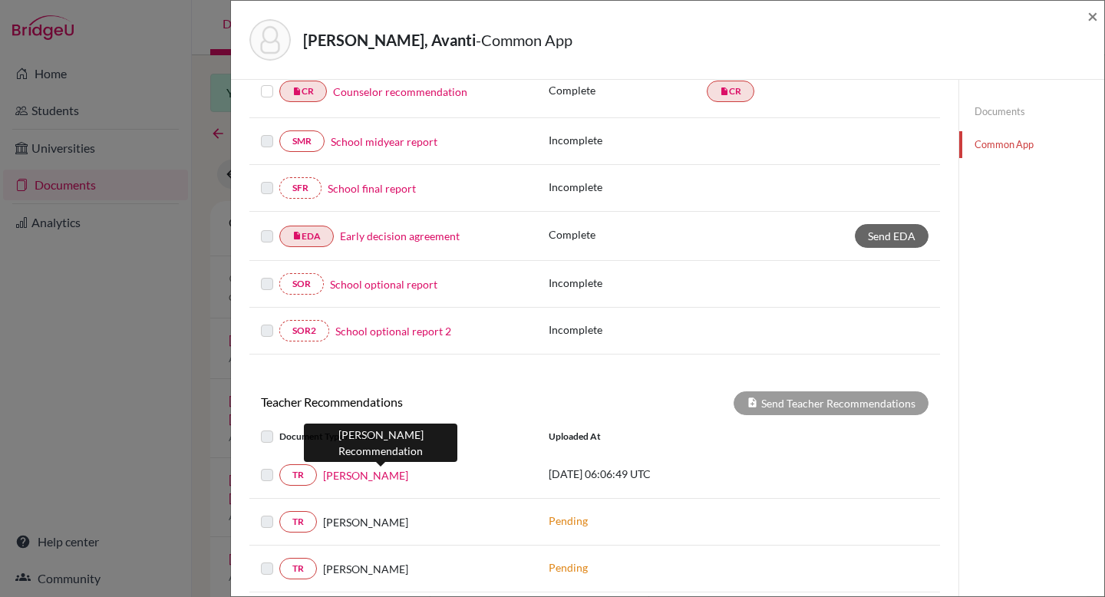
click at [358, 477] on link "Mahesh Dharam Kamble" at bounding box center [365, 475] width 85 height 16
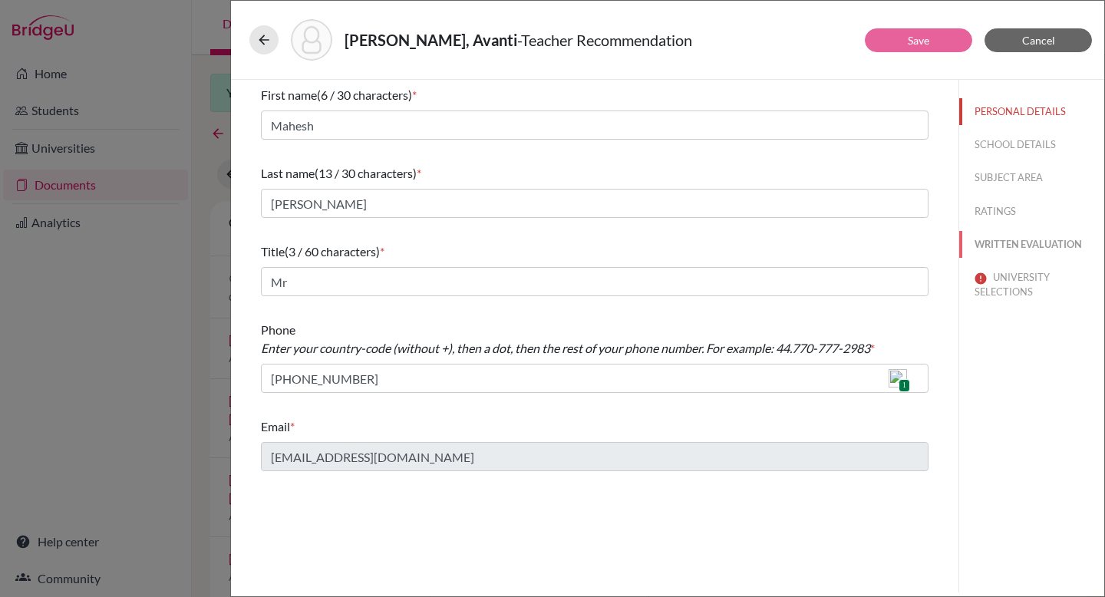
click at [1019, 249] on button "WRITTEN EVALUATION" at bounding box center [1031, 244] width 145 height 27
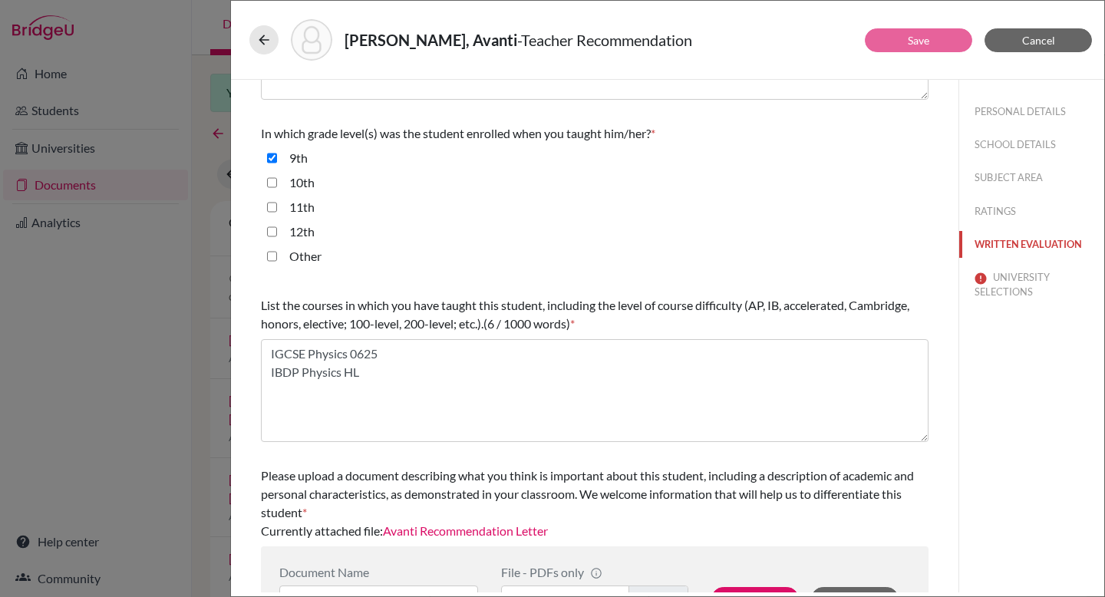
scroll to position [374, 0]
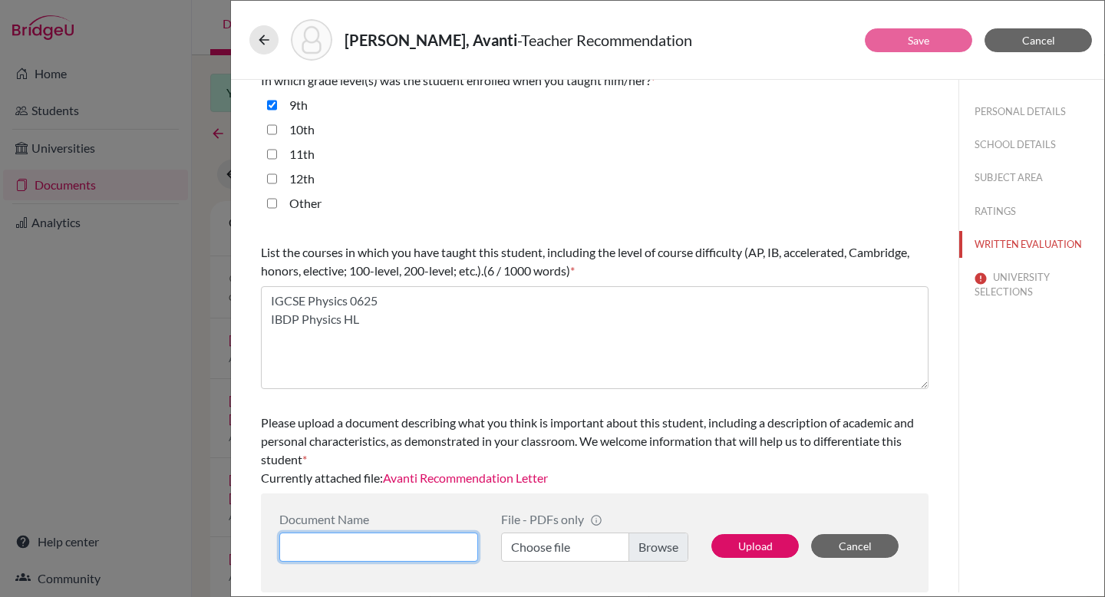
click at [422, 540] on input at bounding box center [378, 546] width 199 height 29
type input "Avanti Physics Recommenation Letter"
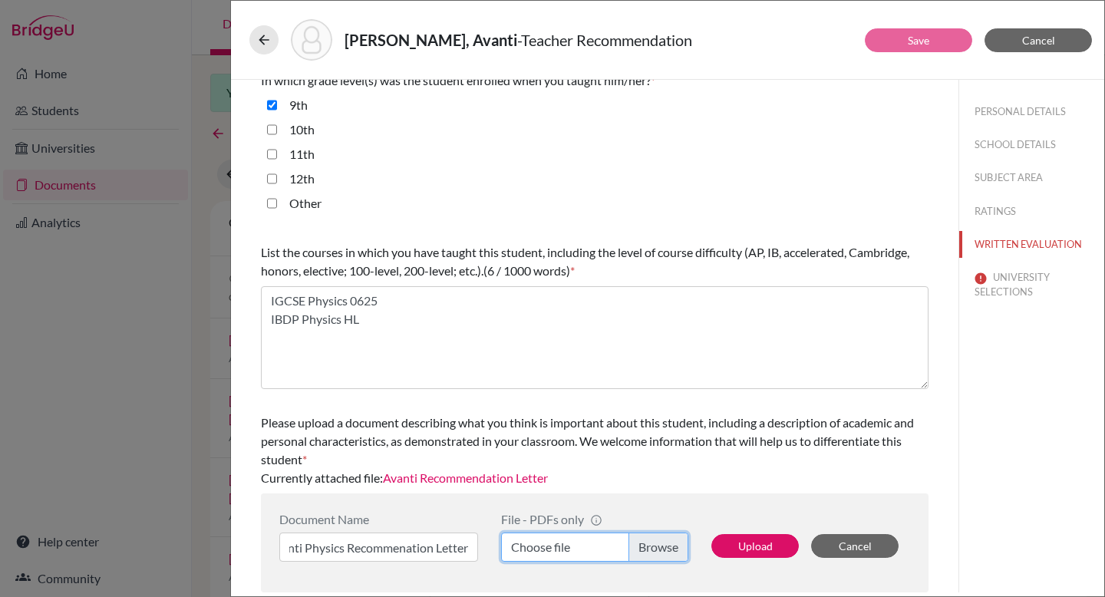
scroll to position [0, 0]
click at [655, 544] on label "Choose file" at bounding box center [594, 546] width 187 height 29
click at [655, 544] on input "Choose file" at bounding box center [594, 546] width 187 height 29
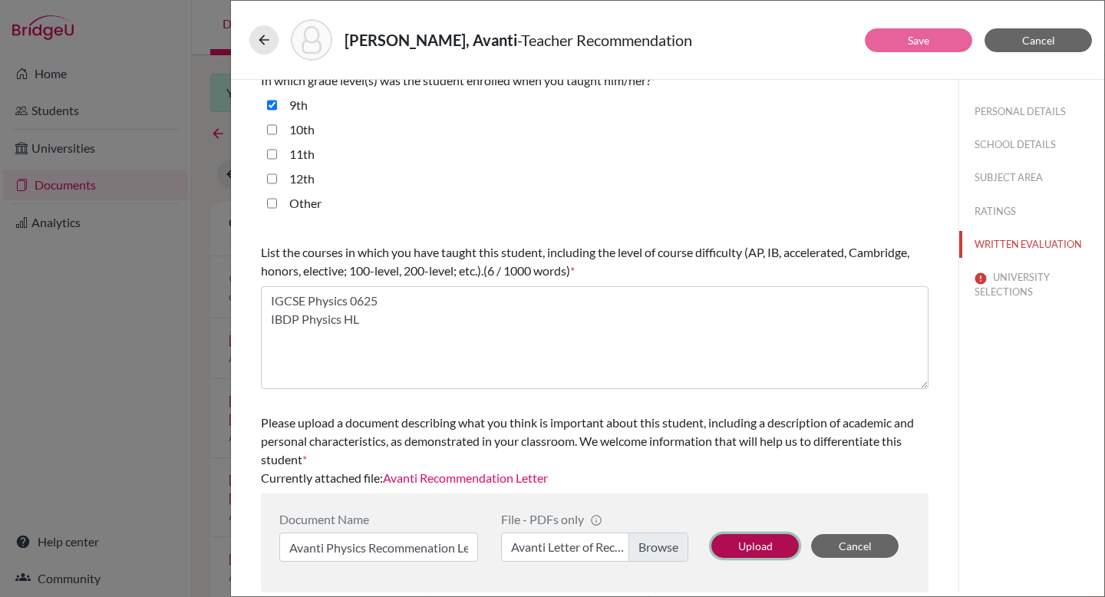
click at [762, 548] on button "Upload" at bounding box center [754, 546] width 87 height 24
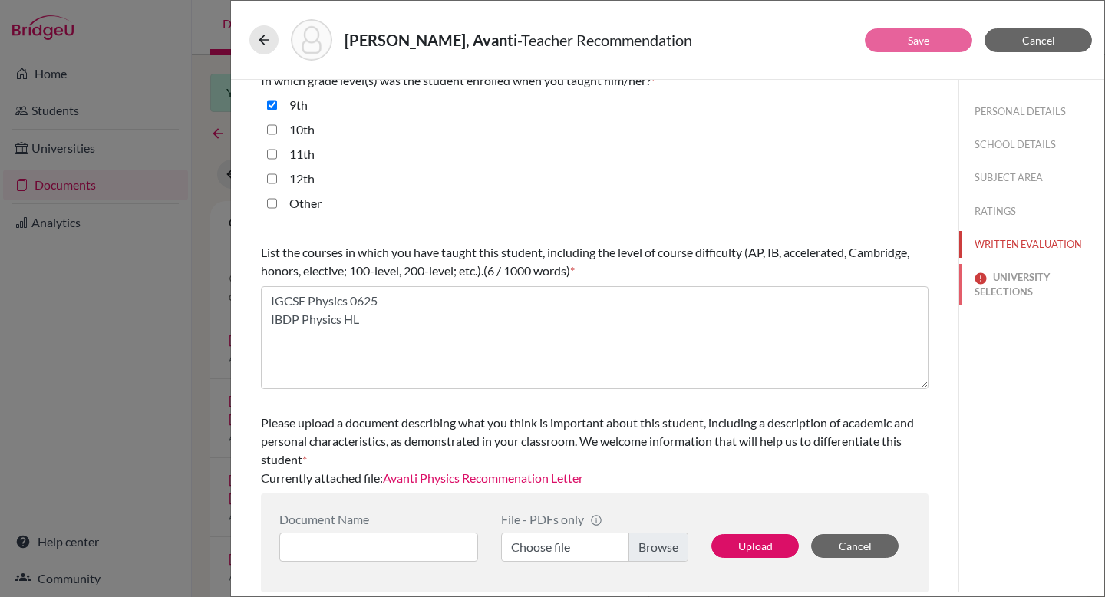
click at [980, 272] on button "UNIVERSITY SELECTIONS" at bounding box center [1031, 284] width 145 height 41
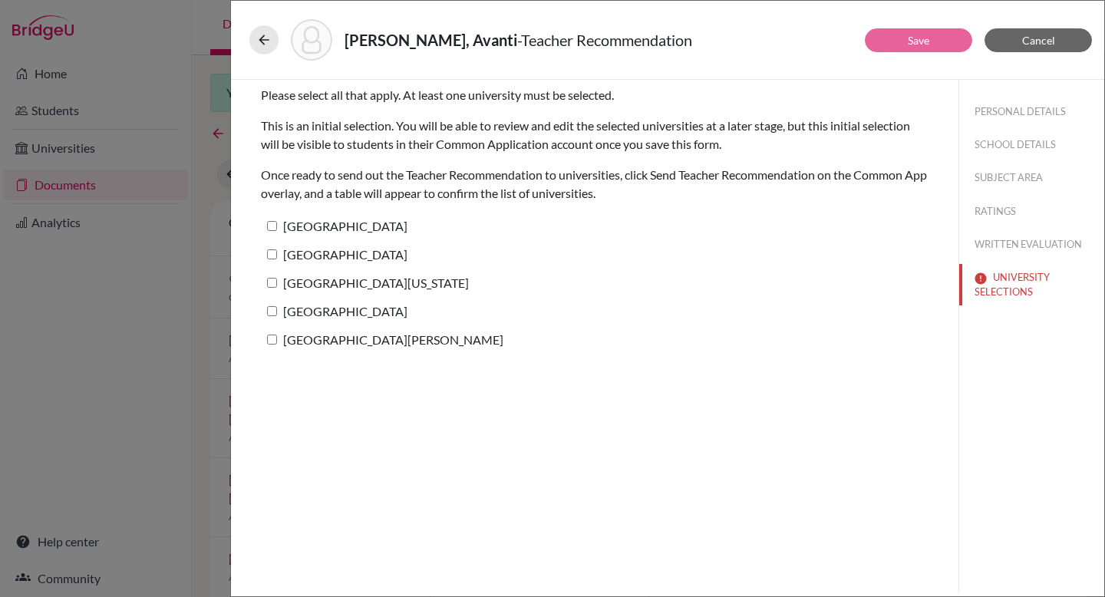
click at [305, 256] on label "Cornell University" at bounding box center [334, 254] width 147 height 22
click at [277, 256] on input "Cornell University" at bounding box center [272, 254] width 10 height 10
checkbox input "true"
click at [995, 240] on button "WRITTEN EVALUATION" at bounding box center [1031, 244] width 145 height 27
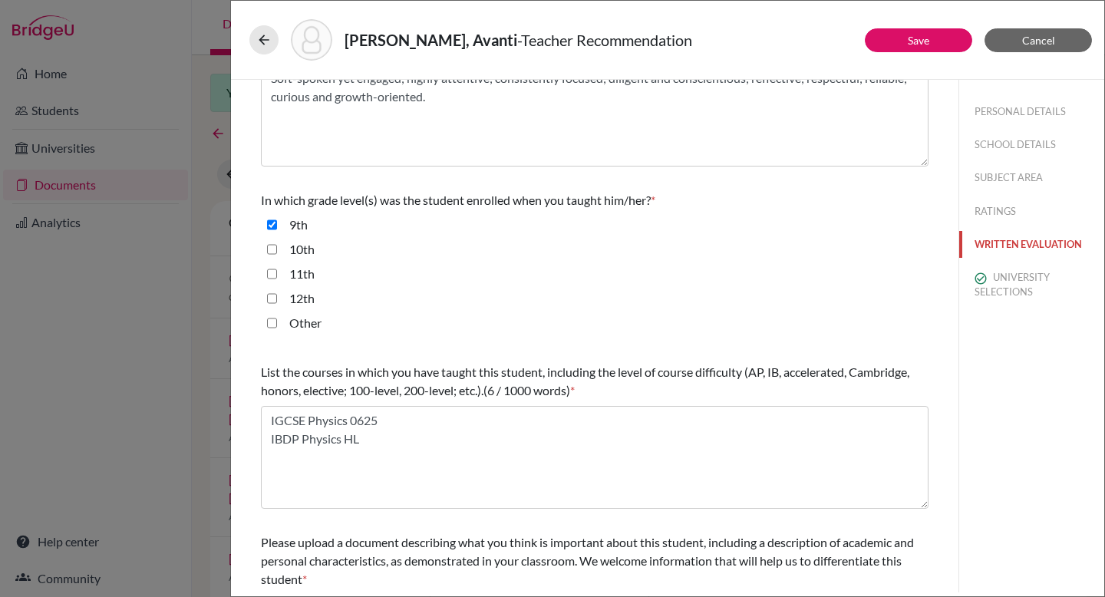
scroll to position [374, 0]
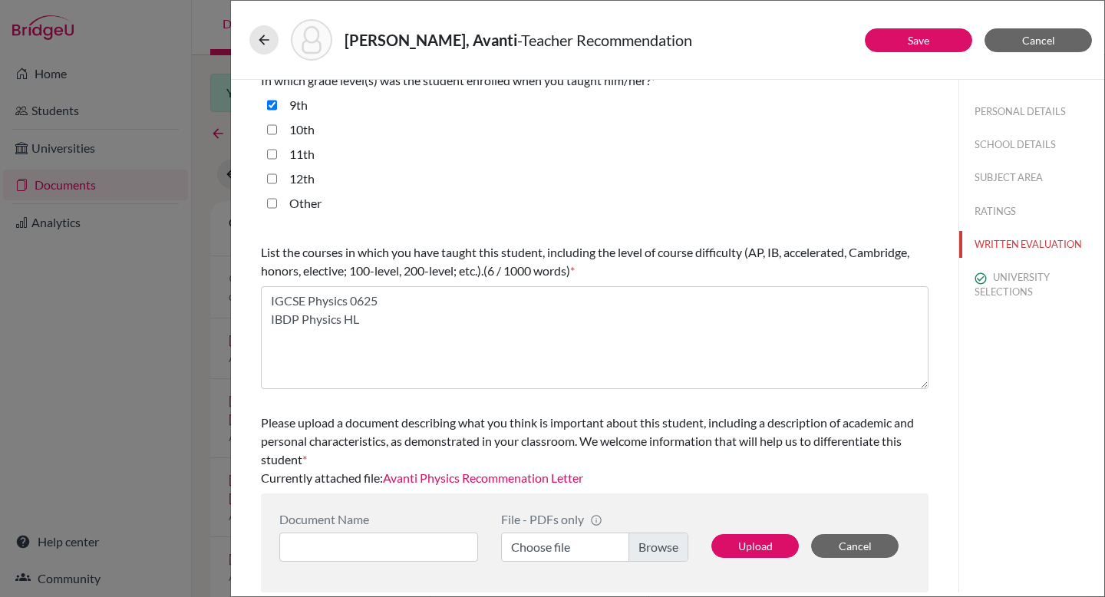
click at [507, 478] on link "Avanti Physics Recommenation Letter" at bounding box center [483, 477] width 200 height 15
click at [936, 37] on button "Save" at bounding box center [917, 40] width 107 height 24
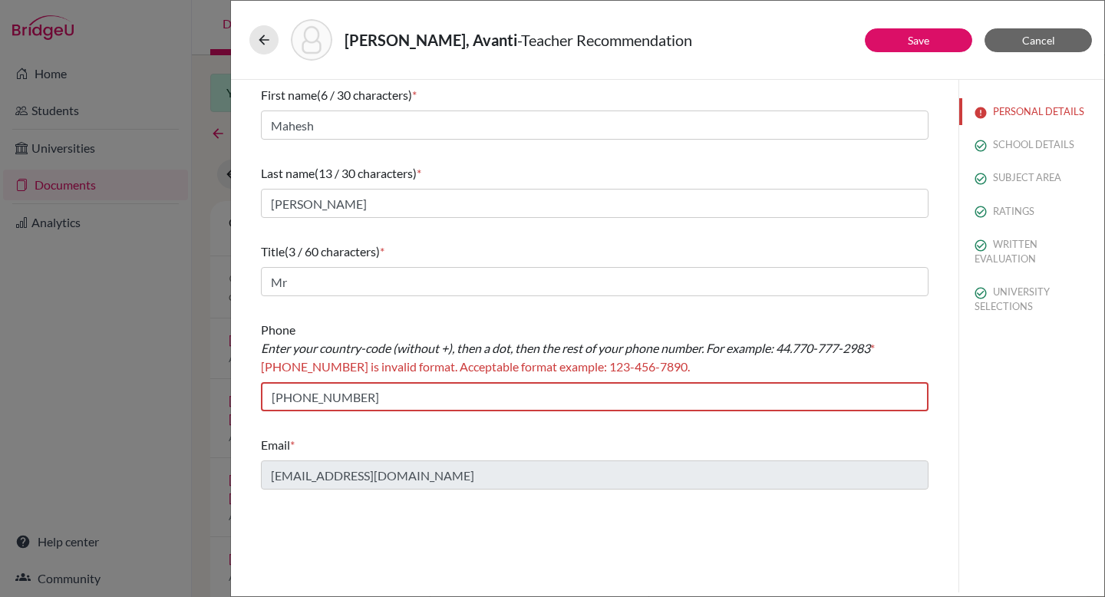
scroll to position [0, 0]
click at [295, 398] on input "+917498540016" at bounding box center [594, 396] width 667 height 29
drag, startPoint x: 279, startPoint y: 393, endPoint x: 257, endPoint y: 396, distance: 22.5
click at [257, 396] on div "First name (6 / 30 characters) * Mahesh Last name (13 / 30 characters) * Dharam…" at bounding box center [594, 288] width 704 height 416
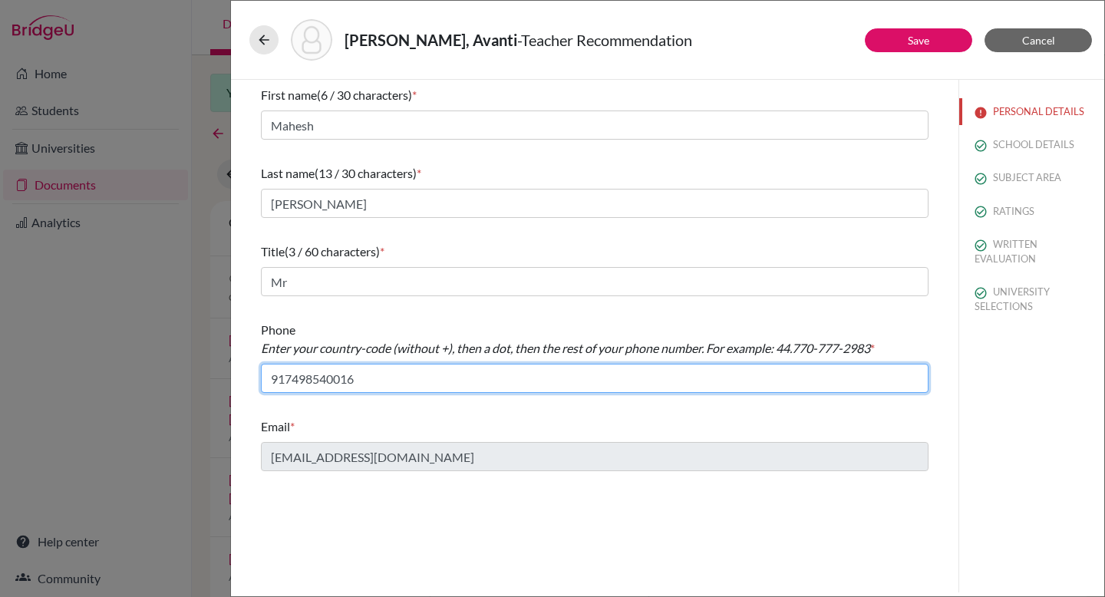
click at [285, 378] on input "917498540016" at bounding box center [594, 378] width 667 height 29
type input "91.7498540016"
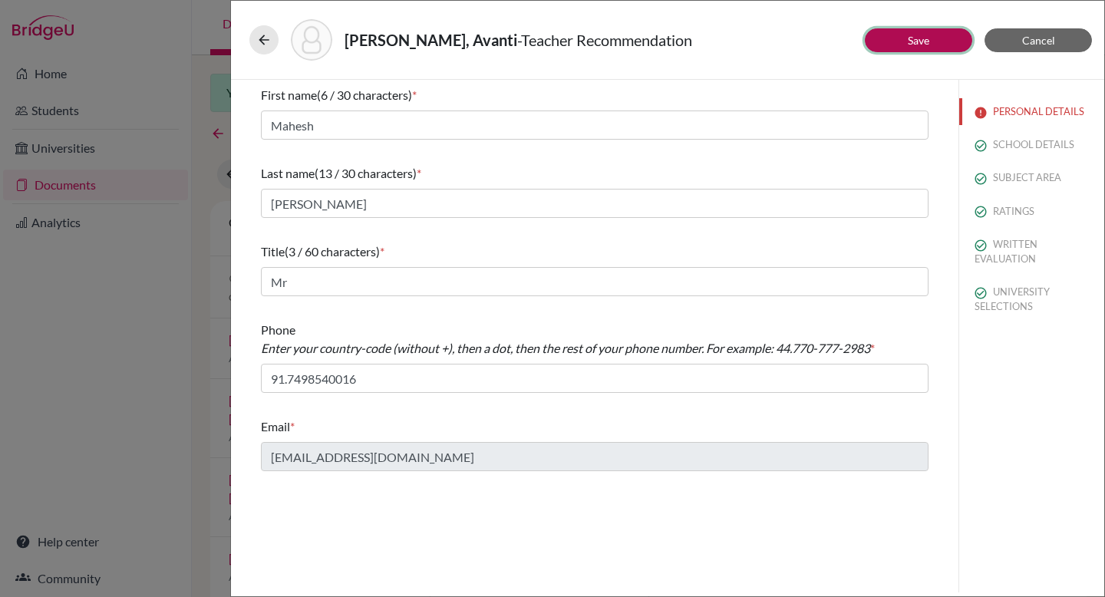
click at [912, 42] on link "Save" at bounding box center [917, 40] width 21 height 13
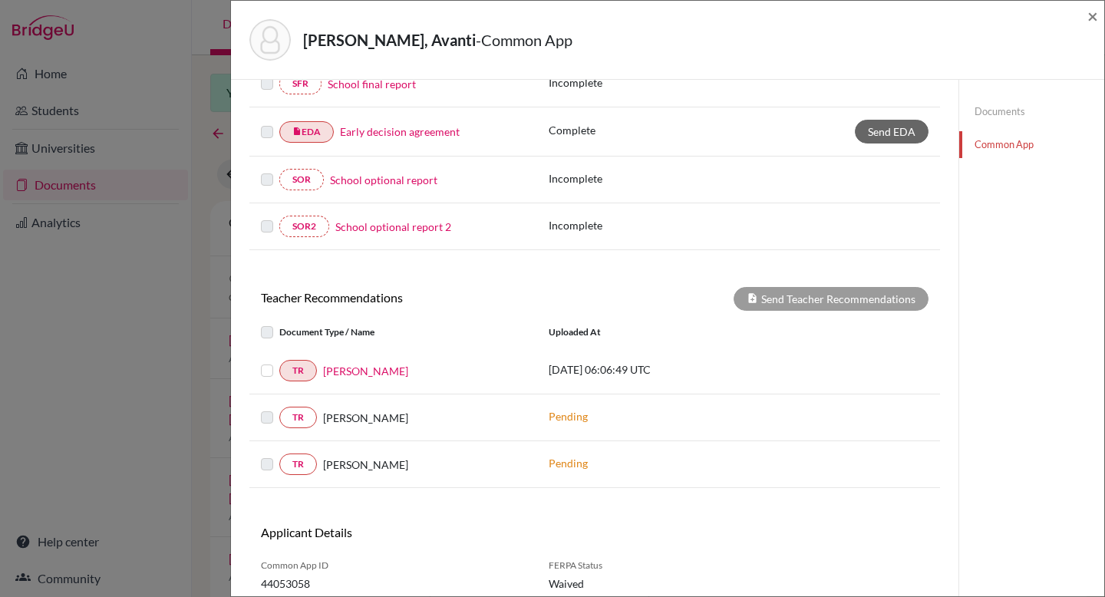
scroll to position [403, 0]
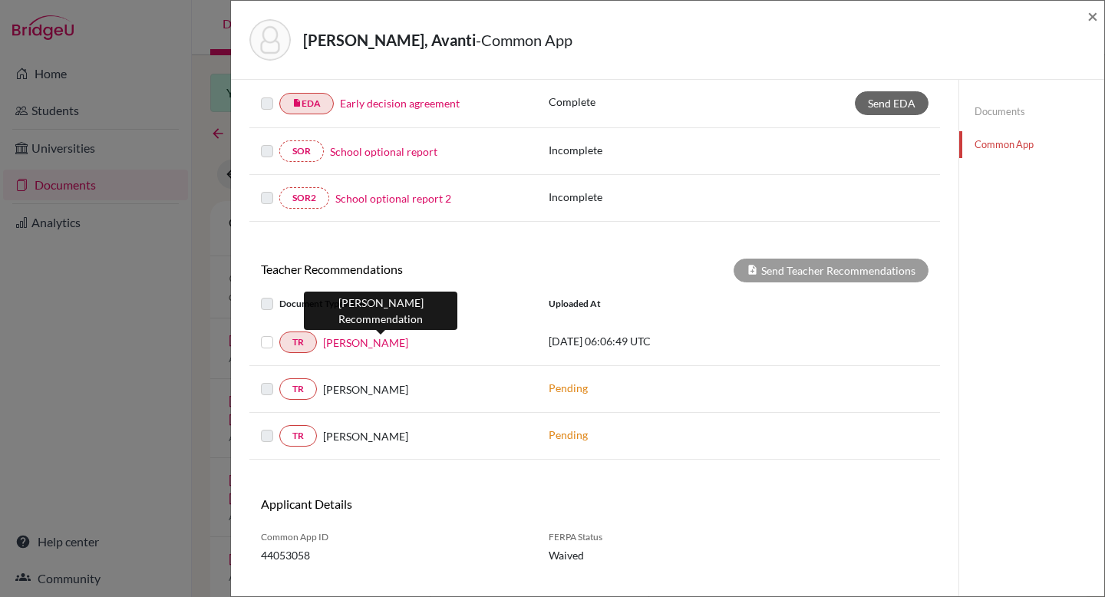
click at [357, 341] on link "Mahesh Dharam Kamble" at bounding box center [365, 342] width 85 height 16
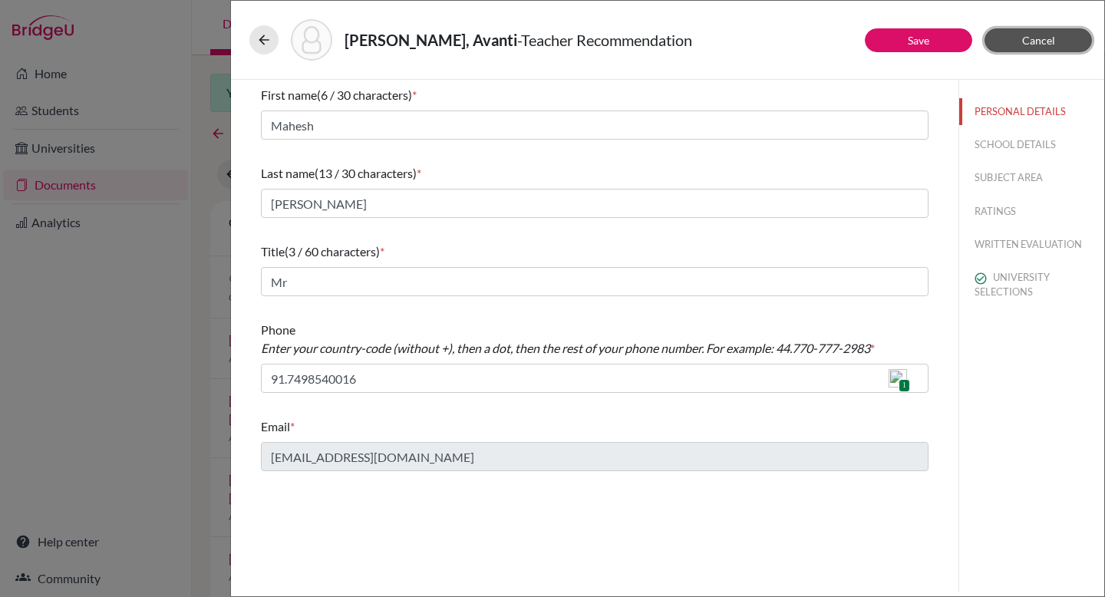
click at [1046, 35] on span "Cancel" at bounding box center [1038, 40] width 33 height 13
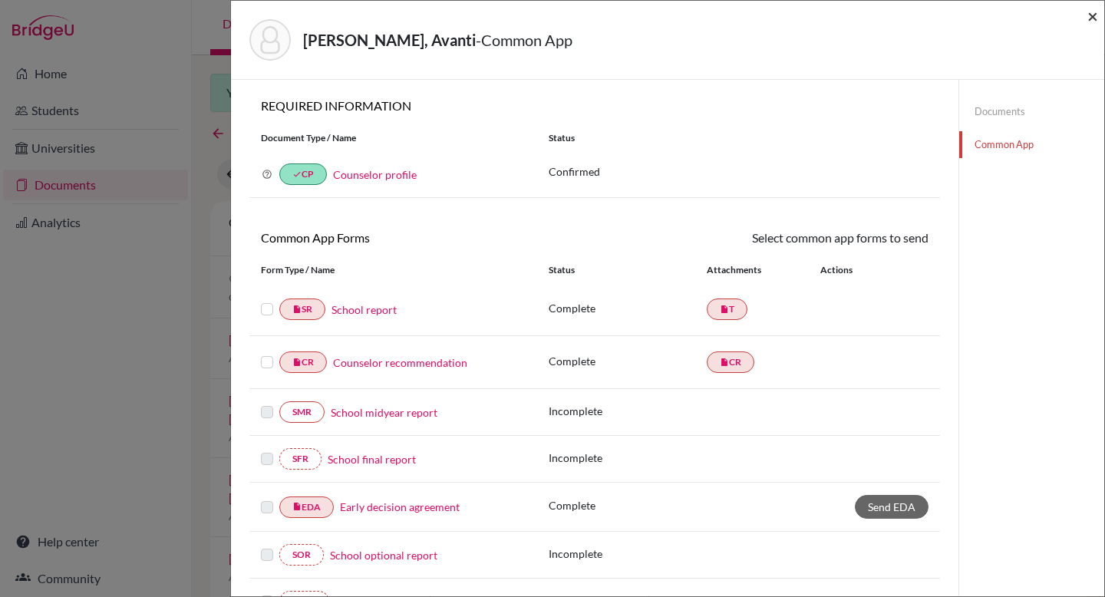
click at [1088, 15] on span "×" at bounding box center [1092, 16] width 11 height 22
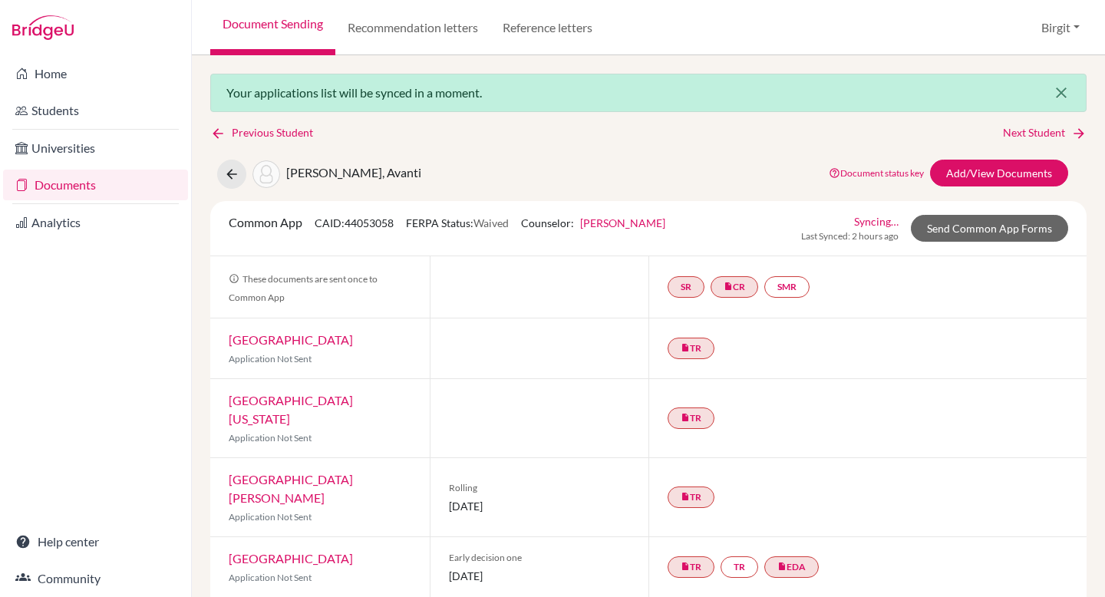
click at [1054, 94] on icon "close" at bounding box center [1061, 93] width 18 height 18
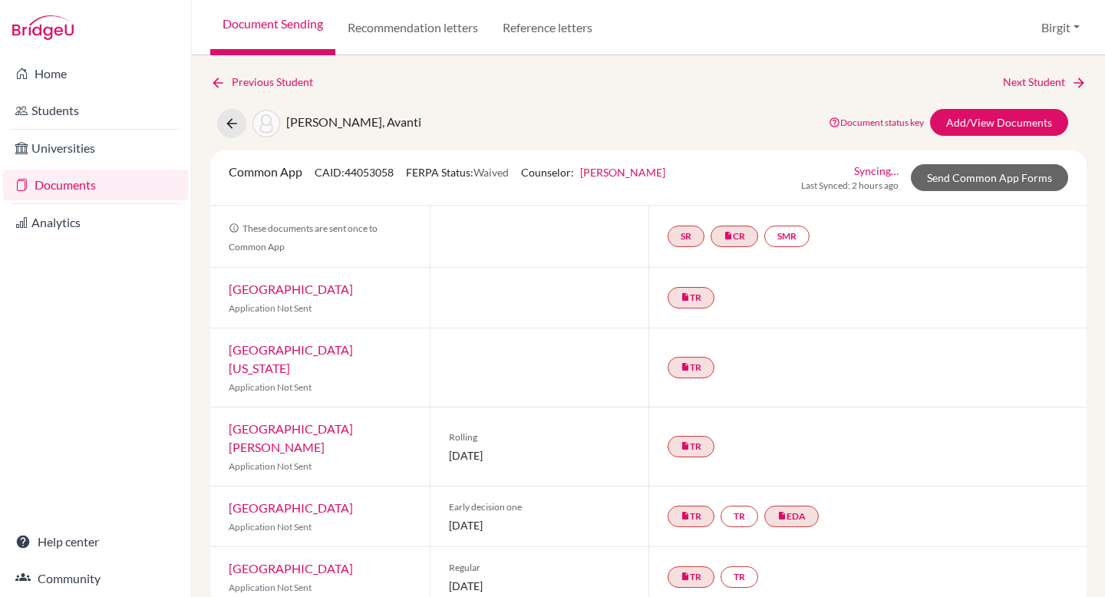
click at [81, 183] on link "Documents" at bounding box center [95, 185] width 185 height 31
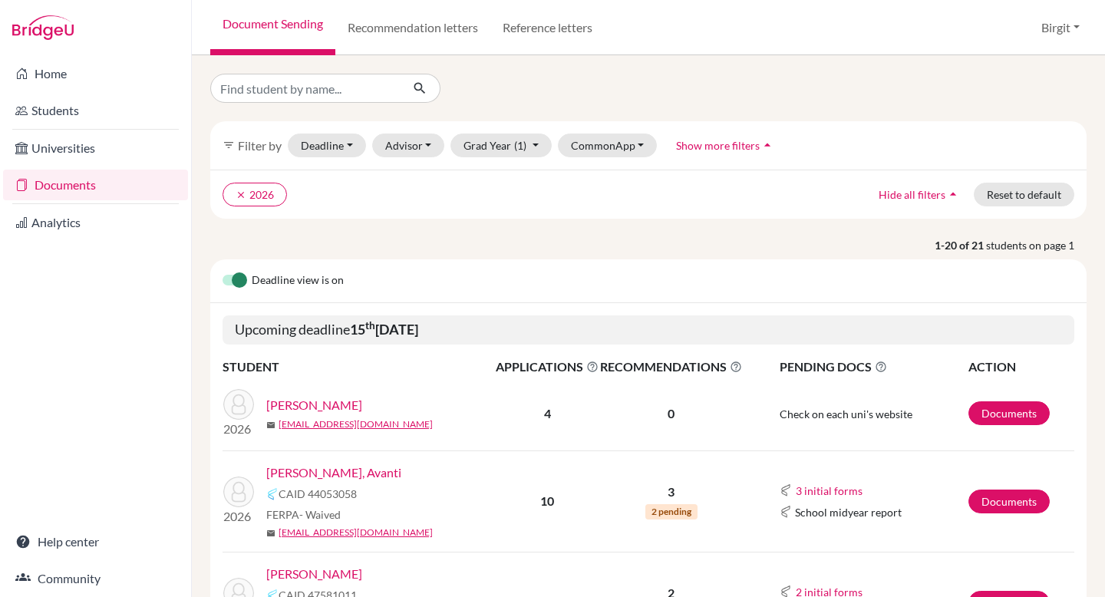
scroll to position [3, 0]
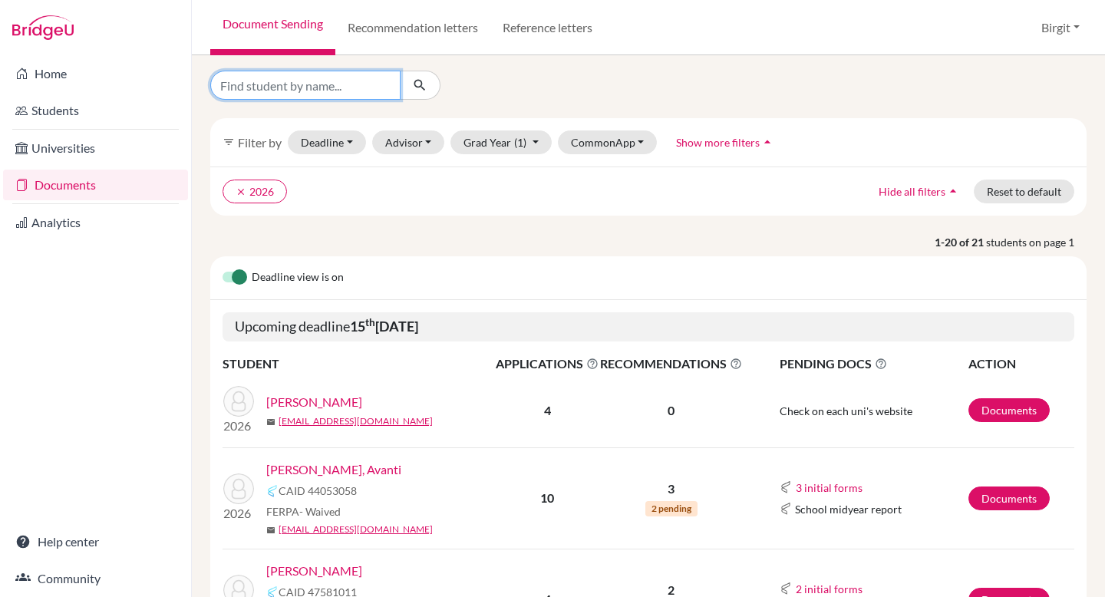
click at [334, 92] on input "Find student by name..." at bounding box center [305, 85] width 190 height 29
type input "siddh"
click button "submit" at bounding box center [420, 85] width 41 height 29
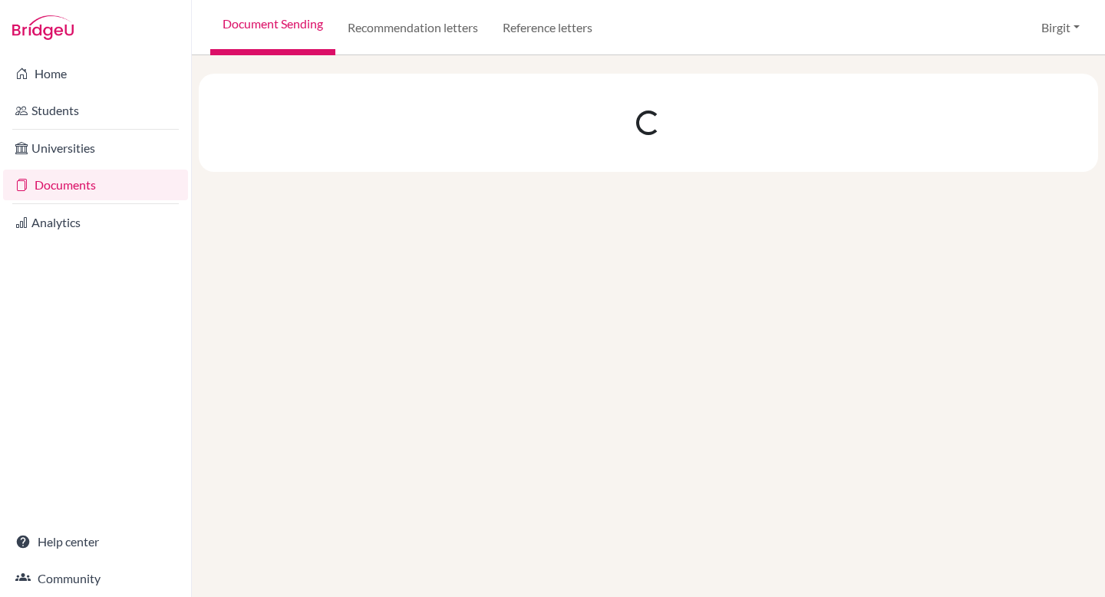
scroll to position [0, 0]
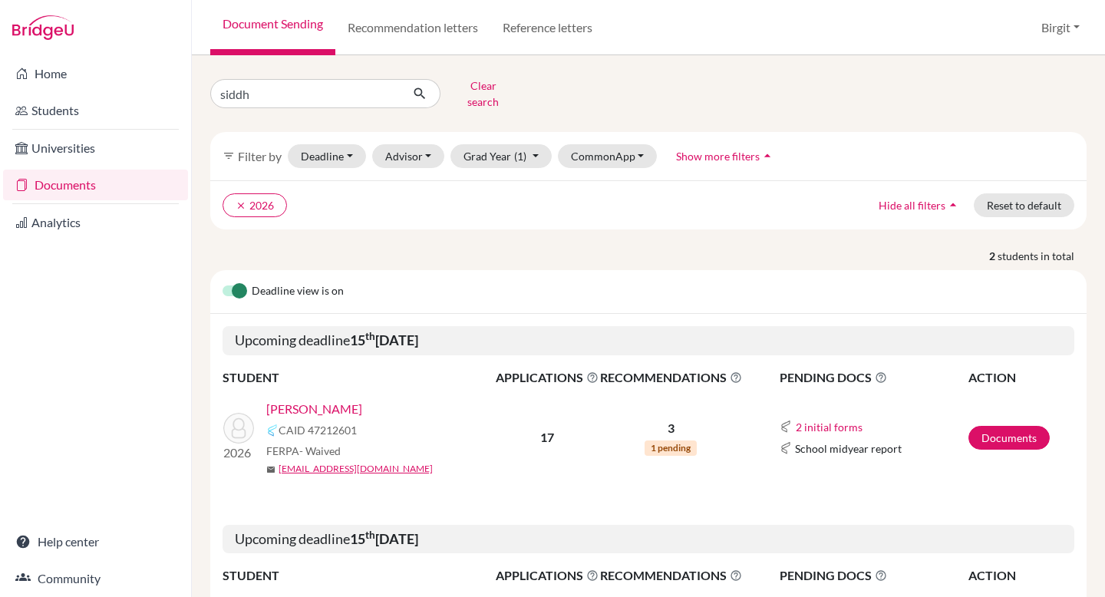
click at [346, 400] on link "Suhas, Siddhartha" at bounding box center [314, 409] width 96 height 18
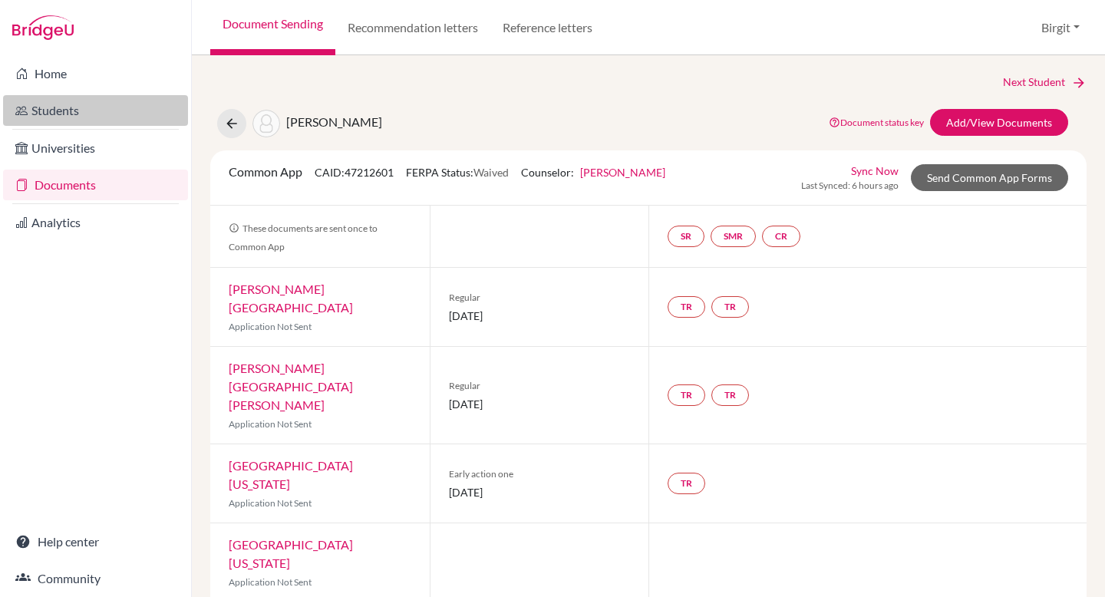
click at [30, 104] on link "Students" at bounding box center [95, 110] width 185 height 31
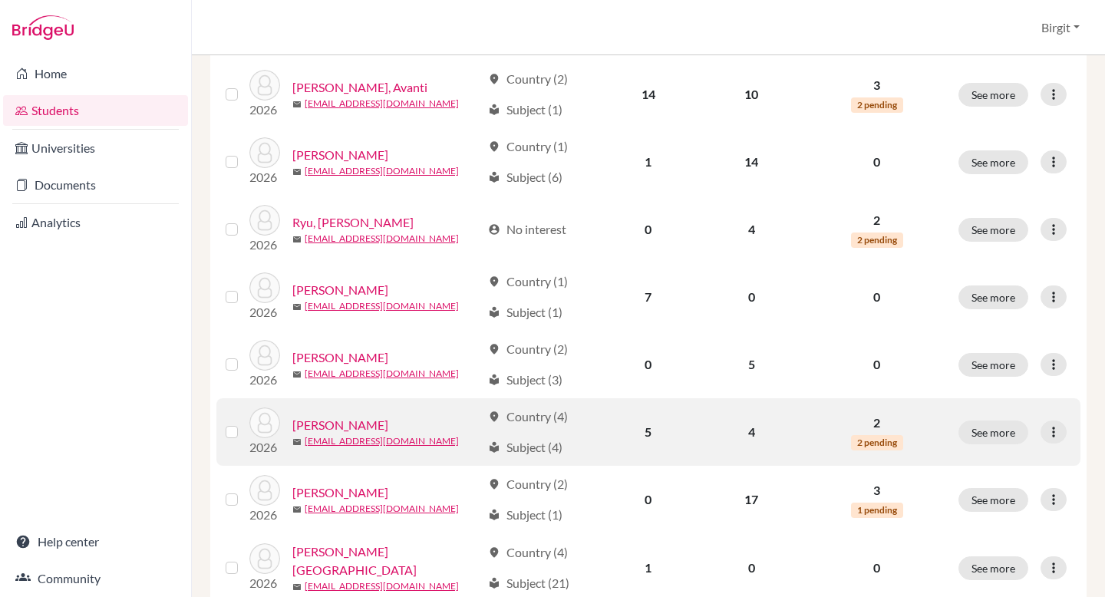
scroll to position [983, 0]
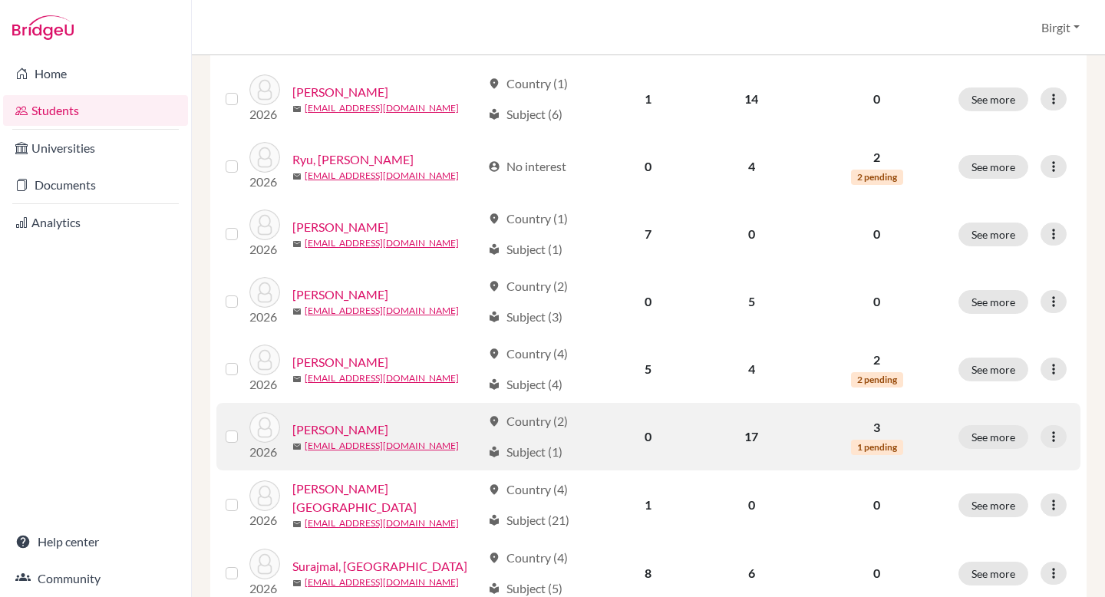
click at [374, 424] on link "[PERSON_NAME]" at bounding box center [340, 429] width 96 height 18
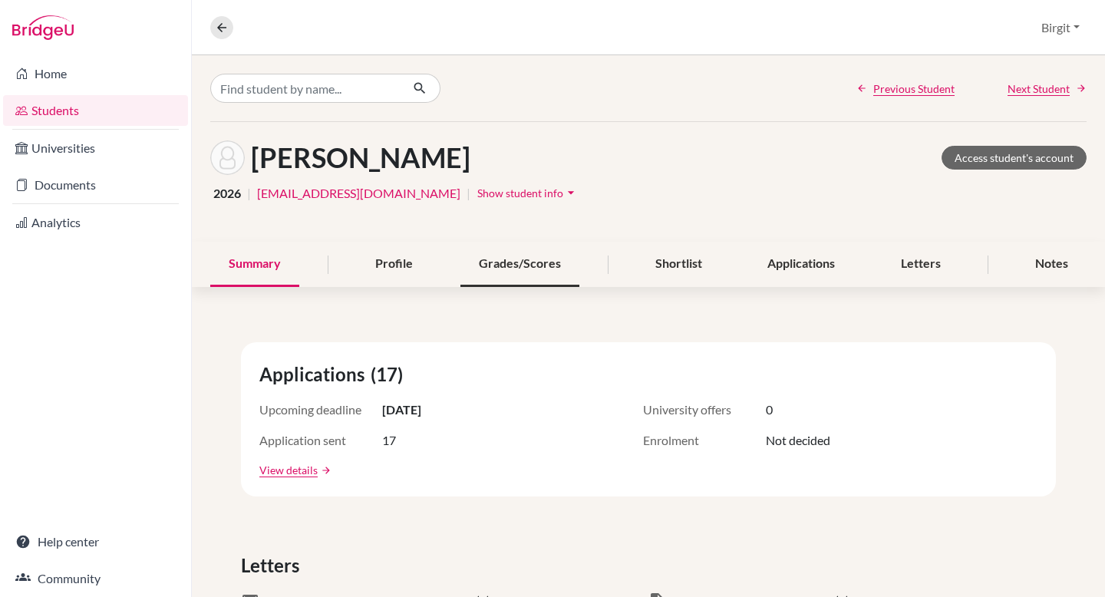
click at [512, 252] on div "Grades/Scores" at bounding box center [519, 264] width 119 height 45
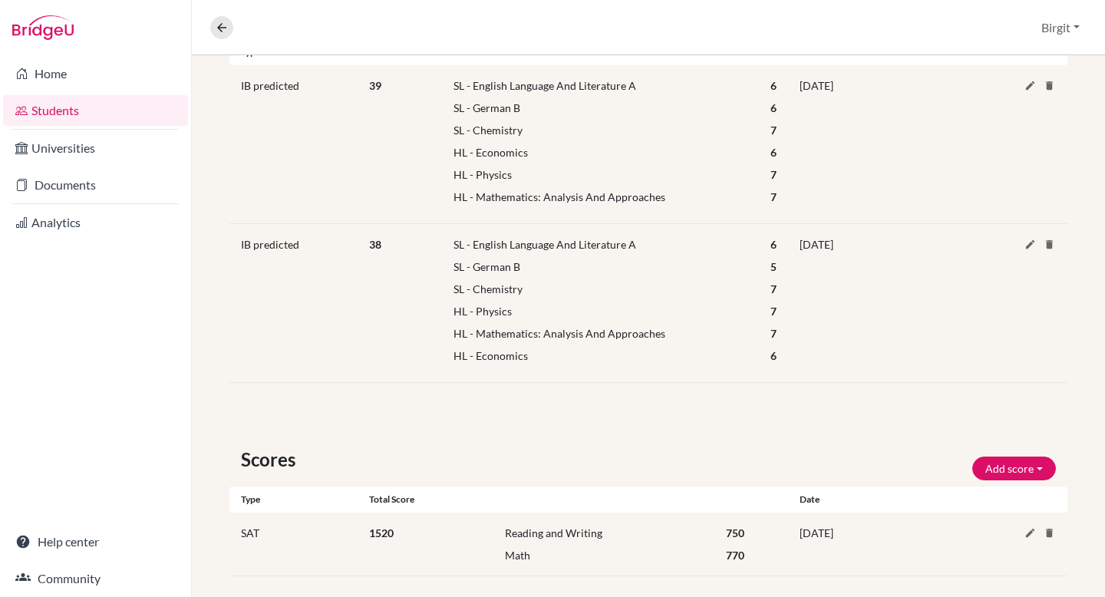
scroll to position [365, 0]
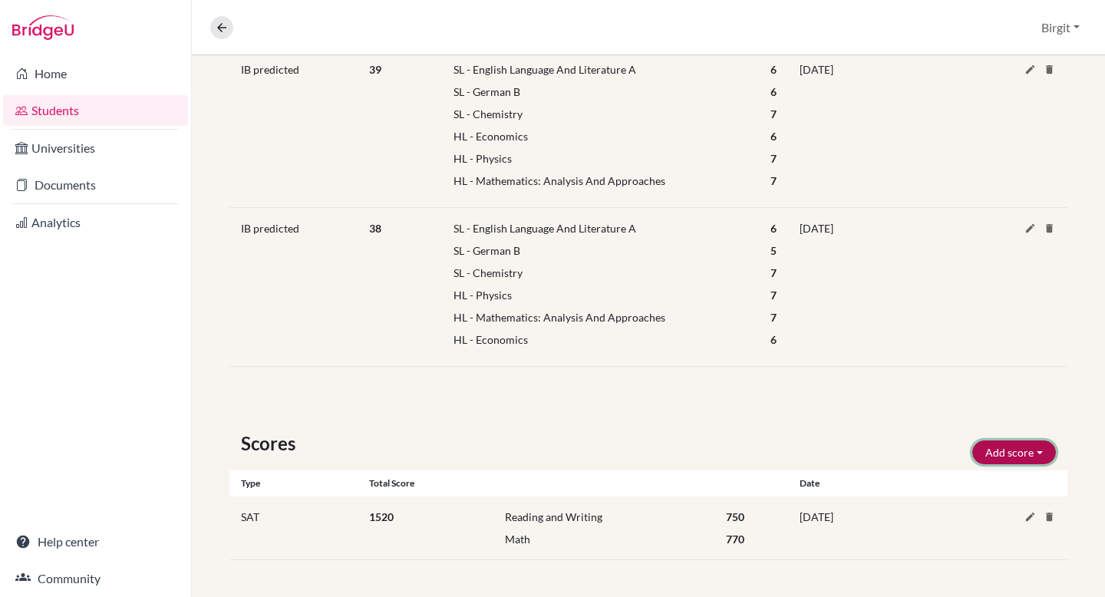
click at [1018, 454] on button "Add score" at bounding box center [1014, 452] width 84 height 24
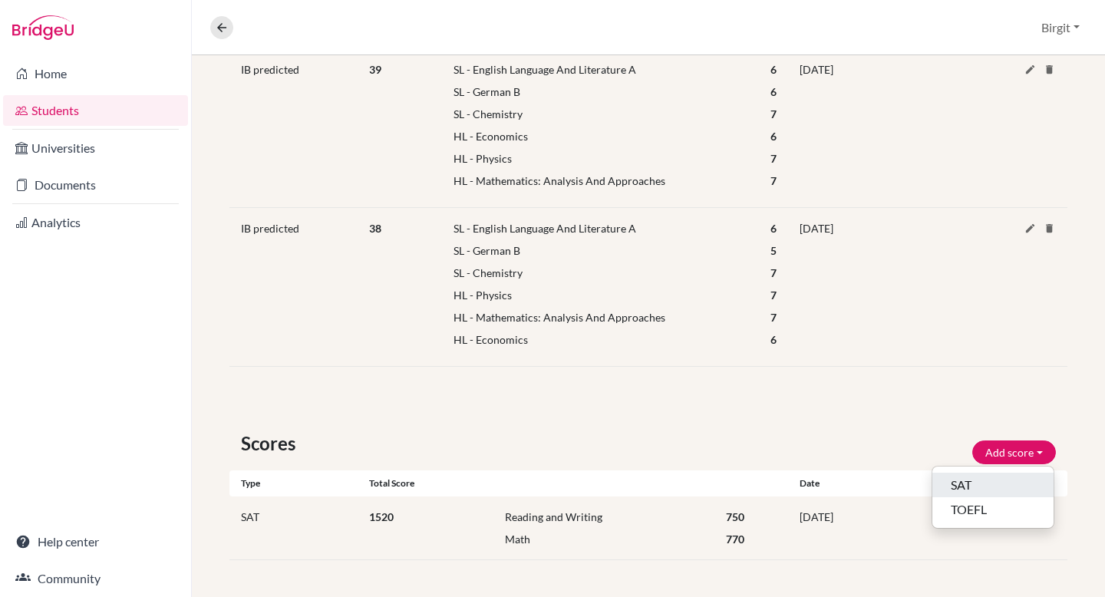
click at [999, 488] on button "SAT" at bounding box center [992, 485] width 121 height 25
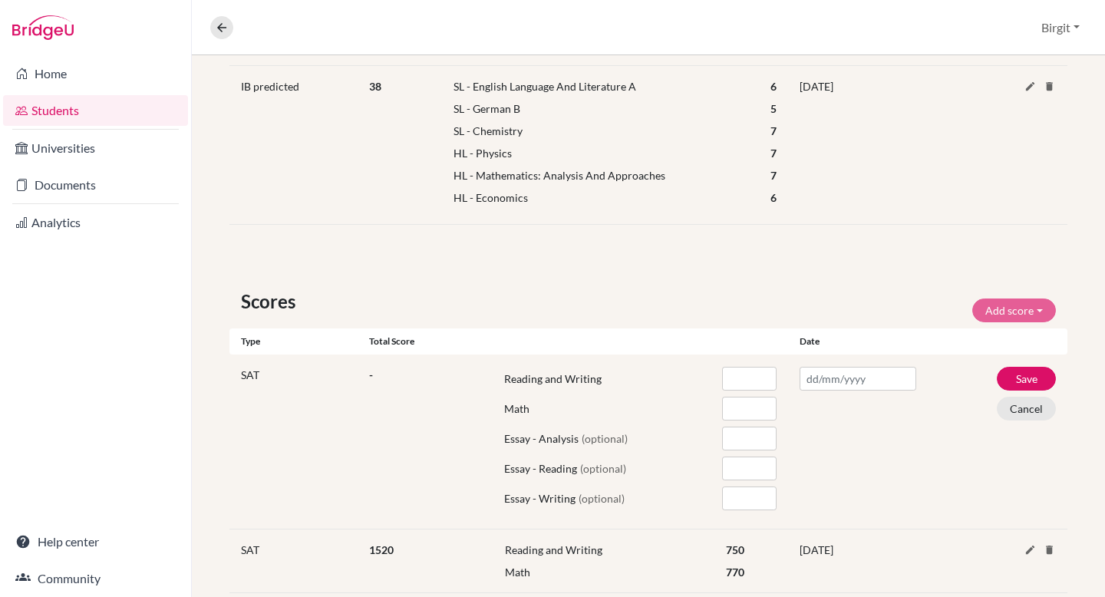
scroll to position [540, 0]
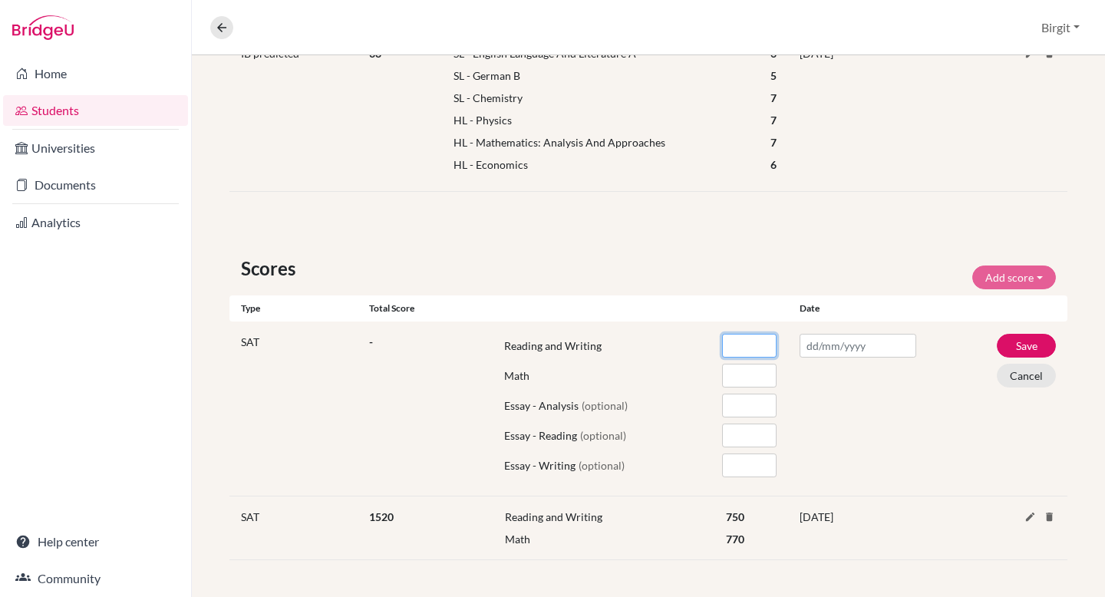
click at [736, 351] on input "number" at bounding box center [749, 346] width 54 height 24
type input "750"
click at [741, 377] on input "number" at bounding box center [749, 376] width 54 height 24
type input "780"
click at [808, 343] on input "text" at bounding box center [857, 346] width 117 height 24
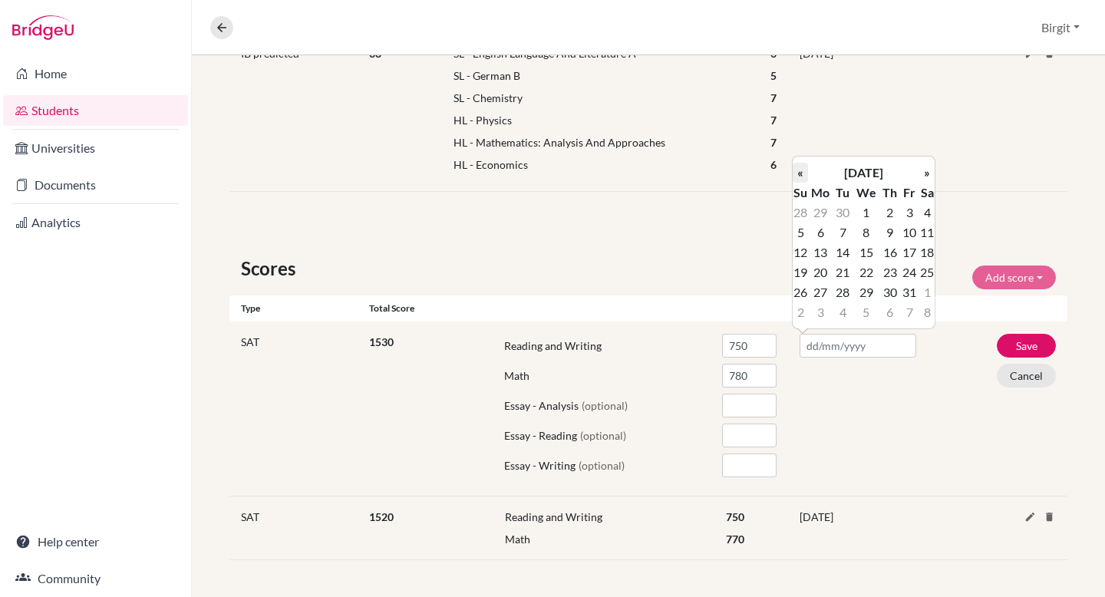
click at [796, 173] on th "«" at bounding box center [799, 173] width 15 height 20
click at [929, 236] on td "13" at bounding box center [926, 232] width 15 height 20
type input "13/09/2025"
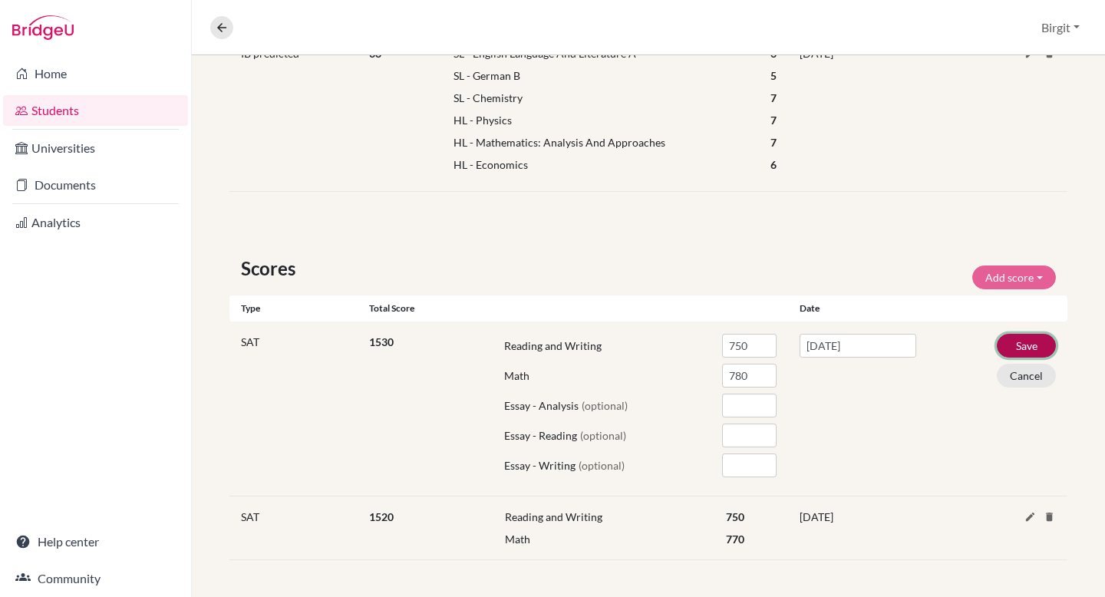
click at [1022, 342] on button "Save" at bounding box center [1025, 346] width 59 height 24
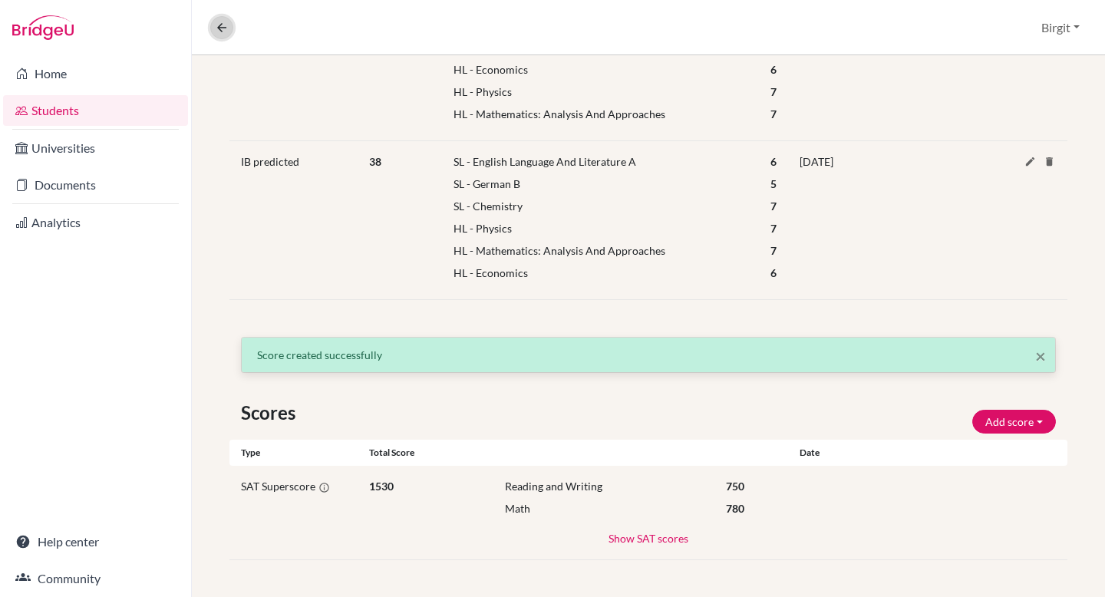
click at [223, 34] on icon at bounding box center [222, 28] width 14 height 14
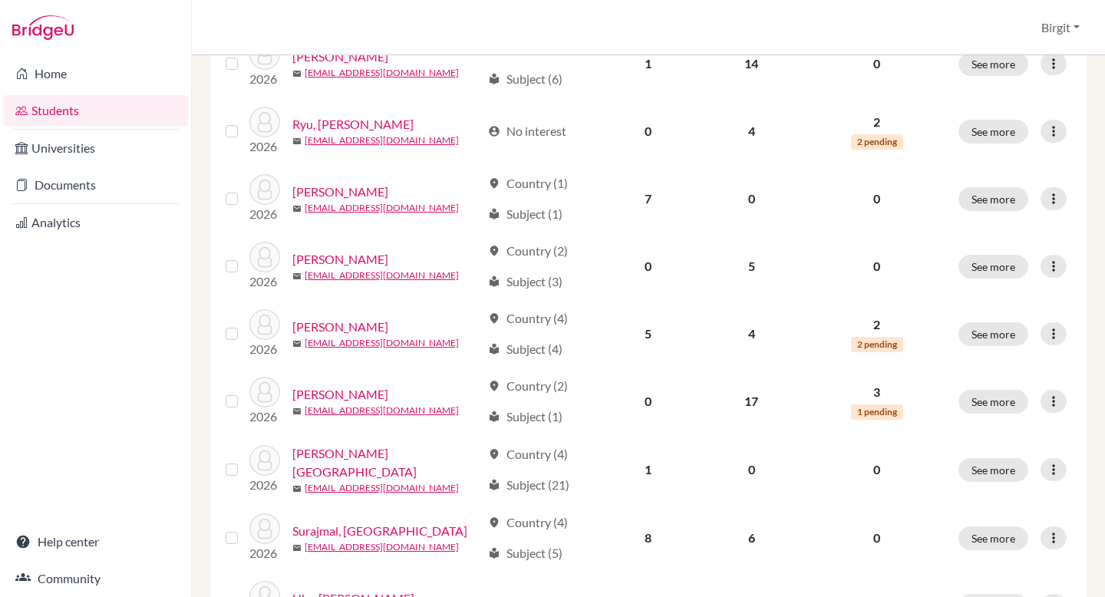
scroll to position [1027, 0]
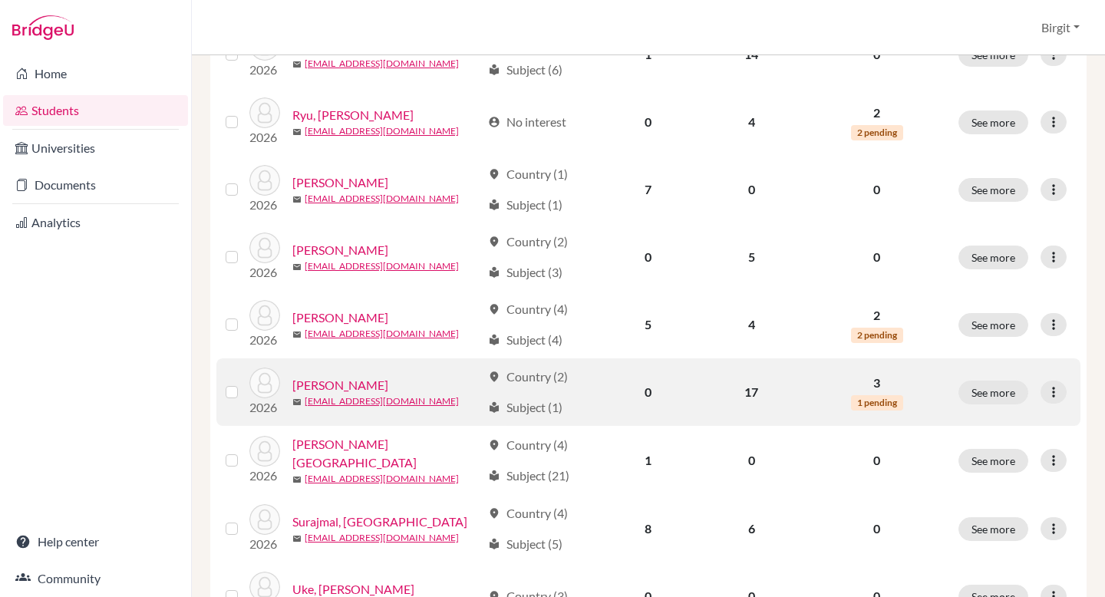
click at [363, 378] on link "[PERSON_NAME]" at bounding box center [340, 385] width 96 height 18
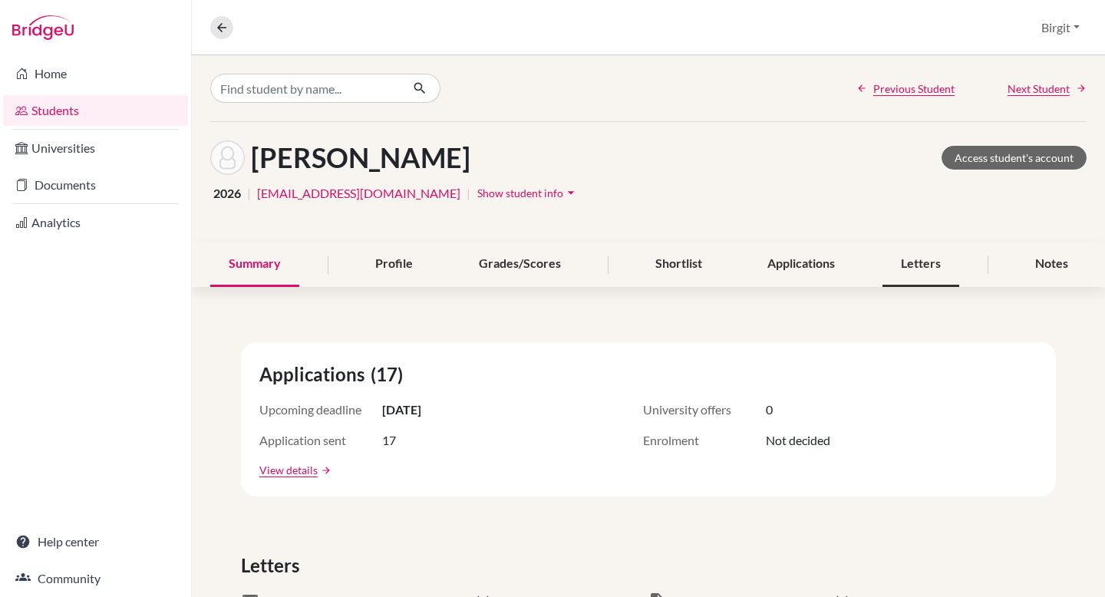
click at [894, 259] on div "Letters" at bounding box center [920, 264] width 77 height 45
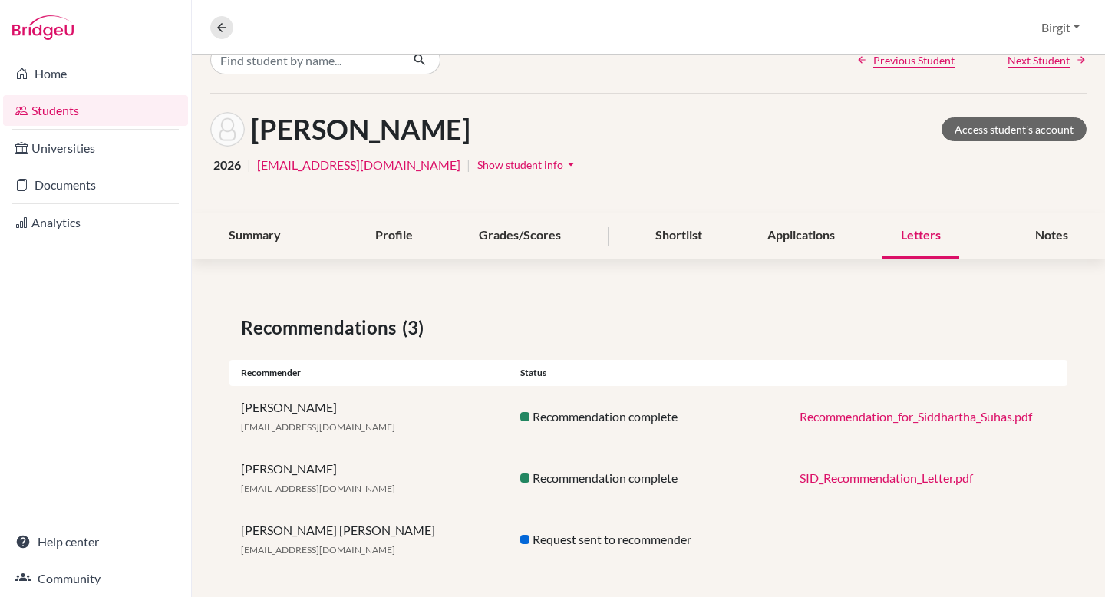
scroll to position [38, 0]
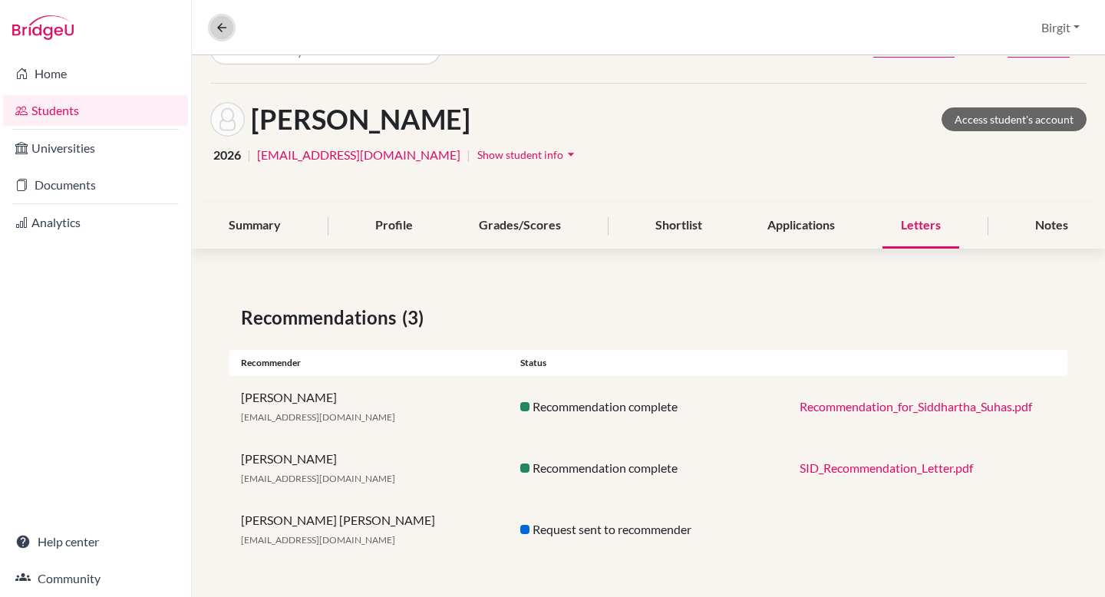
click at [222, 23] on icon at bounding box center [222, 28] width 14 height 14
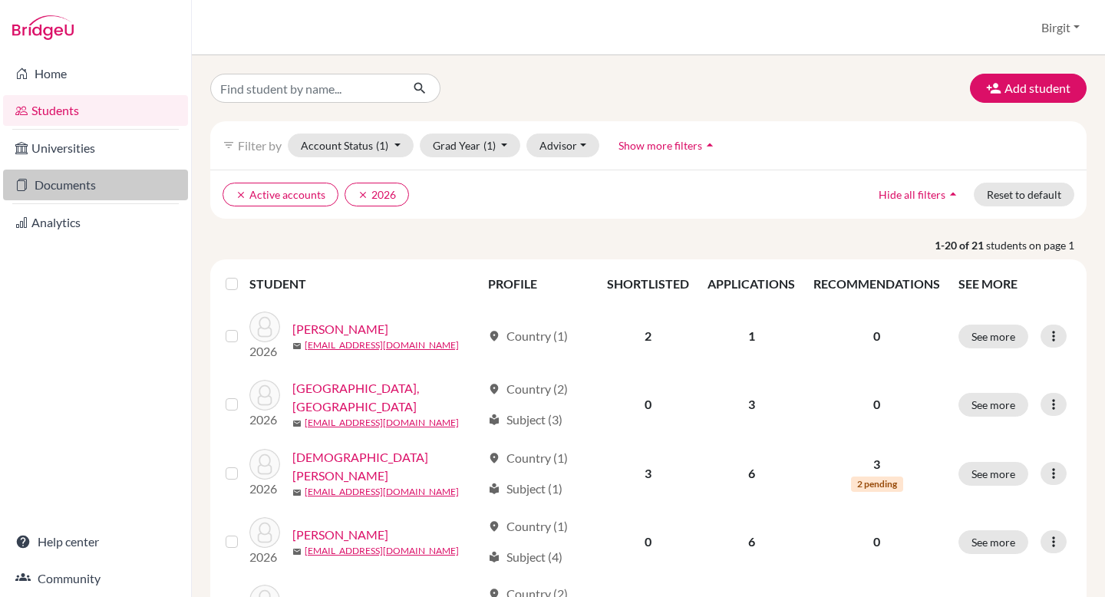
click at [103, 186] on link "Documents" at bounding box center [95, 185] width 185 height 31
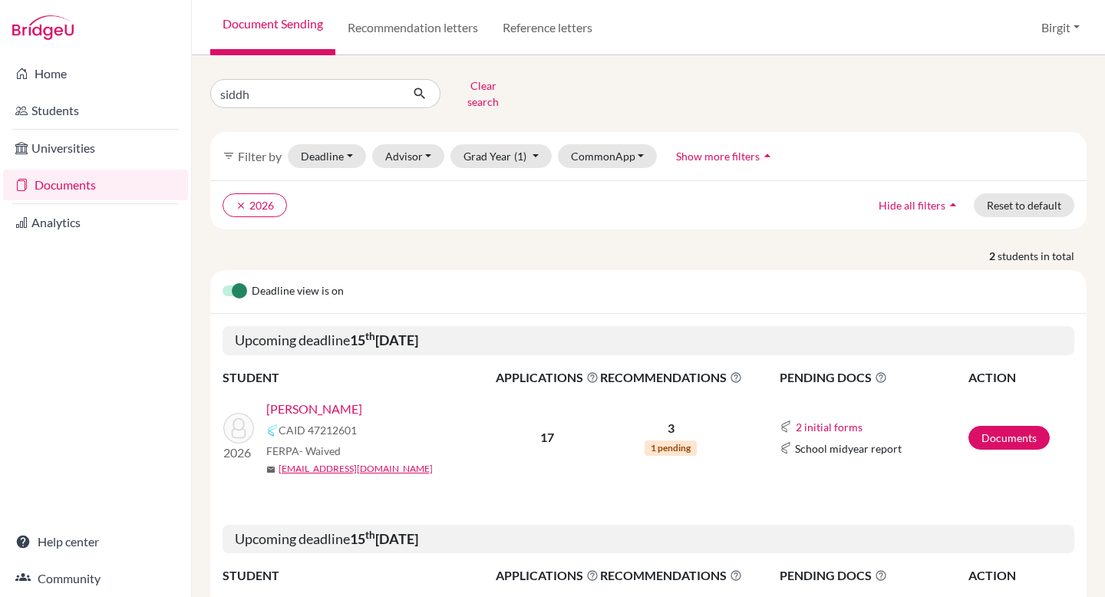
scroll to position [113, 0]
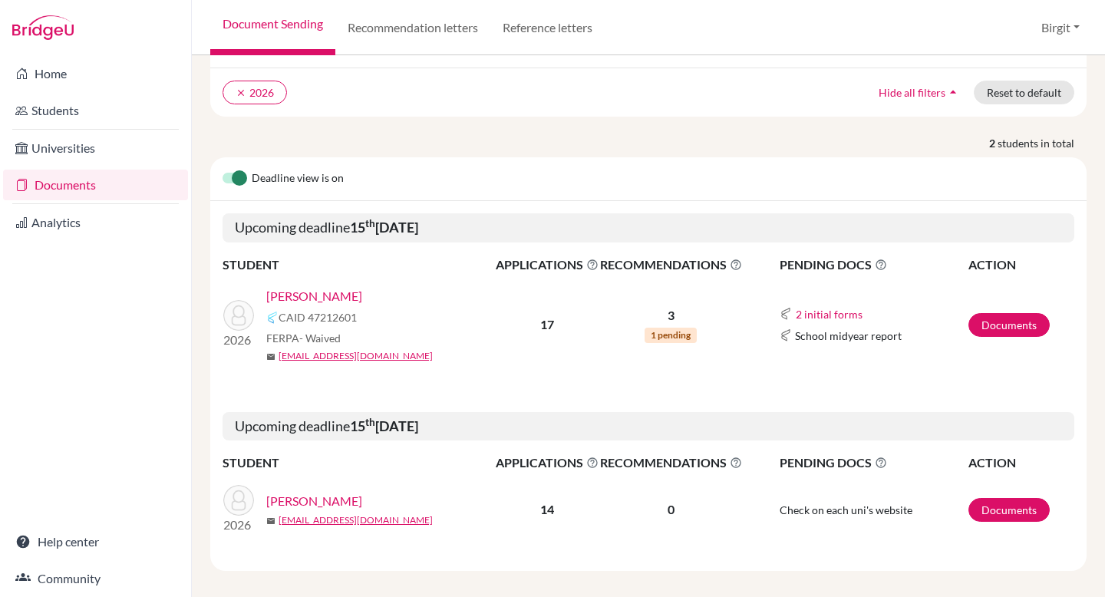
click at [324, 287] on link "[PERSON_NAME]" at bounding box center [314, 296] width 96 height 18
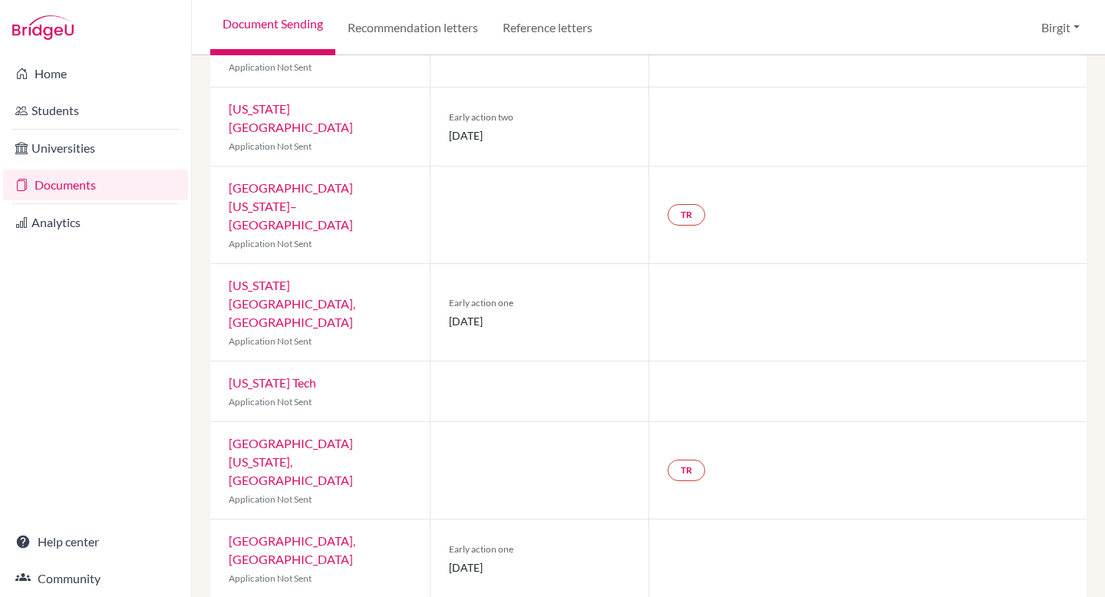
scroll to position [617, 0]
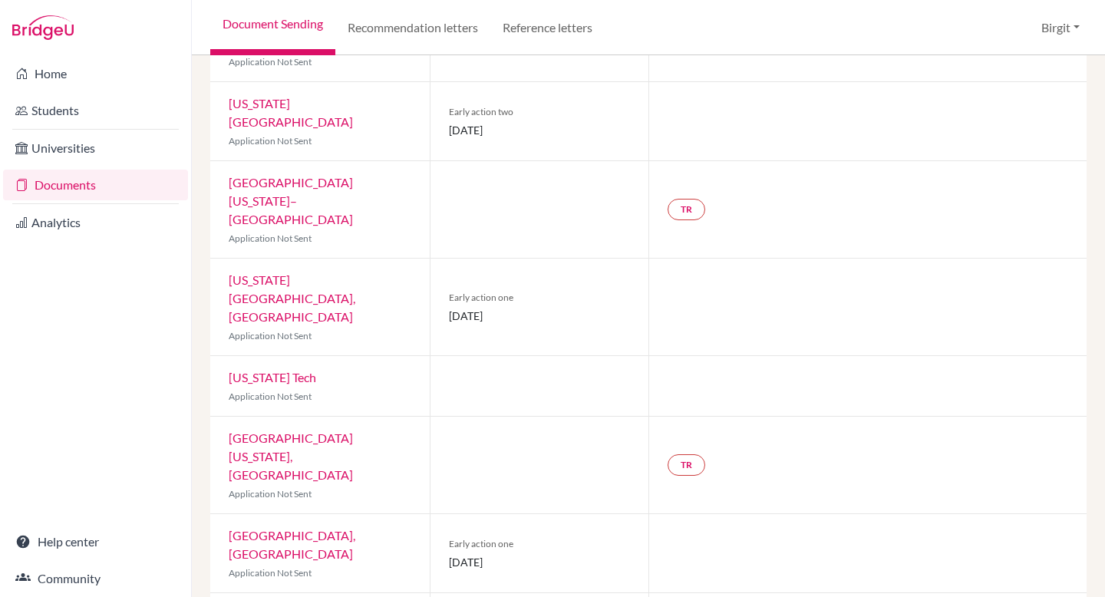
click at [123, 23] on div at bounding box center [95, 27] width 191 height 55
